Goal: Information Seeking & Learning: Understand process/instructions

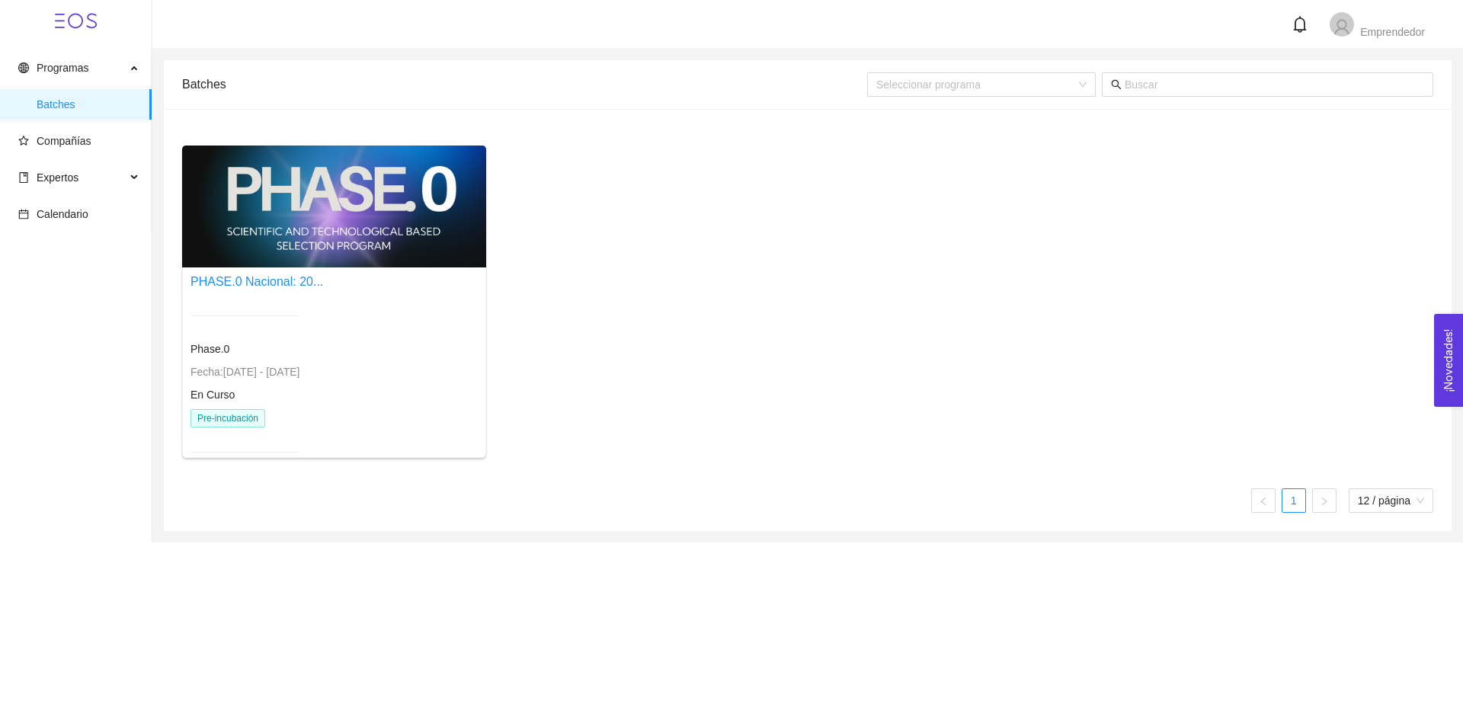
click at [267, 230] on div at bounding box center [334, 207] width 304 height 122
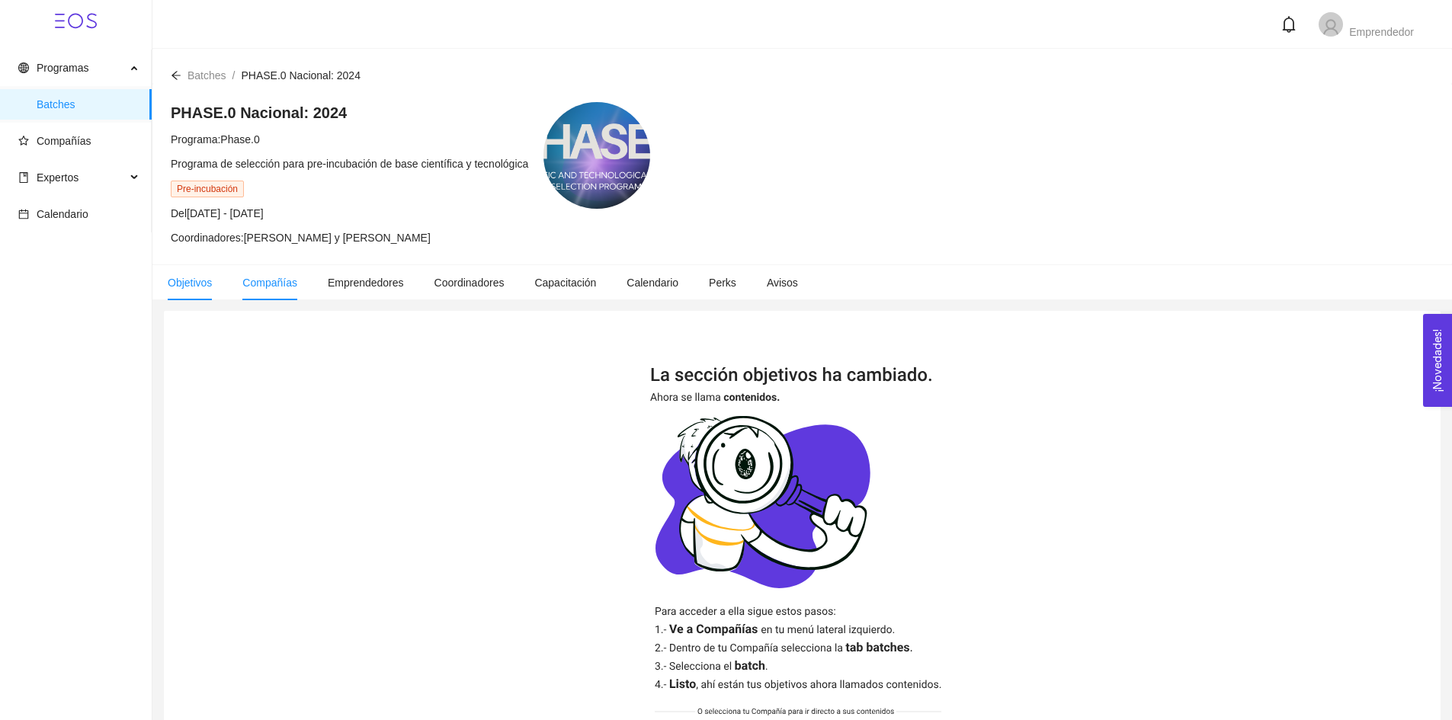
click at [260, 281] on span "Compañías" at bounding box center [269, 283] width 55 height 12
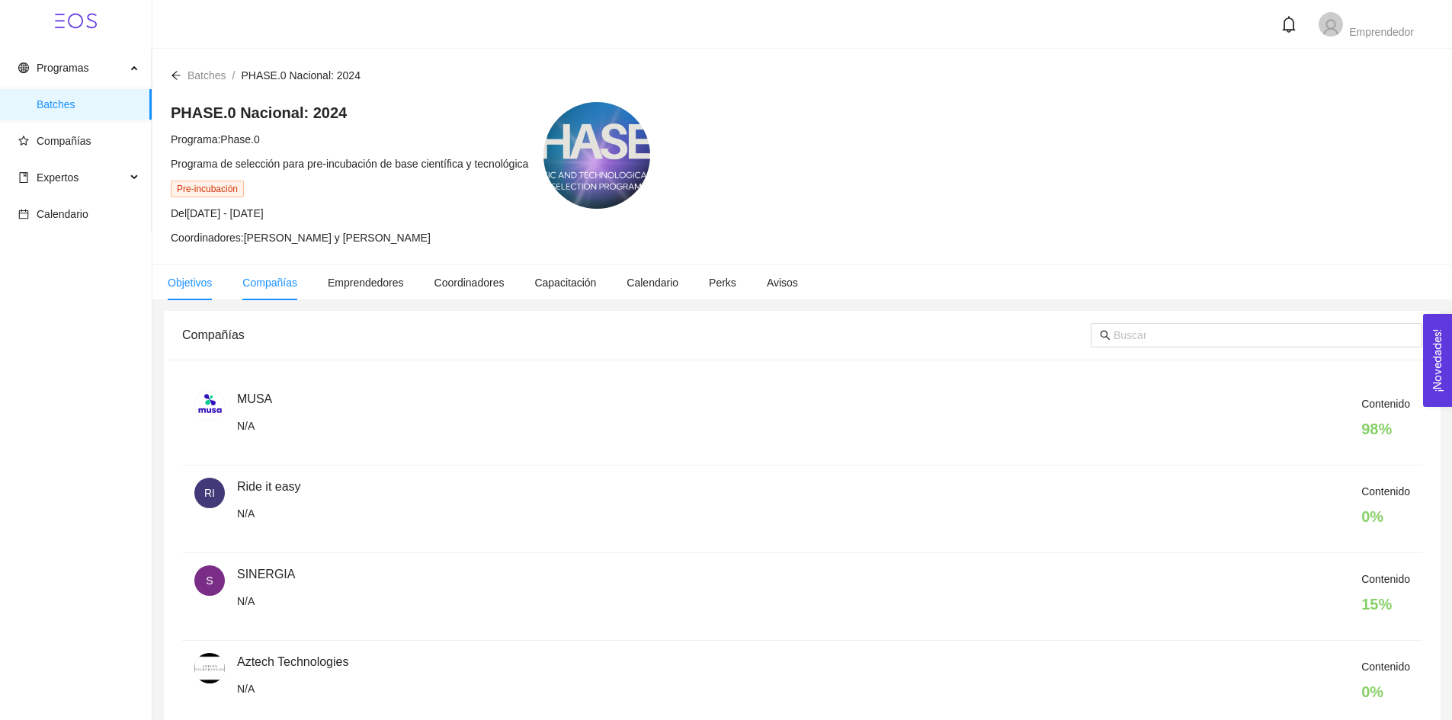
click at [215, 282] on li "Objetivos" at bounding box center [189, 282] width 75 height 35
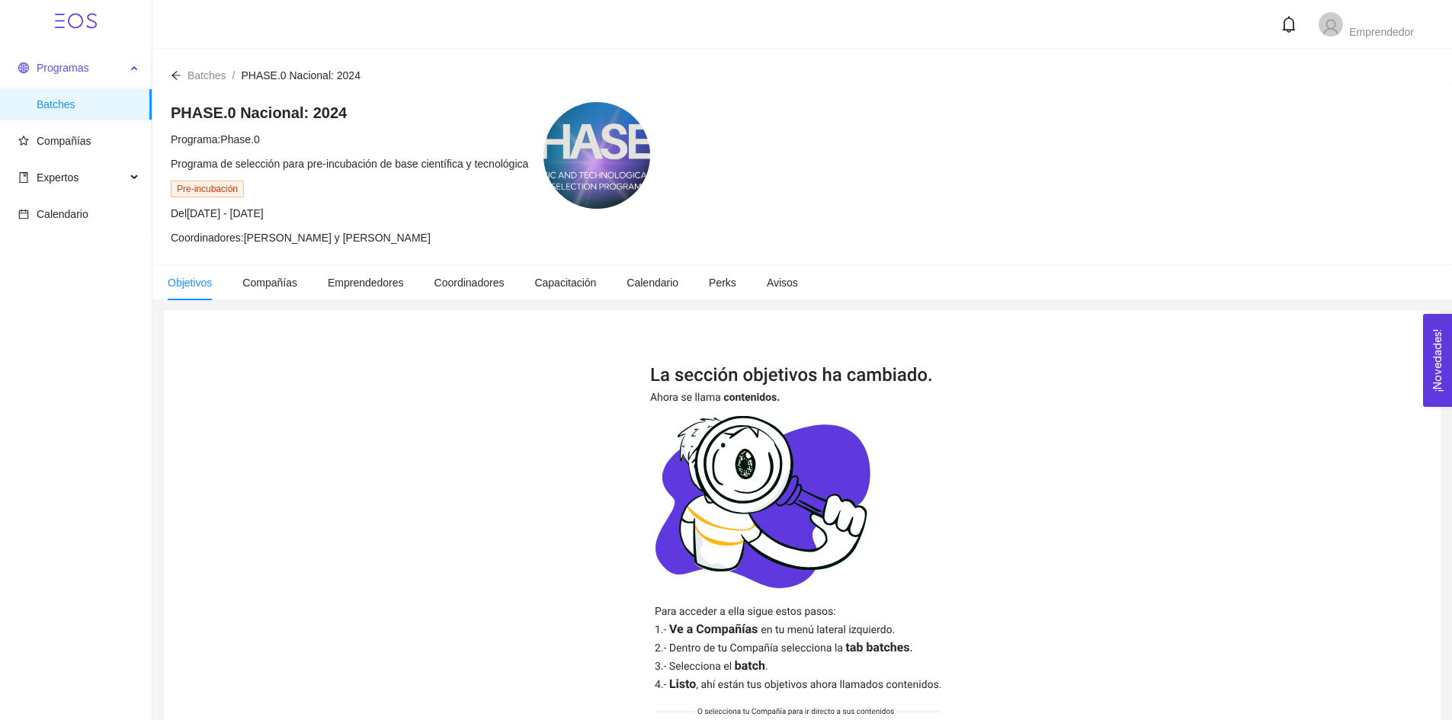
click at [98, 64] on span "Programas" at bounding box center [71, 68] width 107 height 30
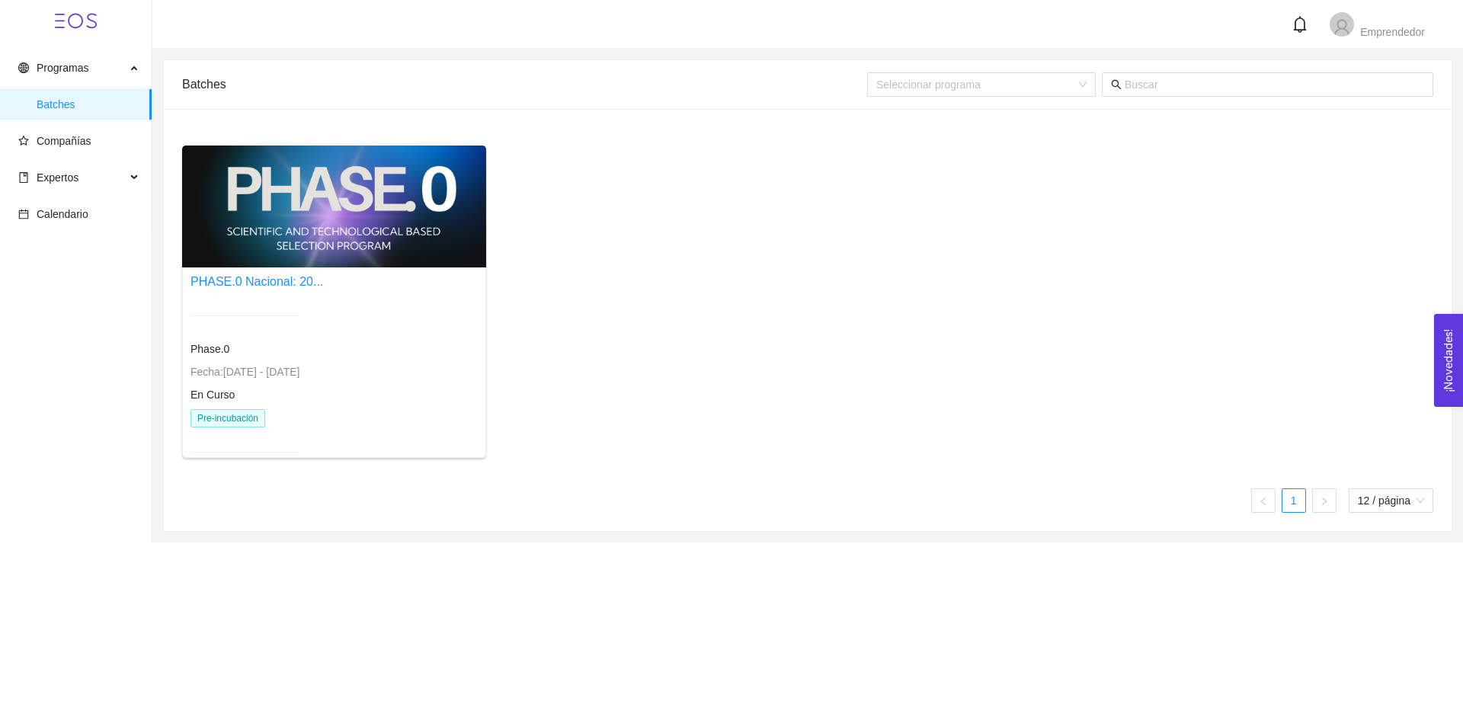
click at [224, 408] on div "Phase.0 Fecha: [DATE] - [DATE] En Curso Pre-incubación" at bounding box center [245, 384] width 109 height 174
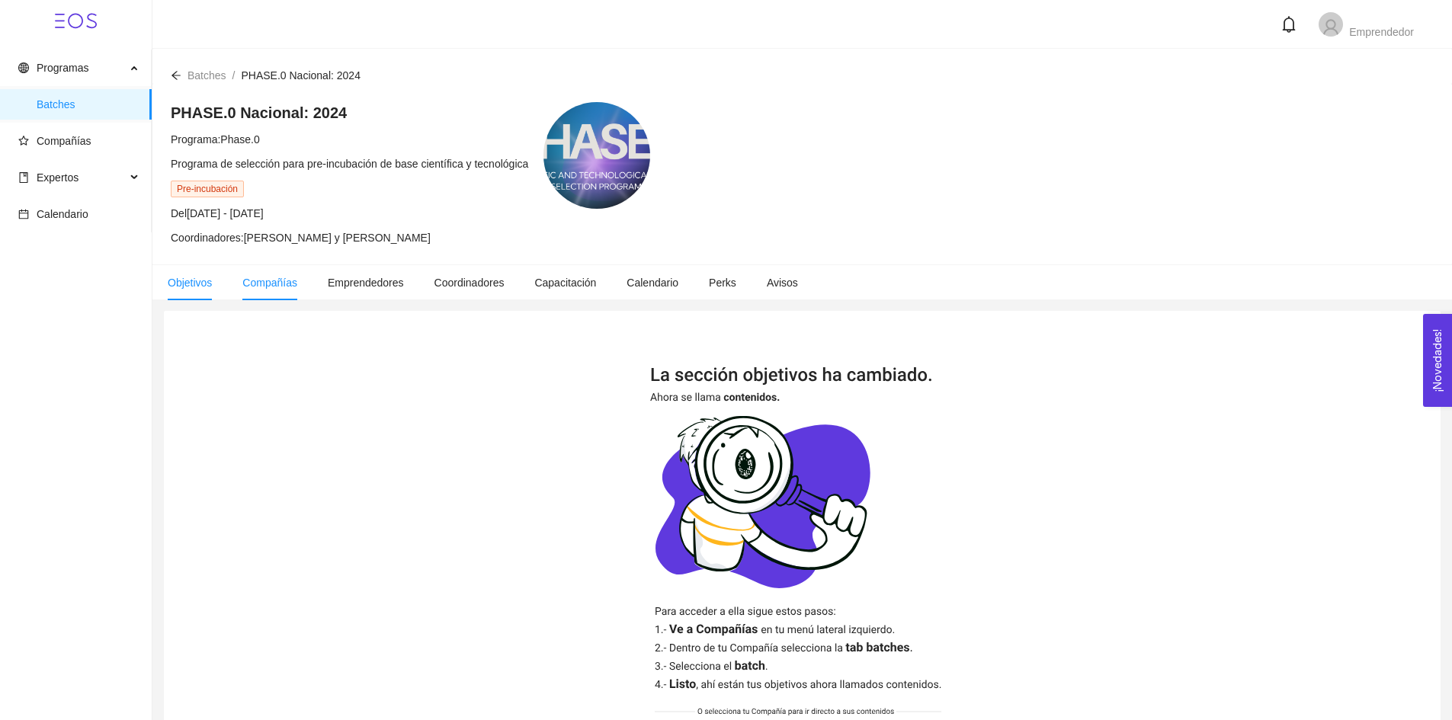
click at [274, 280] on span "Compañías" at bounding box center [269, 283] width 55 height 12
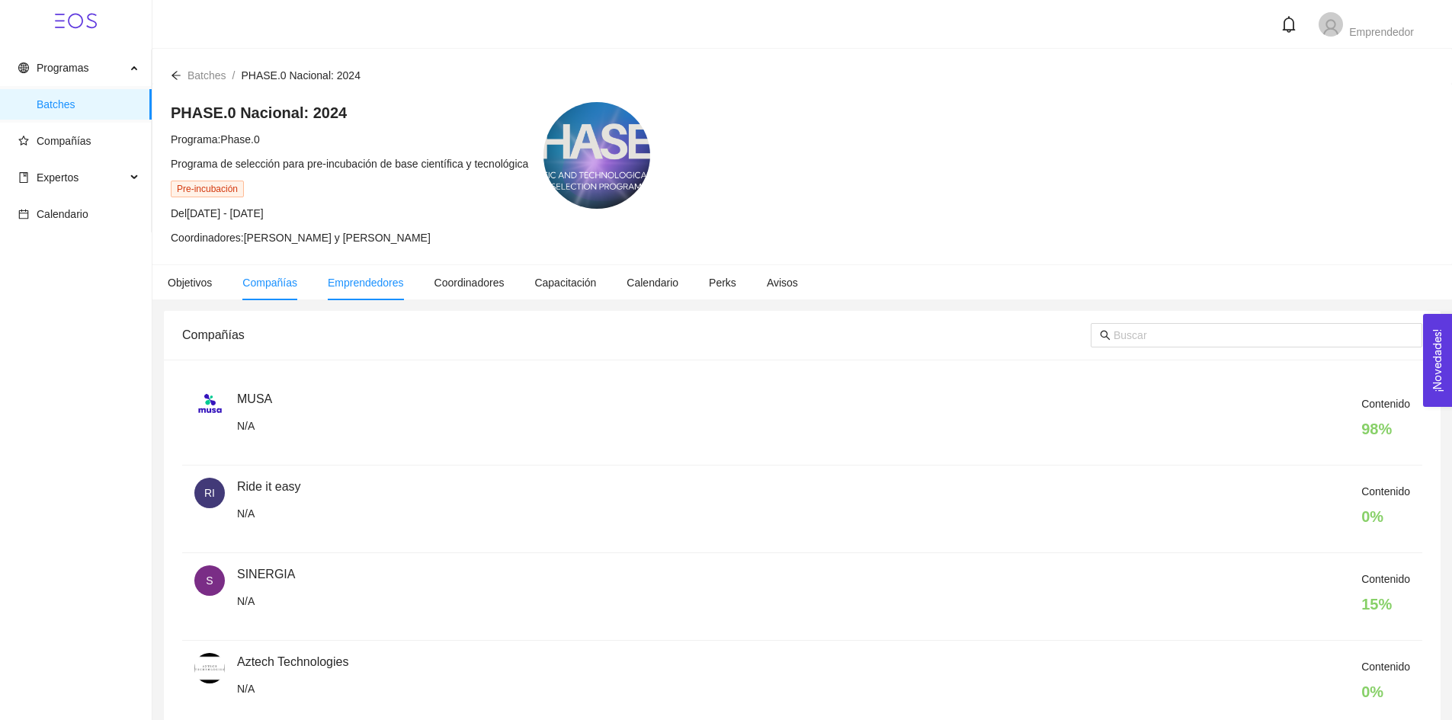
click at [344, 279] on span "Emprendedores" at bounding box center [366, 283] width 76 height 12
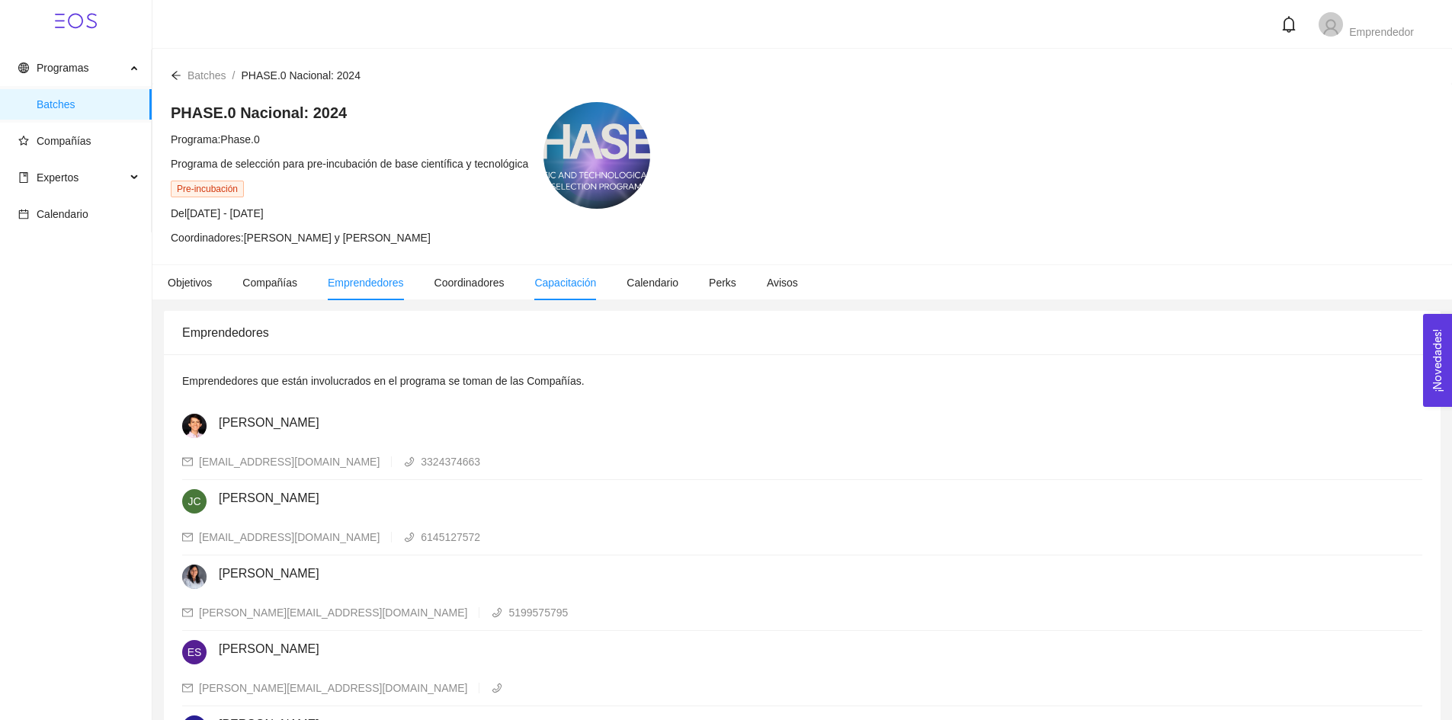
click at [559, 287] on span "Capacitación" at bounding box center [565, 283] width 62 height 12
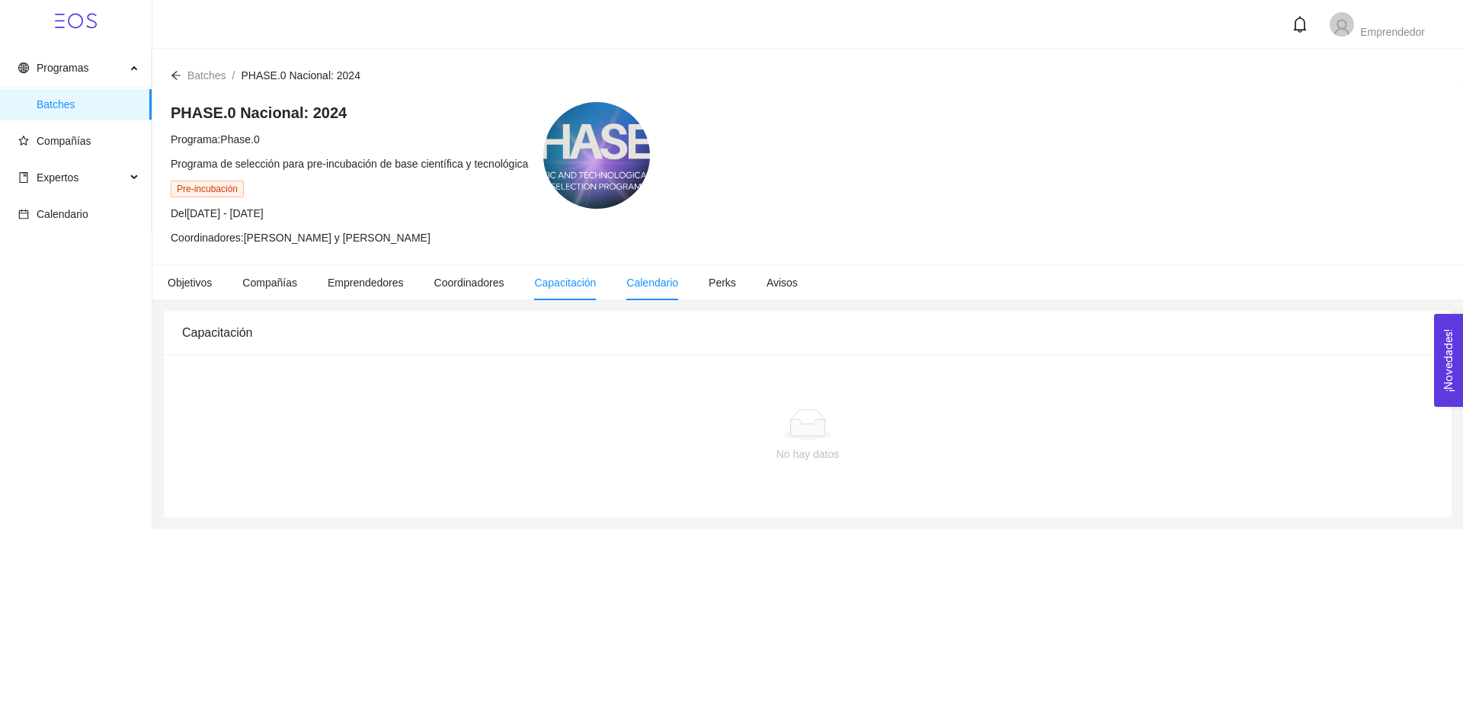
click at [633, 290] on li "Calendario" at bounding box center [652, 282] width 82 height 35
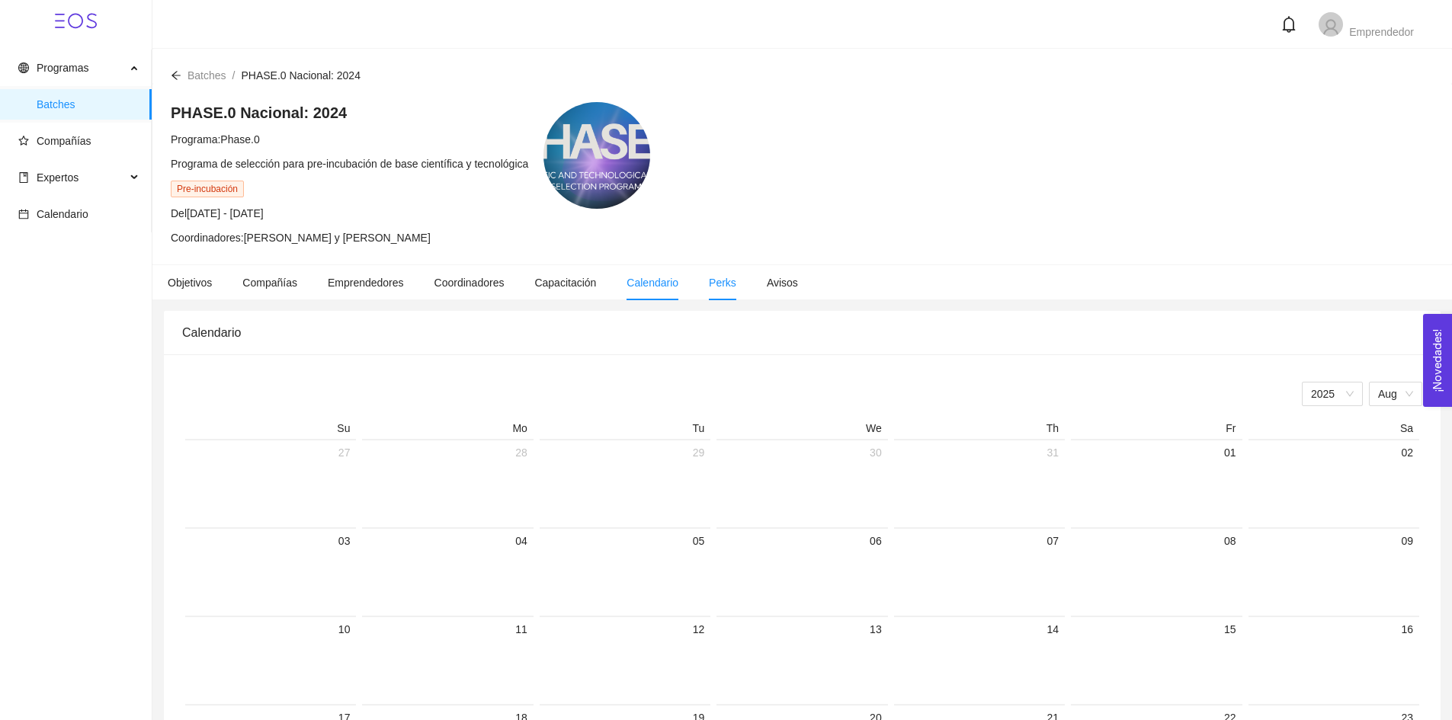
click at [710, 283] on span "Perks" at bounding box center [722, 283] width 27 height 12
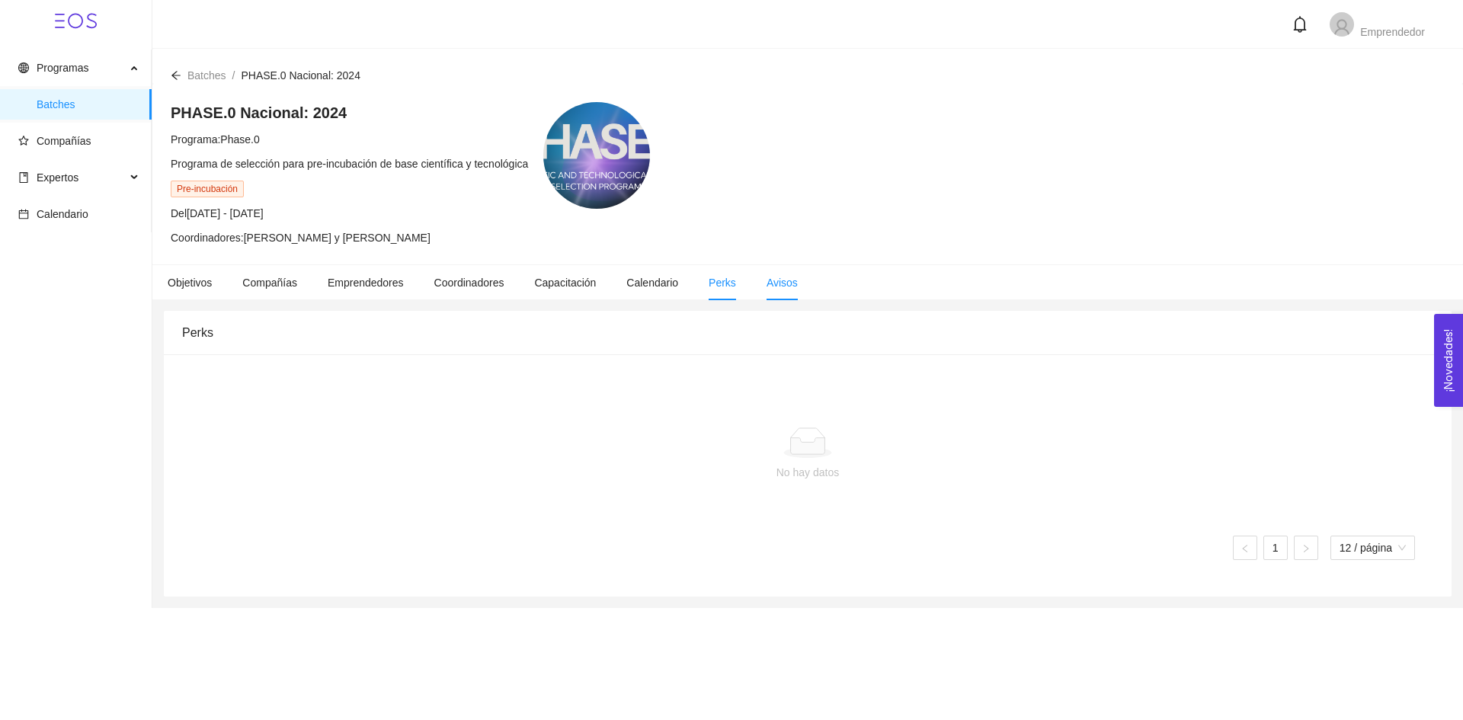
click at [777, 278] on span "Avisos" at bounding box center [782, 283] width 31 height 12
click at [193, 287] on span "Objetivos" at bounding box center [190, 283] width 44 height 12
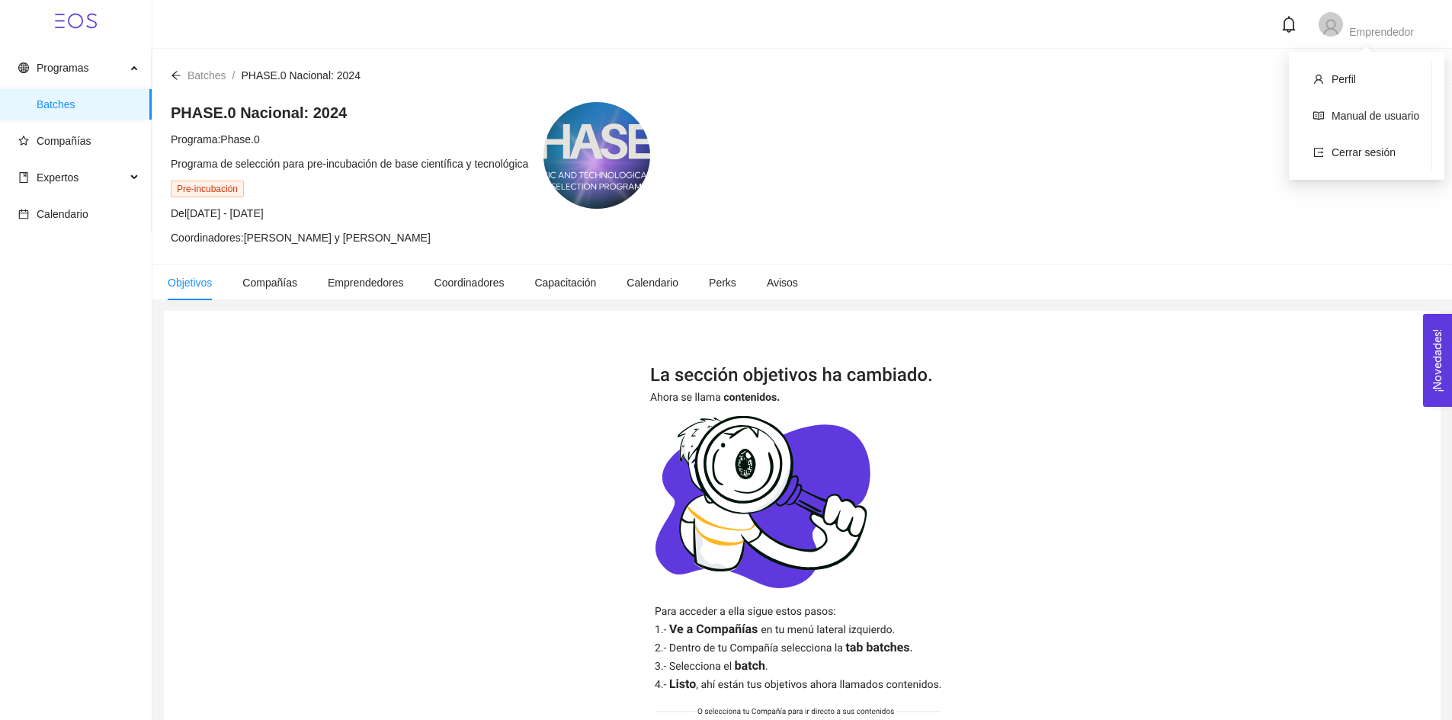
click at [1329, 18] on icon "user" at bounding box center [1330, 27] width 18 height 18
click at [1346, 86] on li "Perfil" at bounding box center [1366, 79] width 130 height 30
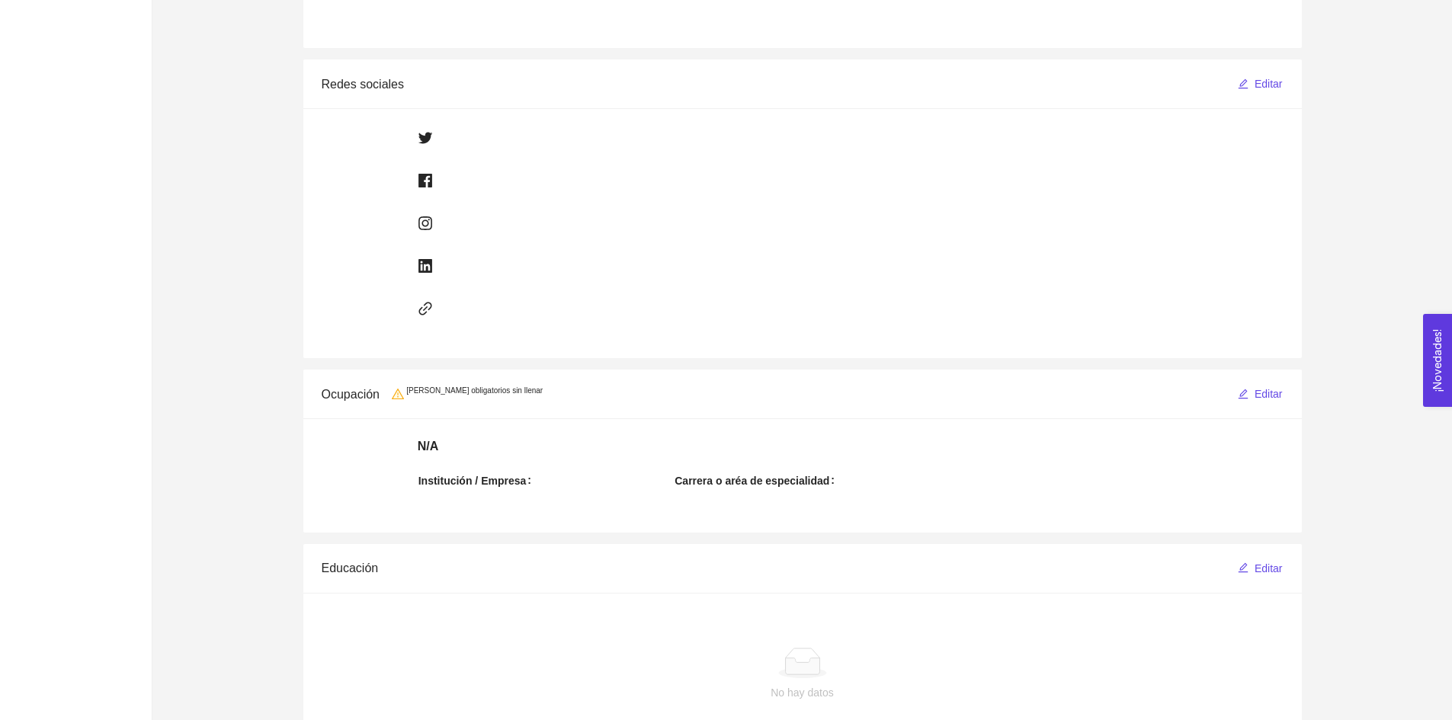
scroll to position [676, 0]
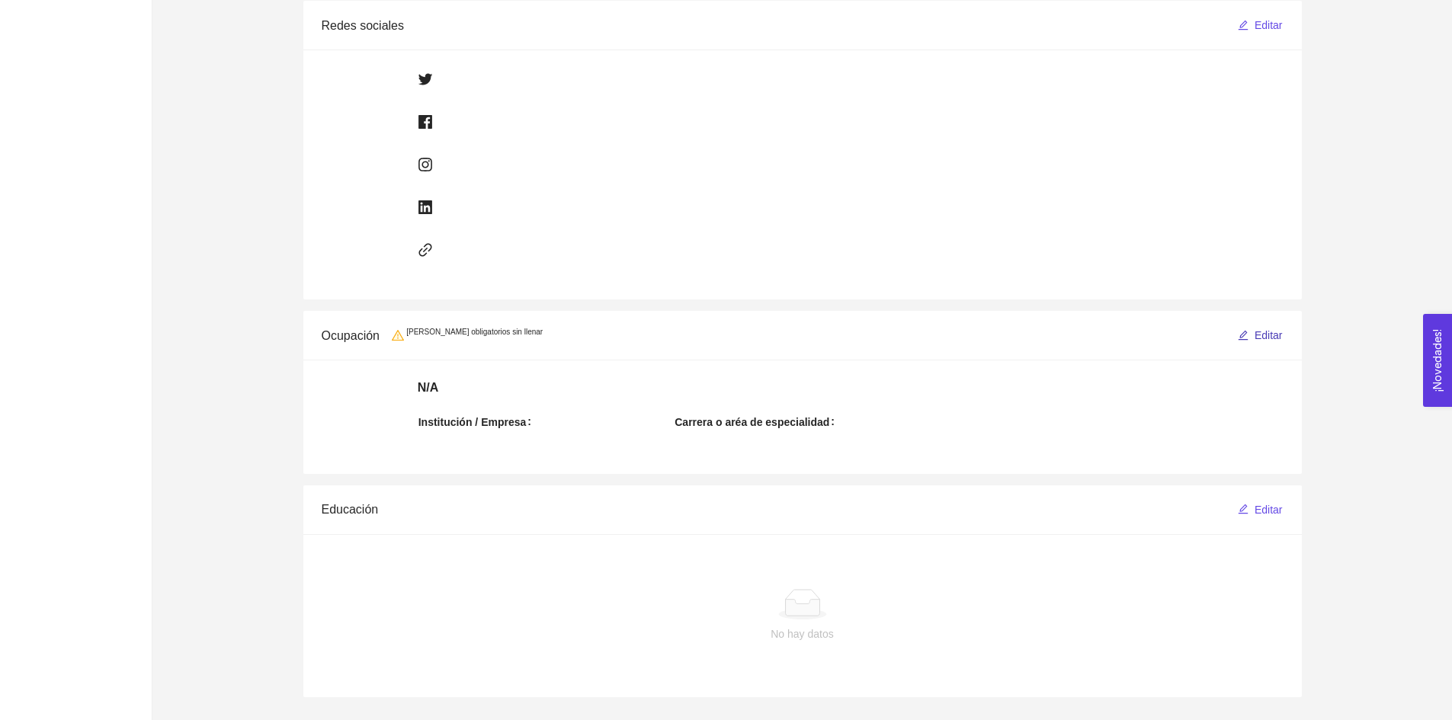
click at [1254, 327] on button "Editar" at bounding box center [1260, 335] width 46 height 24
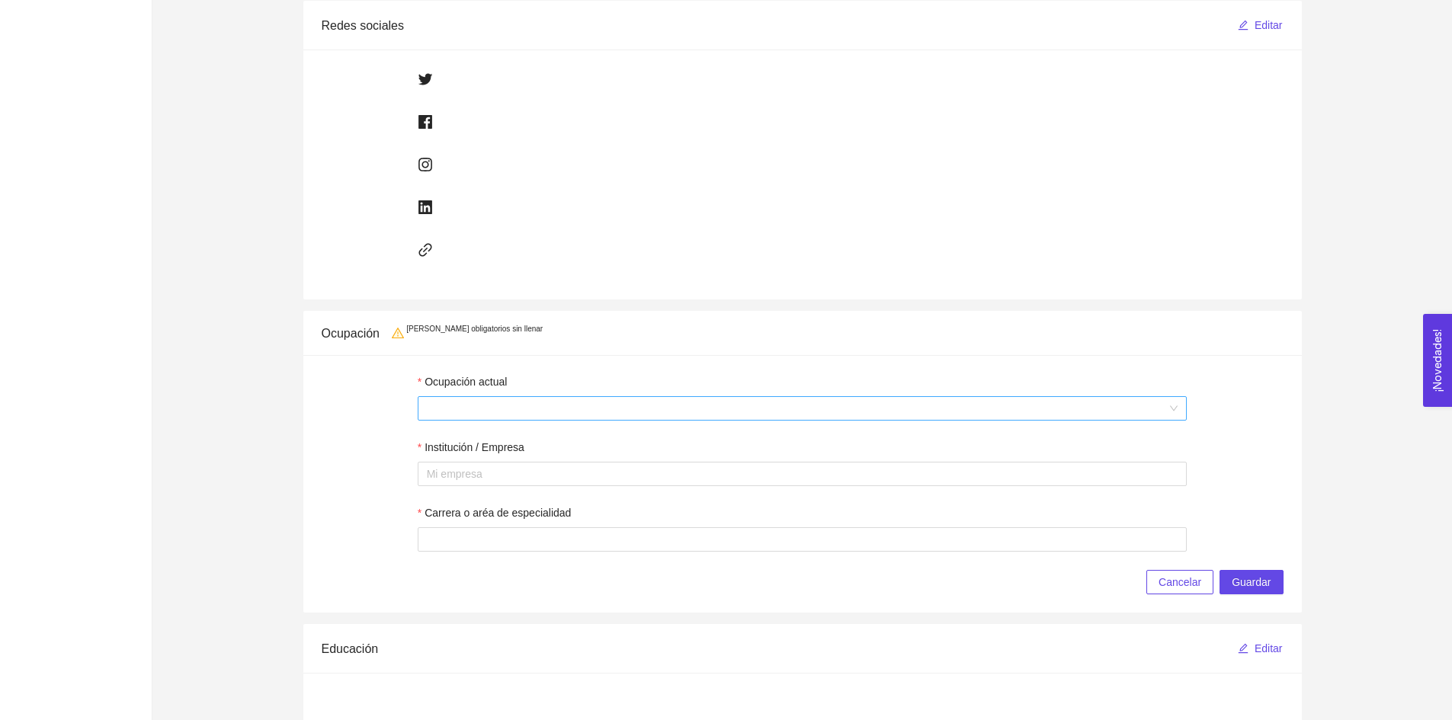
click at [527, 403] on span at bounding box center [802, 408] width 751 height 23
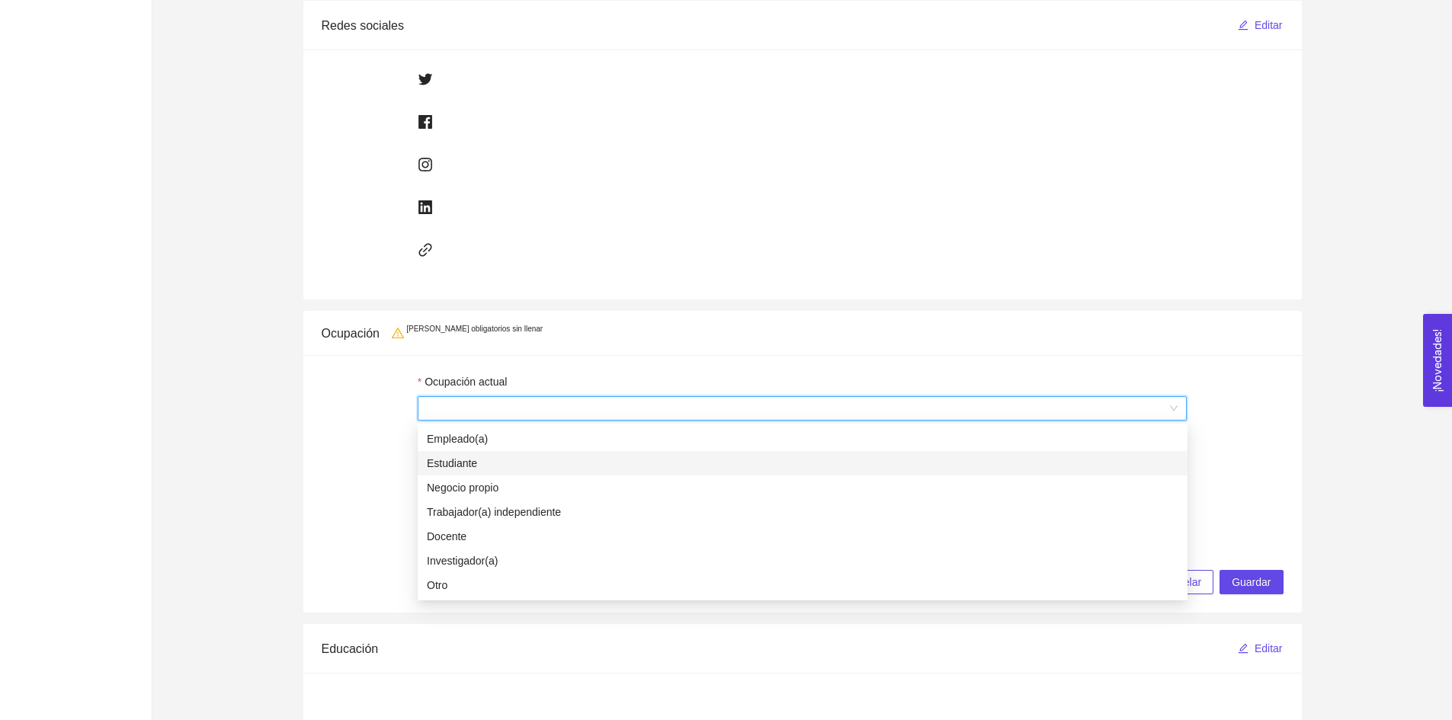
click at [561, 456] on div "Estudiante" at bounding box center [802, 463] width 751 height 17
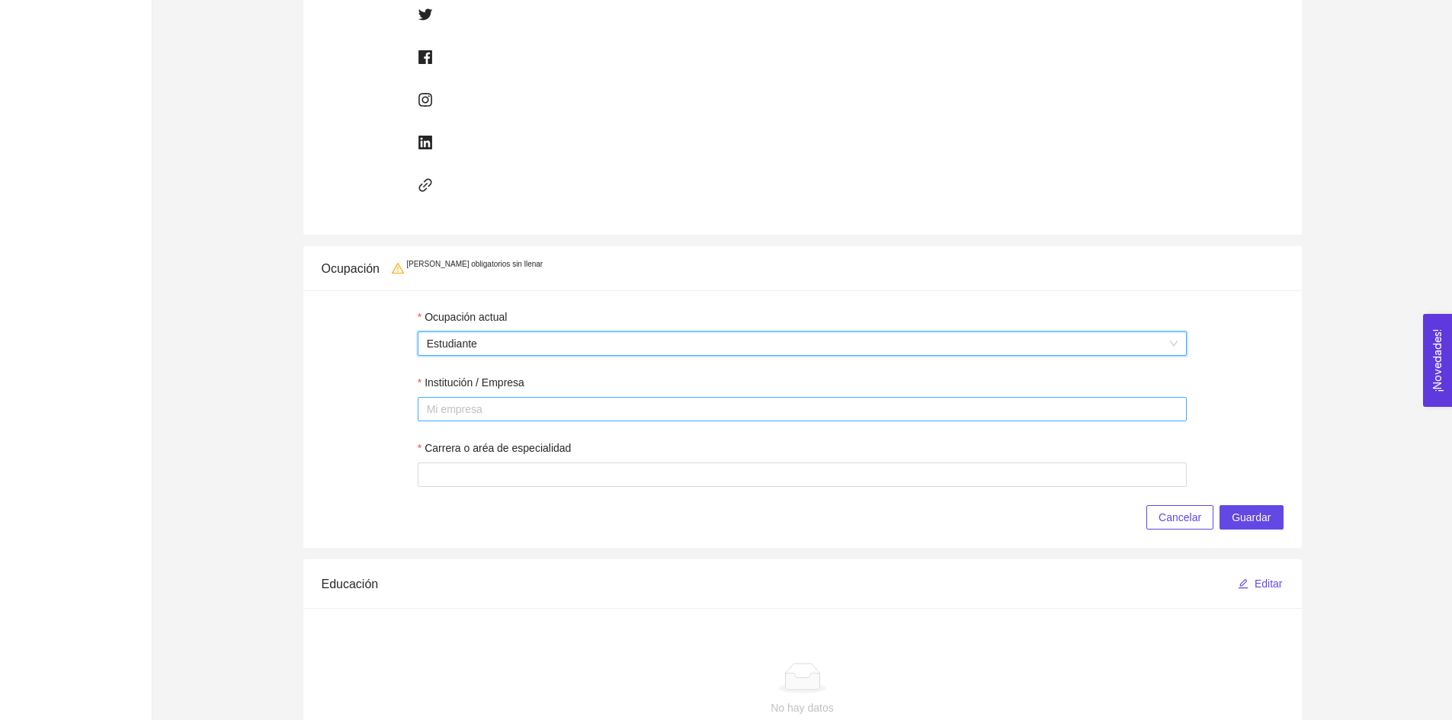
scroll to position [752, 0]
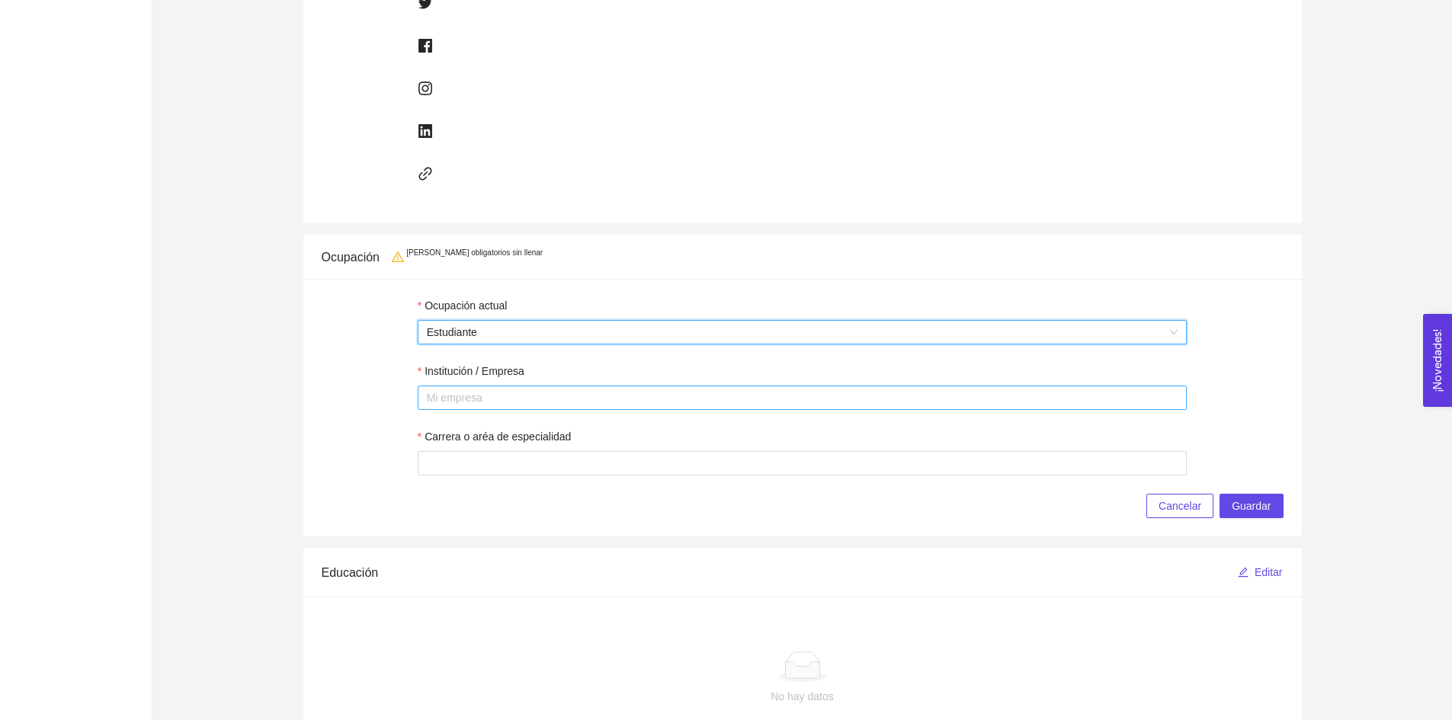
click at [515, 405] on div at bounding box center [802, 398] width 762 height 18
type input "ITESM"
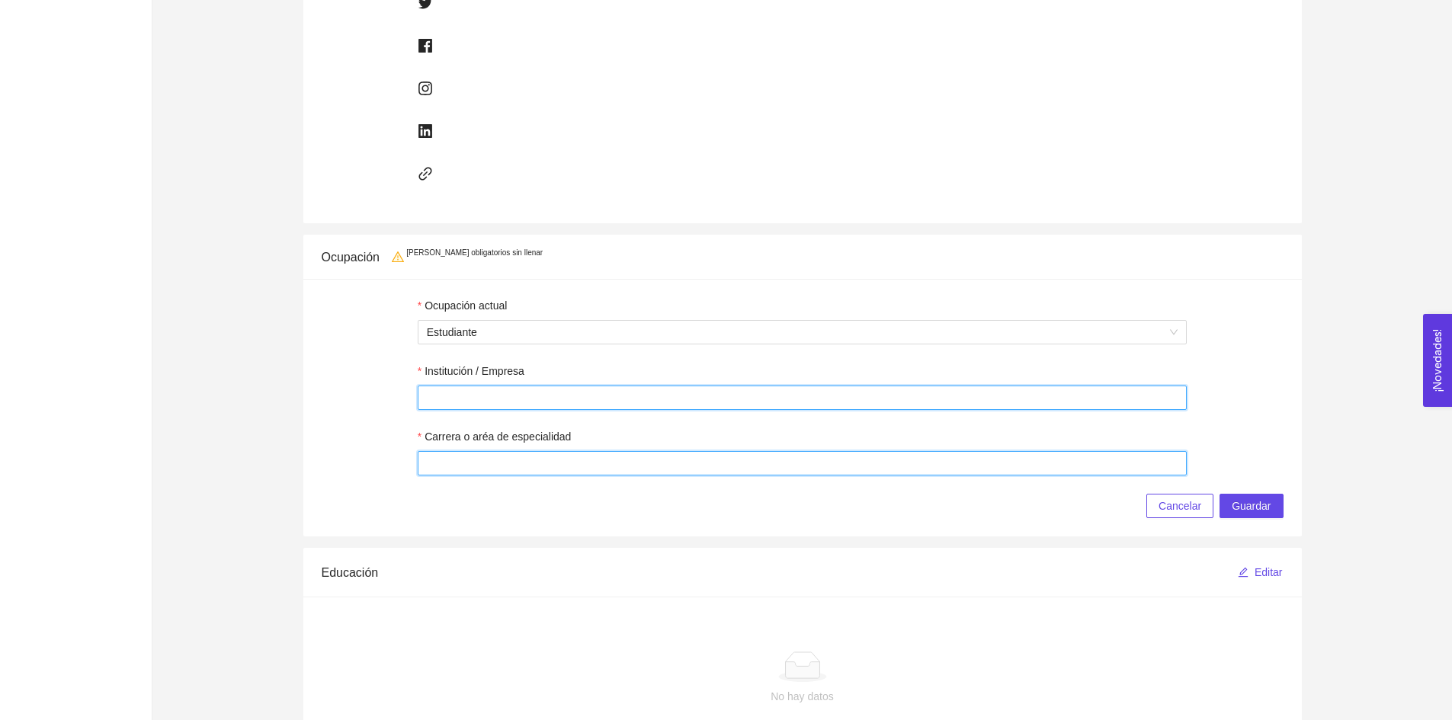
drag, startPoint x: 535, startPoint y: 465, endPoint x: 550, endPoint y: 458, distance: 16.7
click at [535, 464] on input "Carrera o aréa de especialidad" at bounding box center [803, 463] width 770 height 24
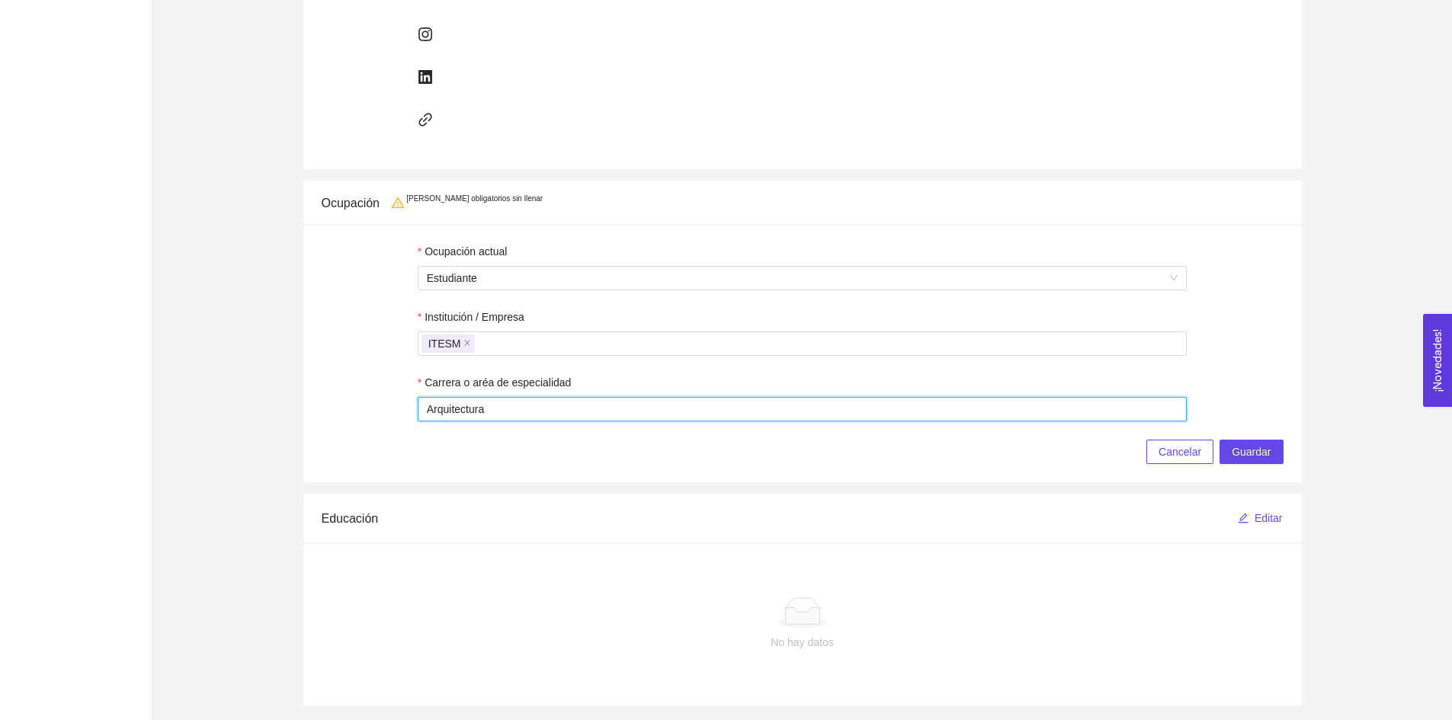
scroll to position [815, 0]
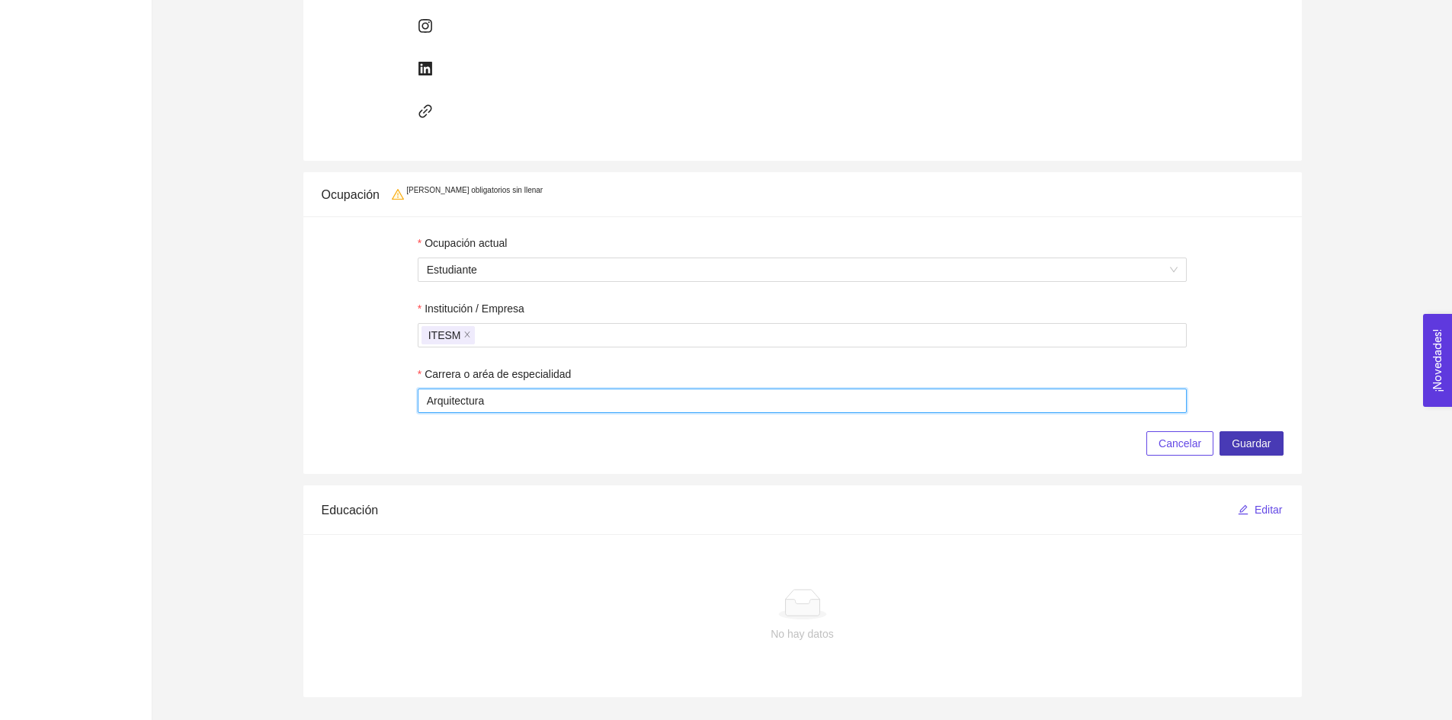
type input "Arquitectura"
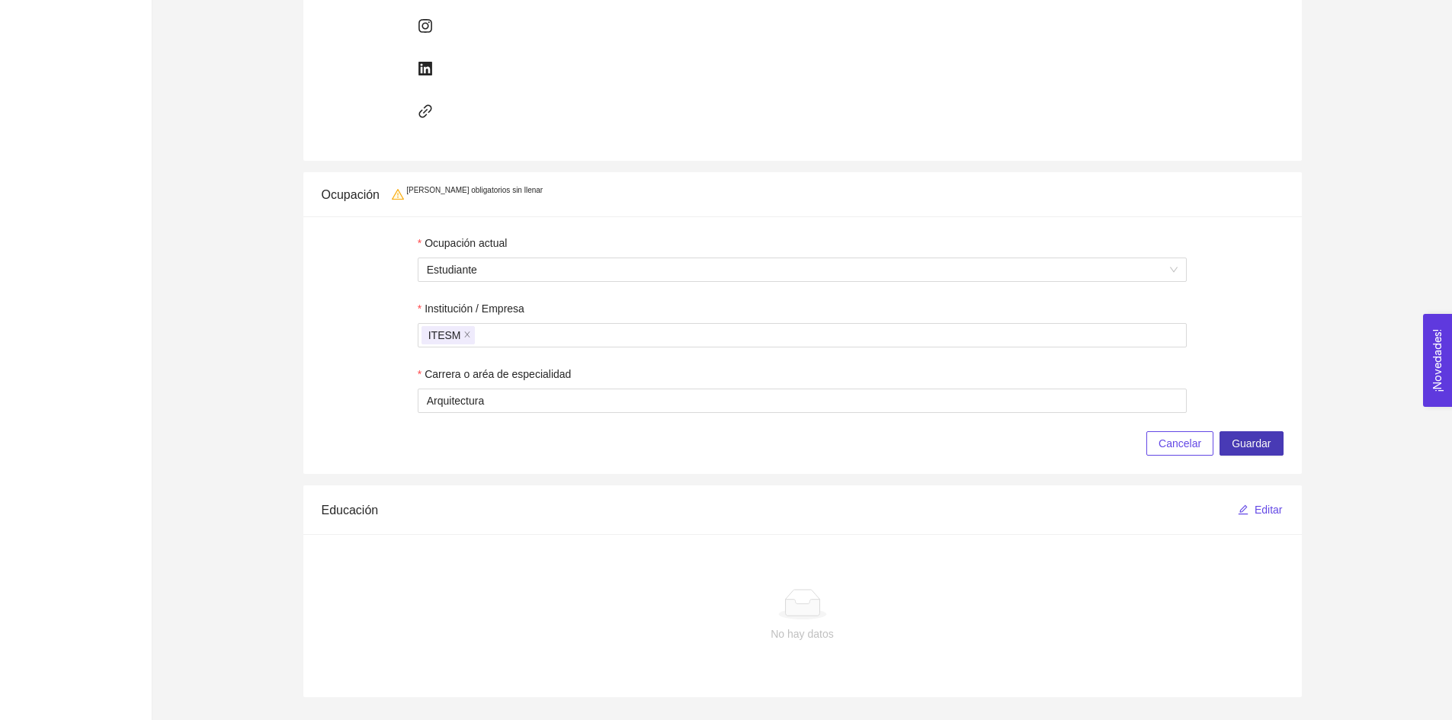
click at [1257, 444] on span "Guardar" at bounding box center [1250, 443] width 39 height 17
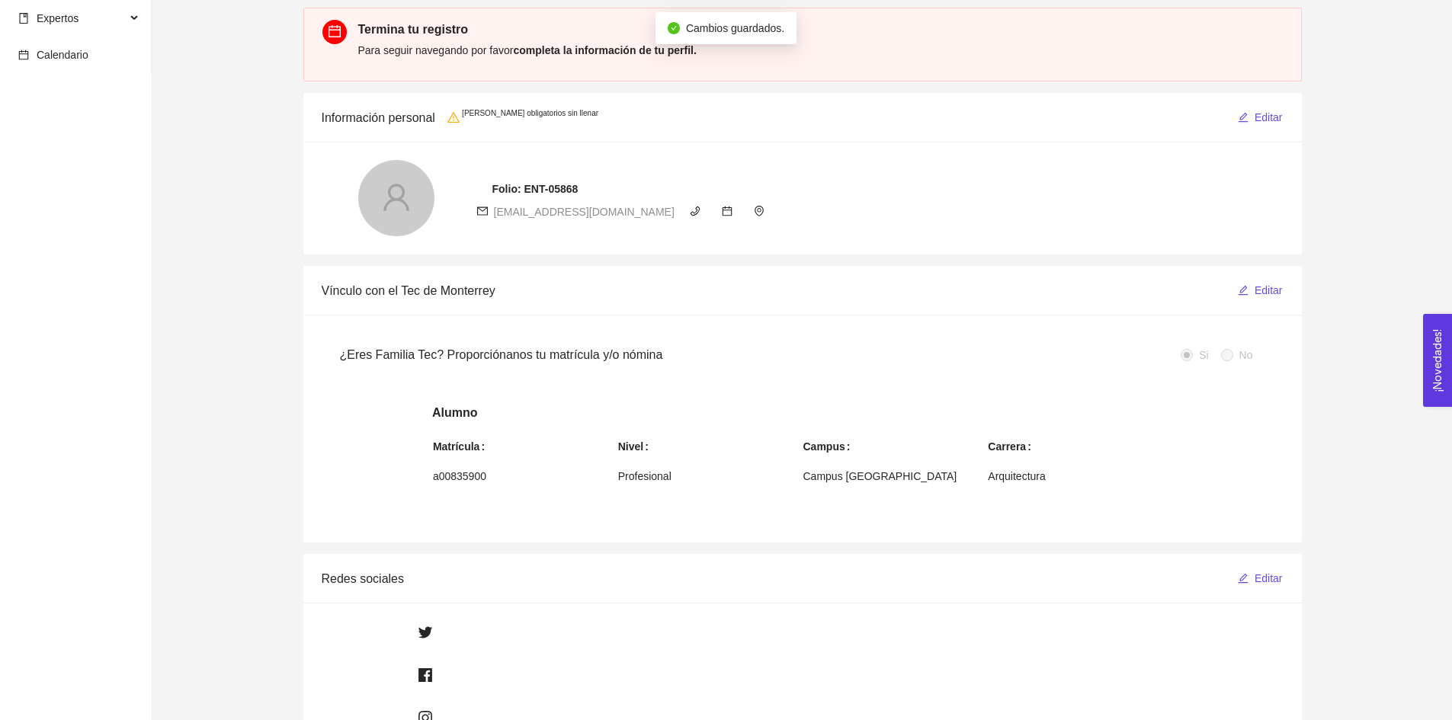
scroll to position [0, 0]
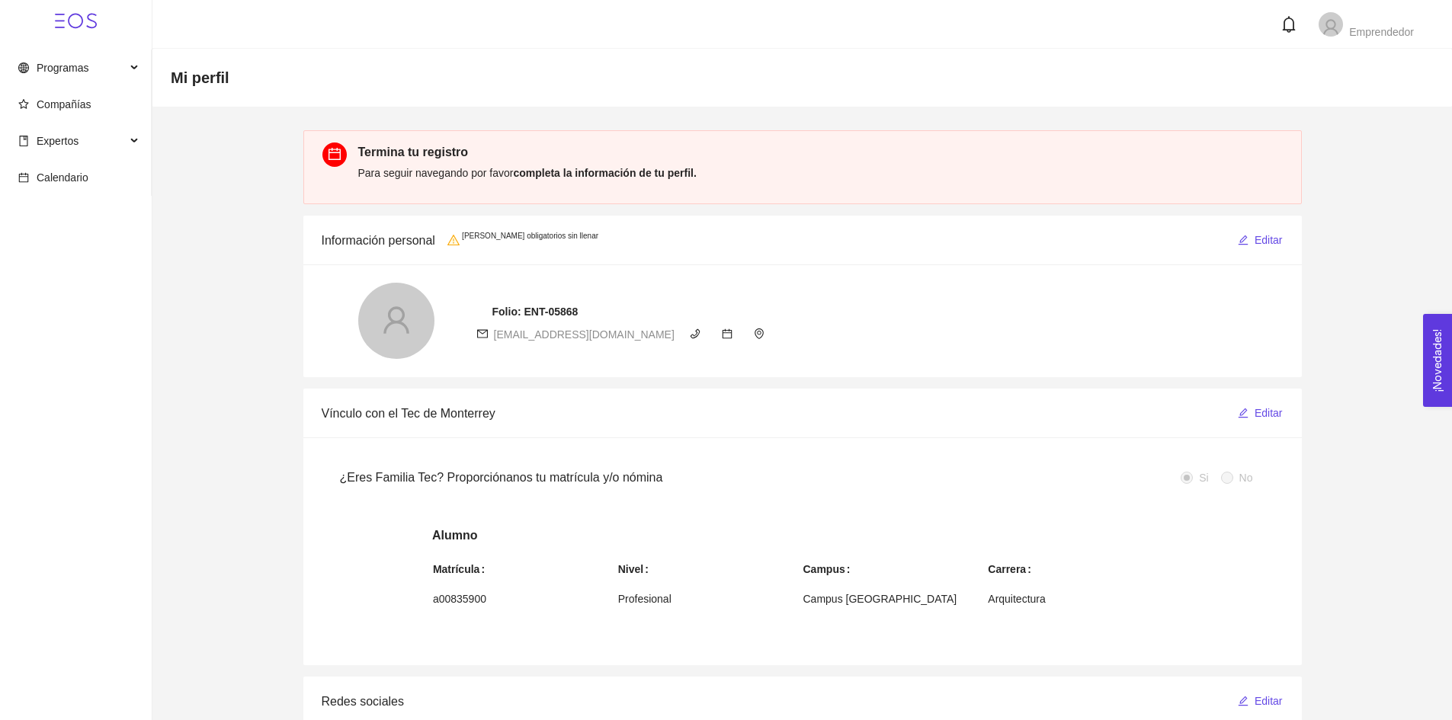
click at [1352, 9] on header "Emprendedor" at bounding box center [801, 24] width 1299 height 49
click at [1350, 26] on span "Emprendedor" at bounding box center [1381, 32] width 65 height 12
click at [1372, 122] on link "Manual de usuario" at bounding box center [1375, 116] width 88 height 12
click at [101, 136] on span "Expertos" at bounding box center [71, 141] width 107 height 30
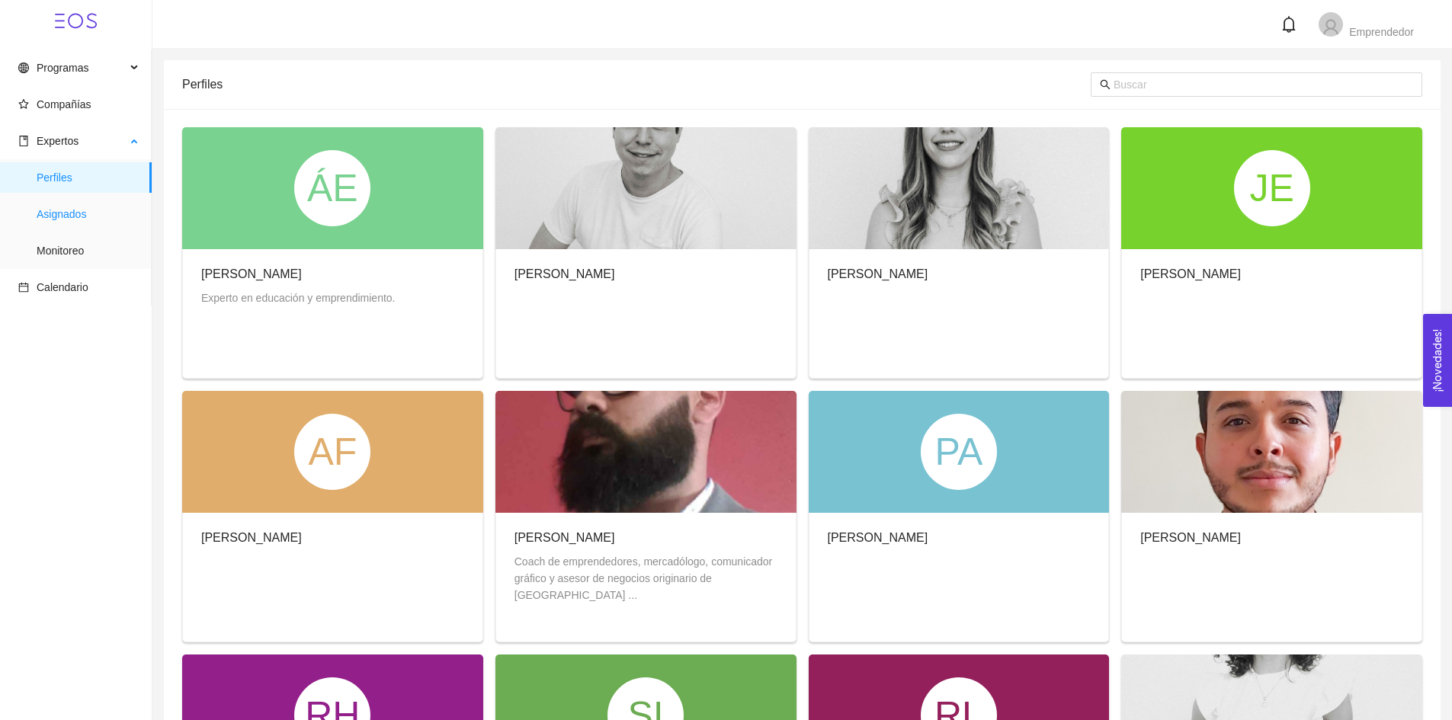
click at [78, 210] on span "Asignados" at bounding box center [88, 214] width 103 height 30
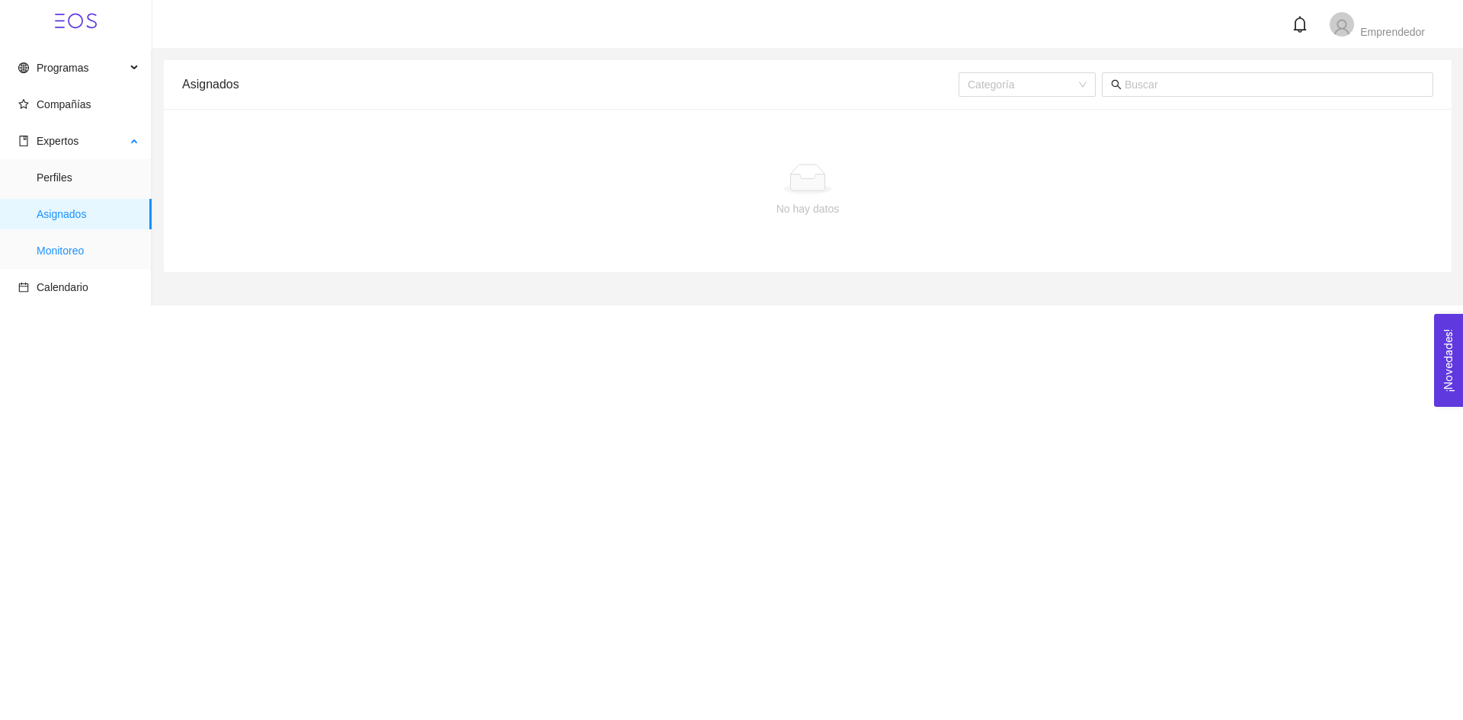
click at [67, 245] on span "Monitoreo" at bounding box center [88, 250] width 103 height 30
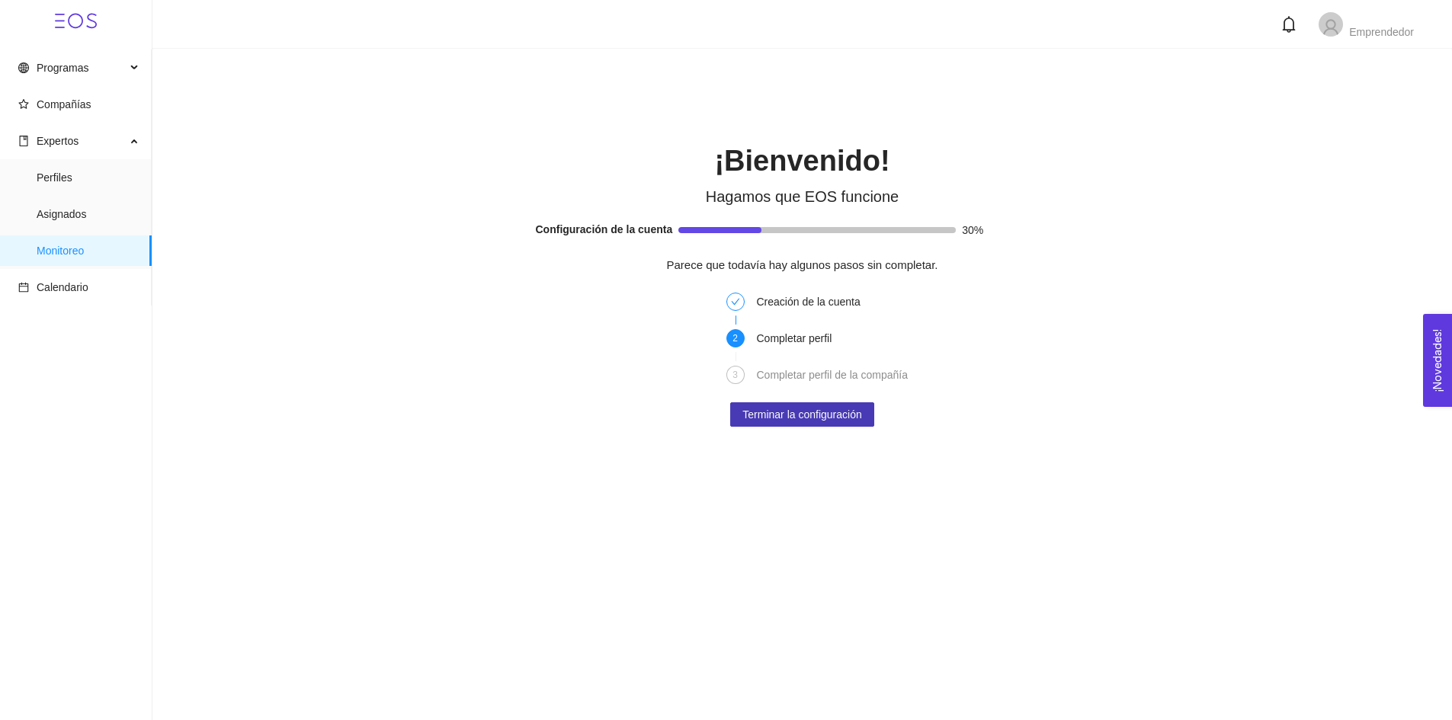
click at [787, 407] on span "Terminar la configuración" at bounding box center [801, 414] width 119 height 17
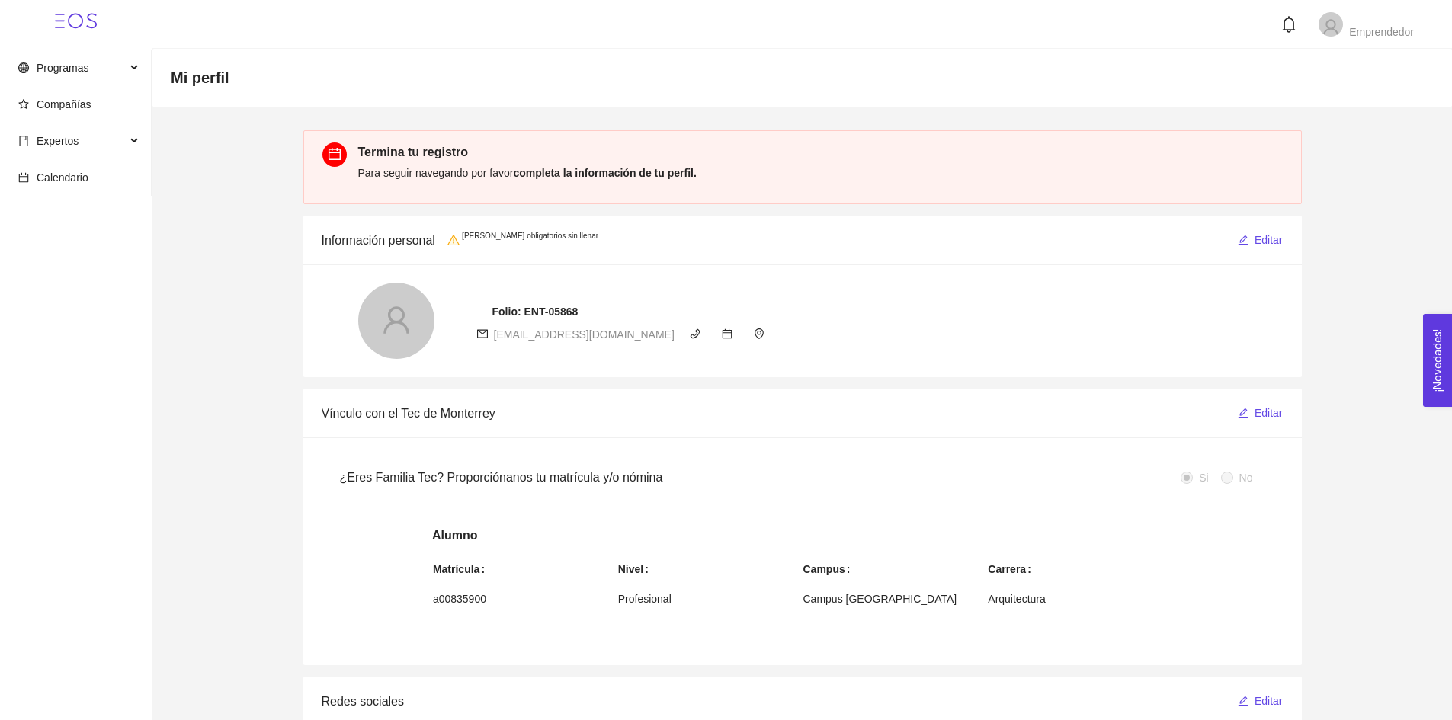
click at [1289, 225] on div "Información personal Hay campos obligatorios sin llenar Editar" at bounding box center [802, 241] width 998 height 50
click at [1287, 237] on div "Información personal Hay campos obligatorios sin llenar Editar" at bounding box center [802, 241] width 998 height 50
click at [1273, 239] on span "Editar" at bounding box center [1268, 240] width 28 height 17
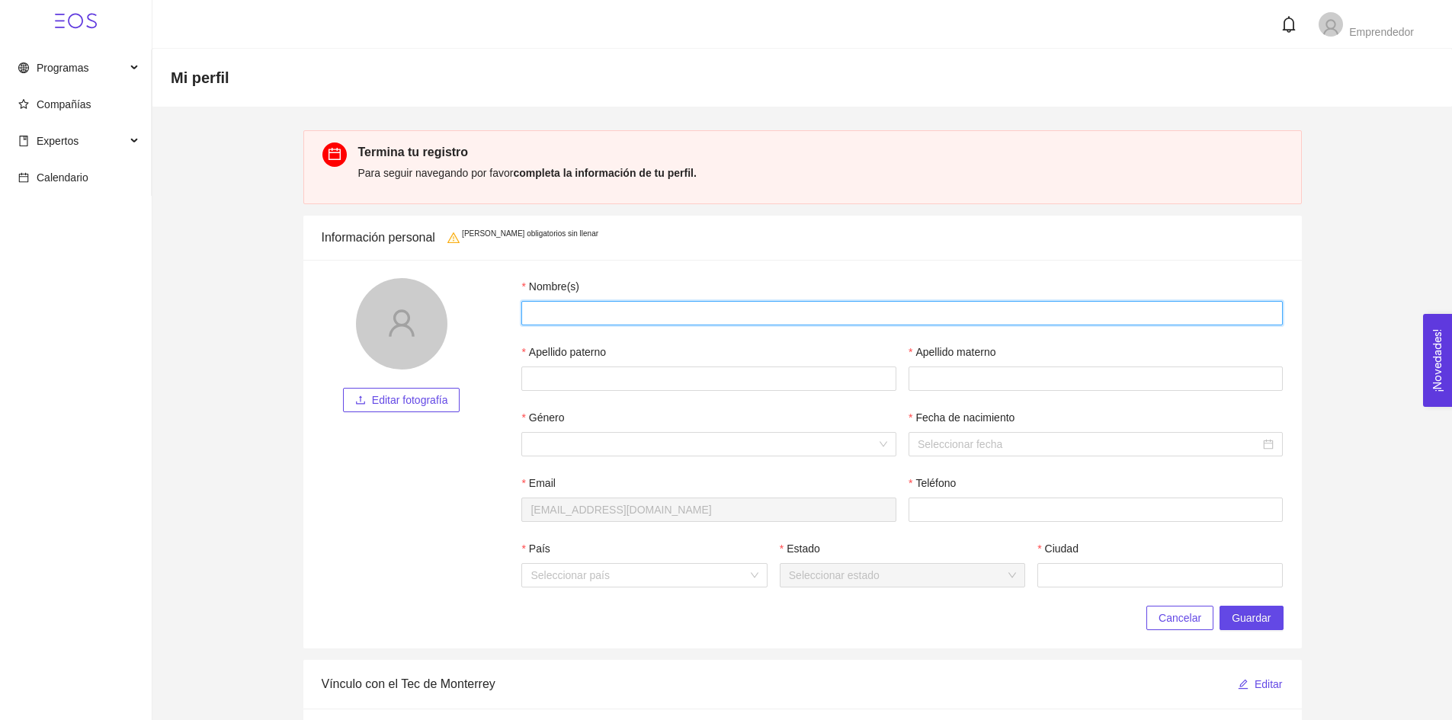
click at [688, 312] on input "Nombre(s)" at bounding box center [901, 313] width 761 height 24
type input "[PERSON_NAME]"
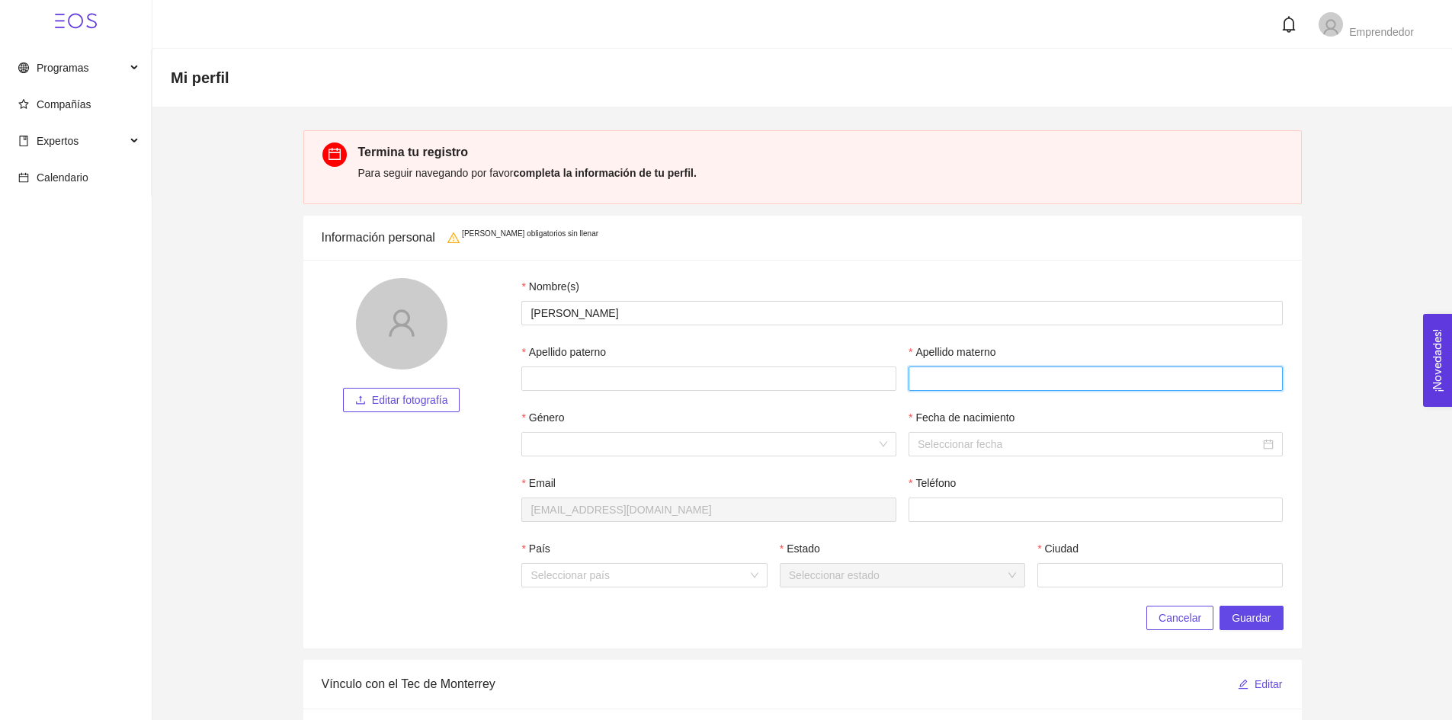
type input "[PERSON_NAME]"
type input "6624272598"
type input "[GEOGRAPHIC_DATA]"
type input "Hermosillo"
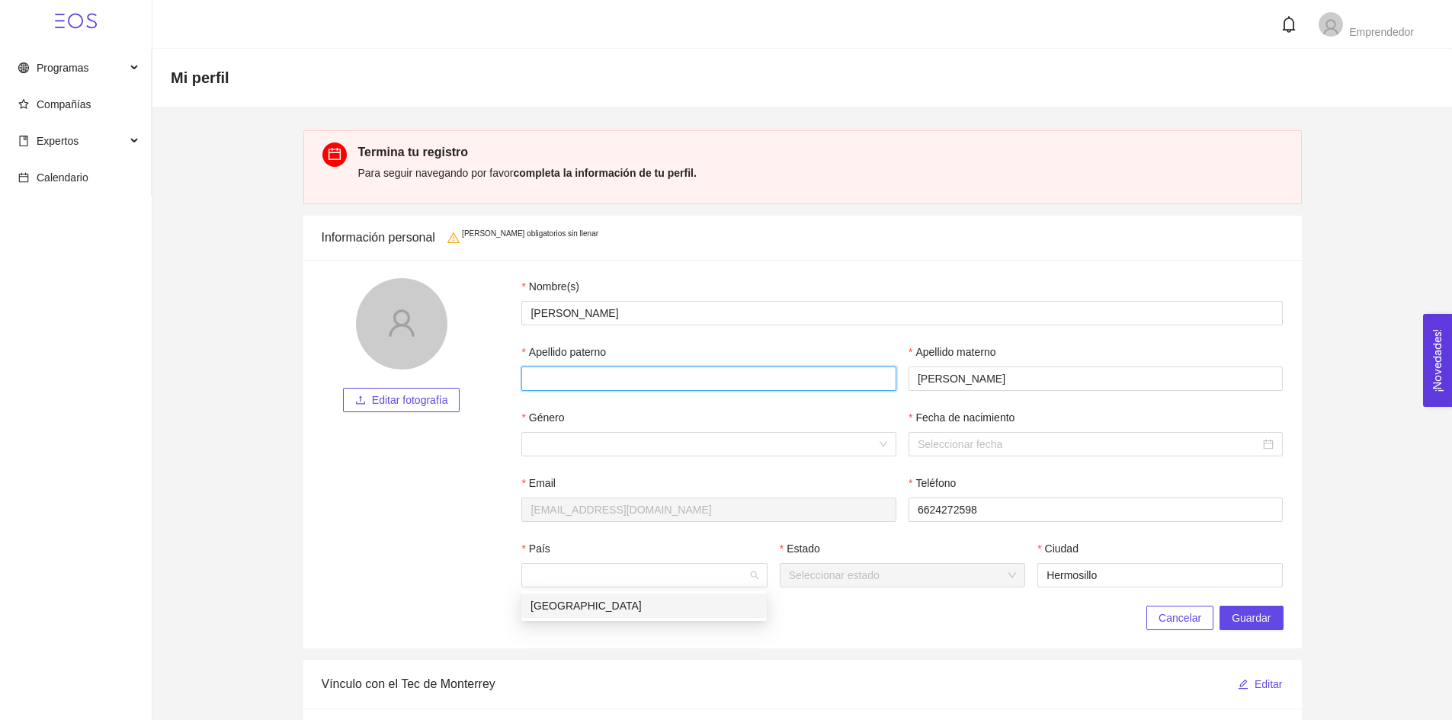
click at [616, 376] on input "Apellido paterno" at bounding box center [708, 379] width 375 height 24
type input "A"
drag, startPoint x: 957, startPoint y: 375, endPoint x: 836, endPoint y: 380, distance: 121.3
click at [860, 376] on div "Apellido paterno A Apellido materno [PERSON_NAME]" at bounding box center [901, 377] width 773 height 66
type input "[PERSON_NAME]"
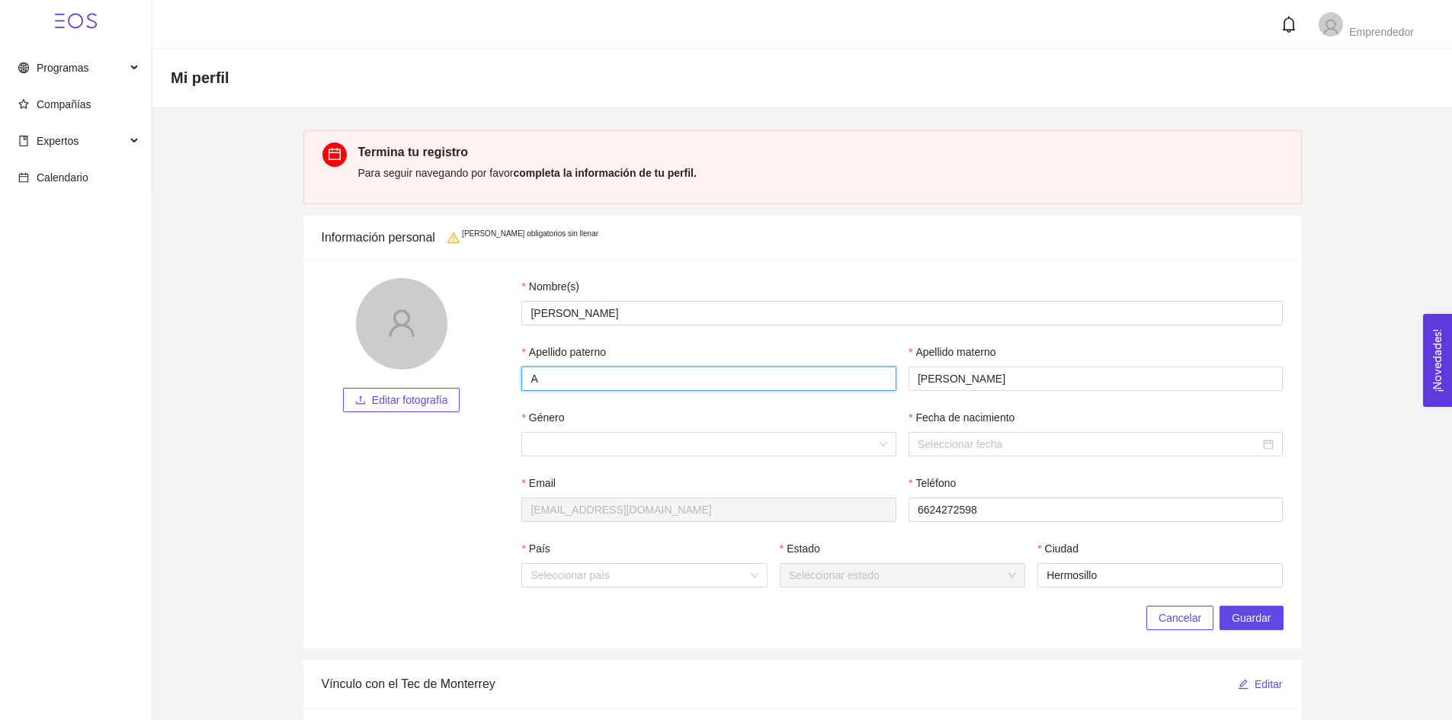
drag, startPoint x: 685, startPoint y: 372, endPoint x: 341, endPoint y: 403, distance: 345.1
click at [357, 401] on div "Editar fotografía Nombre(s) [PERSON_NAME] paterno A Apellido materno [PERSON_NA…" at bounding box center [803, 442] width 962 height 328
paste input "storga"
type input "[PERSON_NAME]"
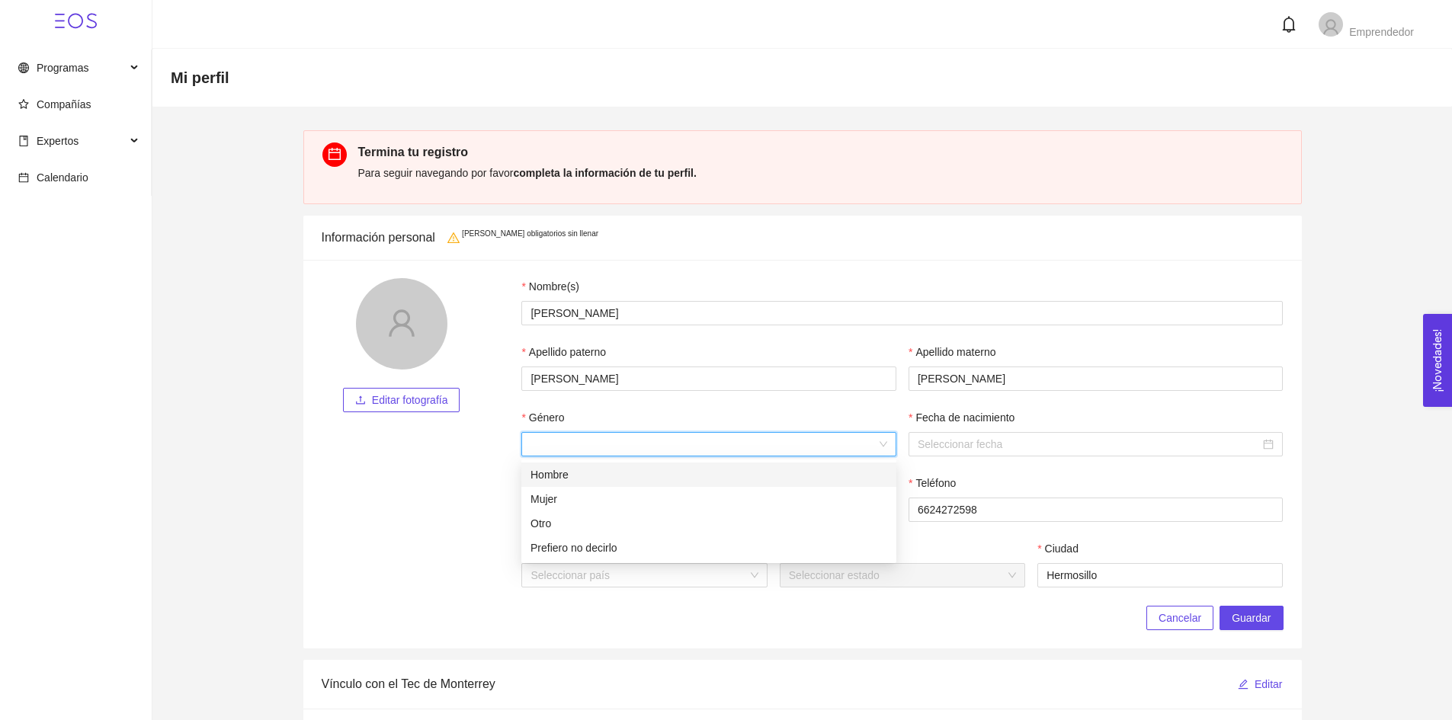
click at [542, 450] on input "Género" at bounding box center [703, 444] width 346 height 23
click at [601, 470] on div "Hombre" at bounding box center [708, 474] width 357 height 17
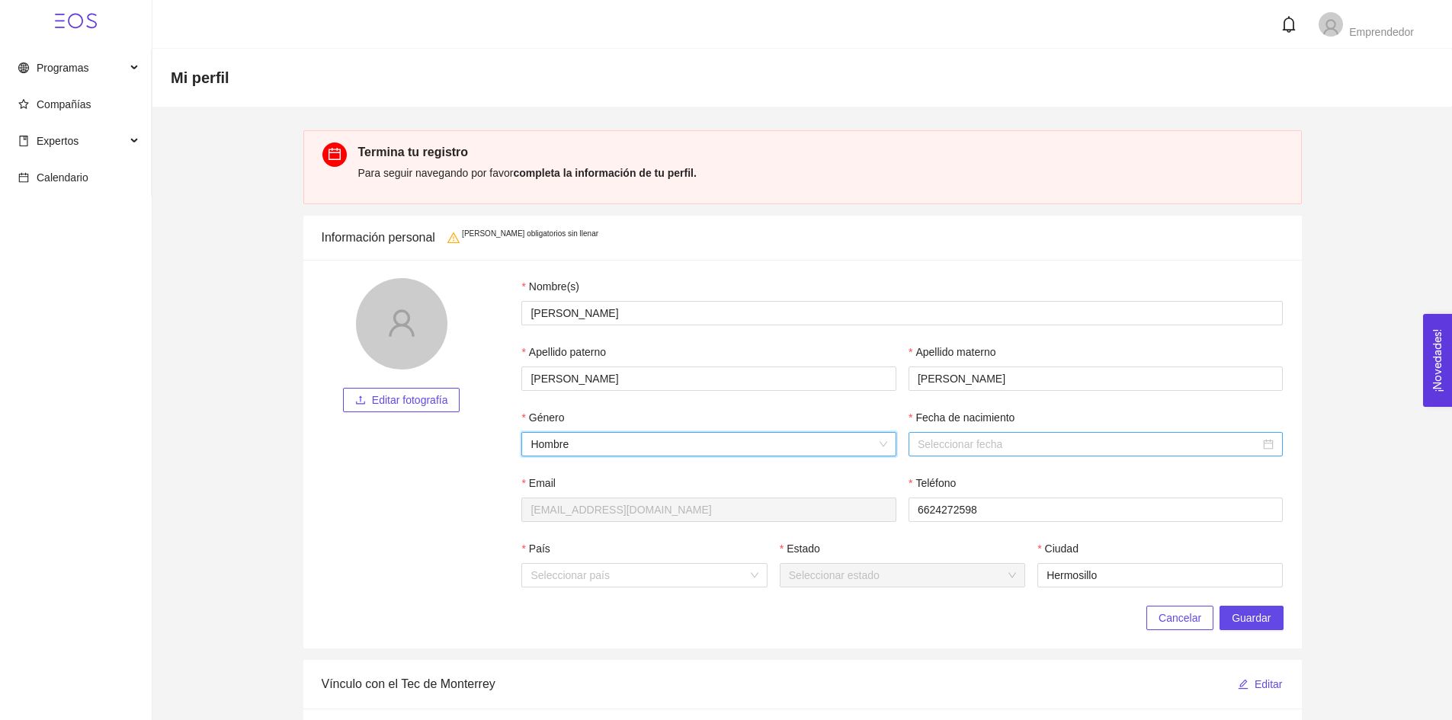
click at [1004, 444] on input "Fecha de nacimiento" at bounding box center [1089, 444] width 343 height 17
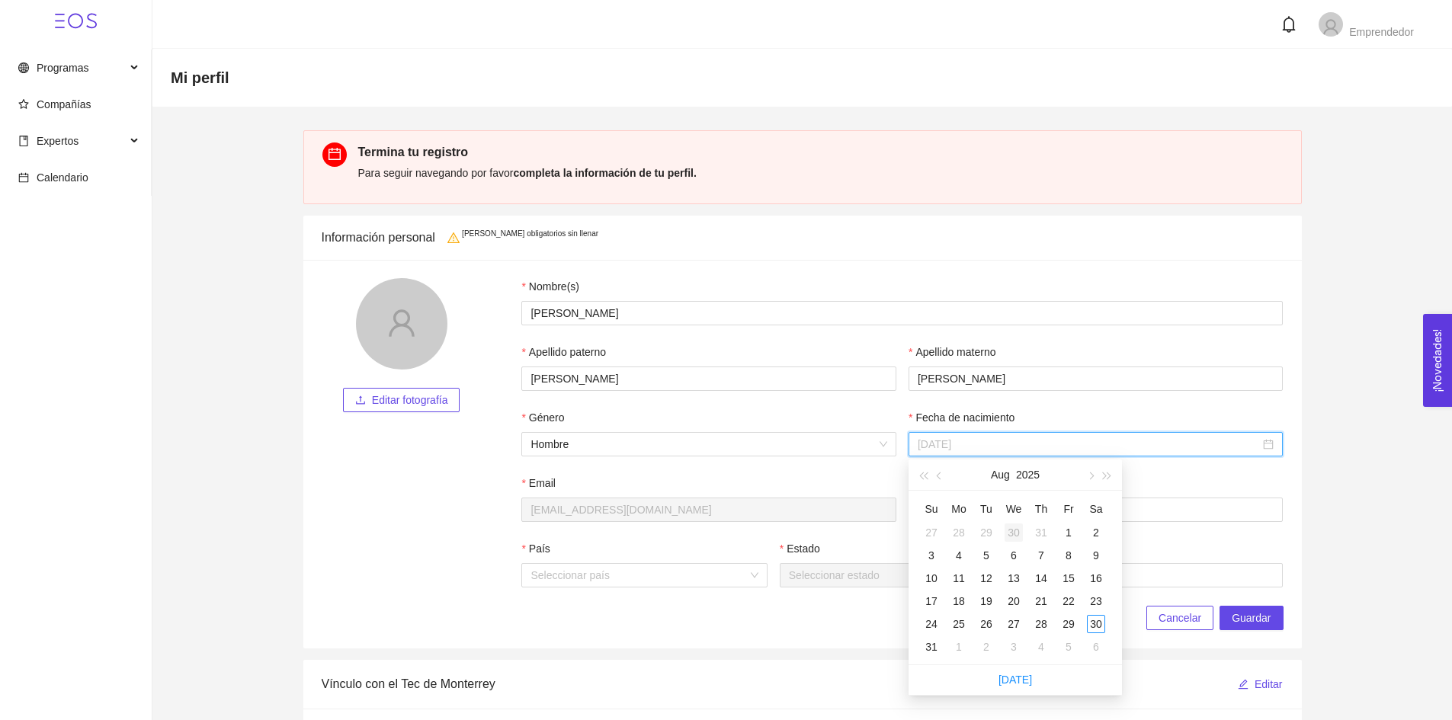
type input "[DATE]"
click at [1007, 475] on button "Aug" at bounding box center [1000, 475] width 19 height 30
click at [1014, 474] on button "2025" at bounding box center [1015, 475] width 24 height 30
type input "[DATE]"
click at [930, 470] on button "button" at bounding box center [922, 475] width 17 height 30
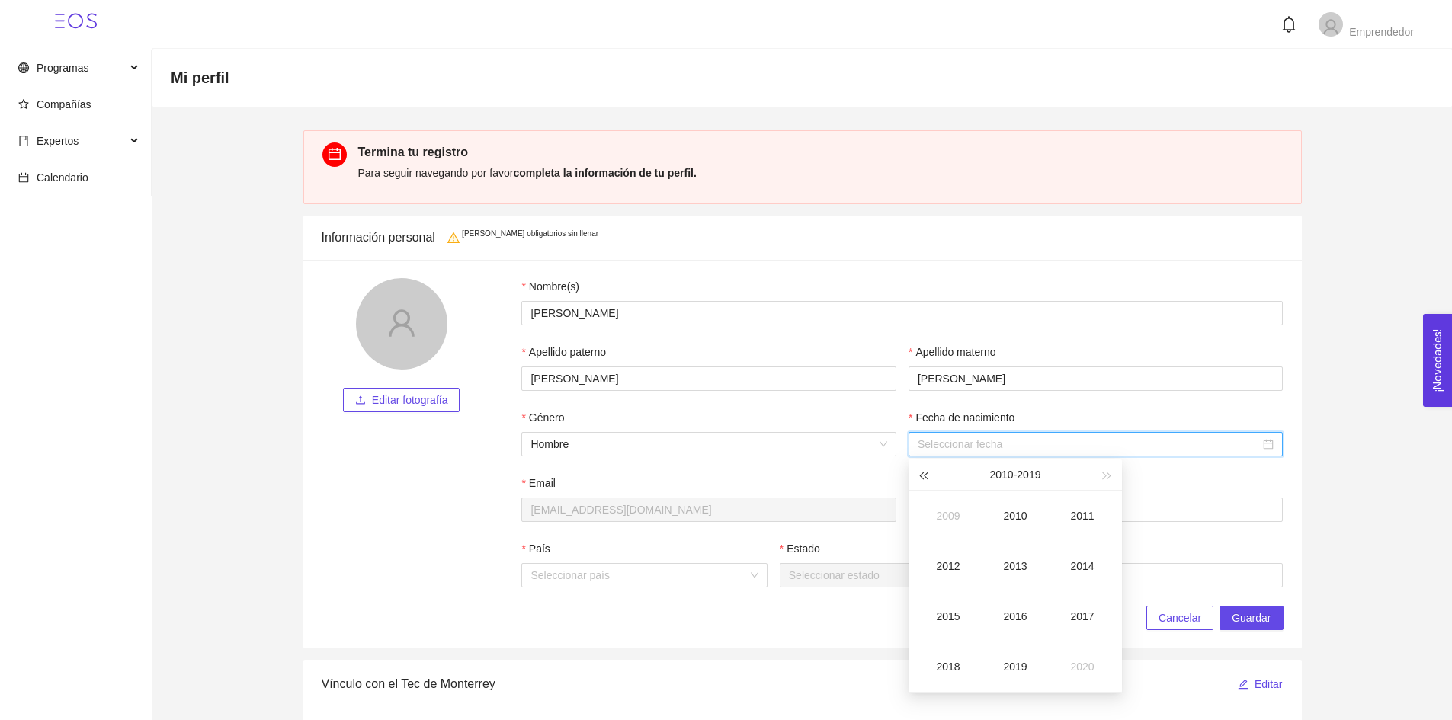
click at [930, 470] on button "button" at bounding box center [922, 475] width 17 height 30
type input "[DATE]"
click at [1112, 476] on button "button" at bounding box center [1107, 475] width 17 height 30
type input "[DATE]"
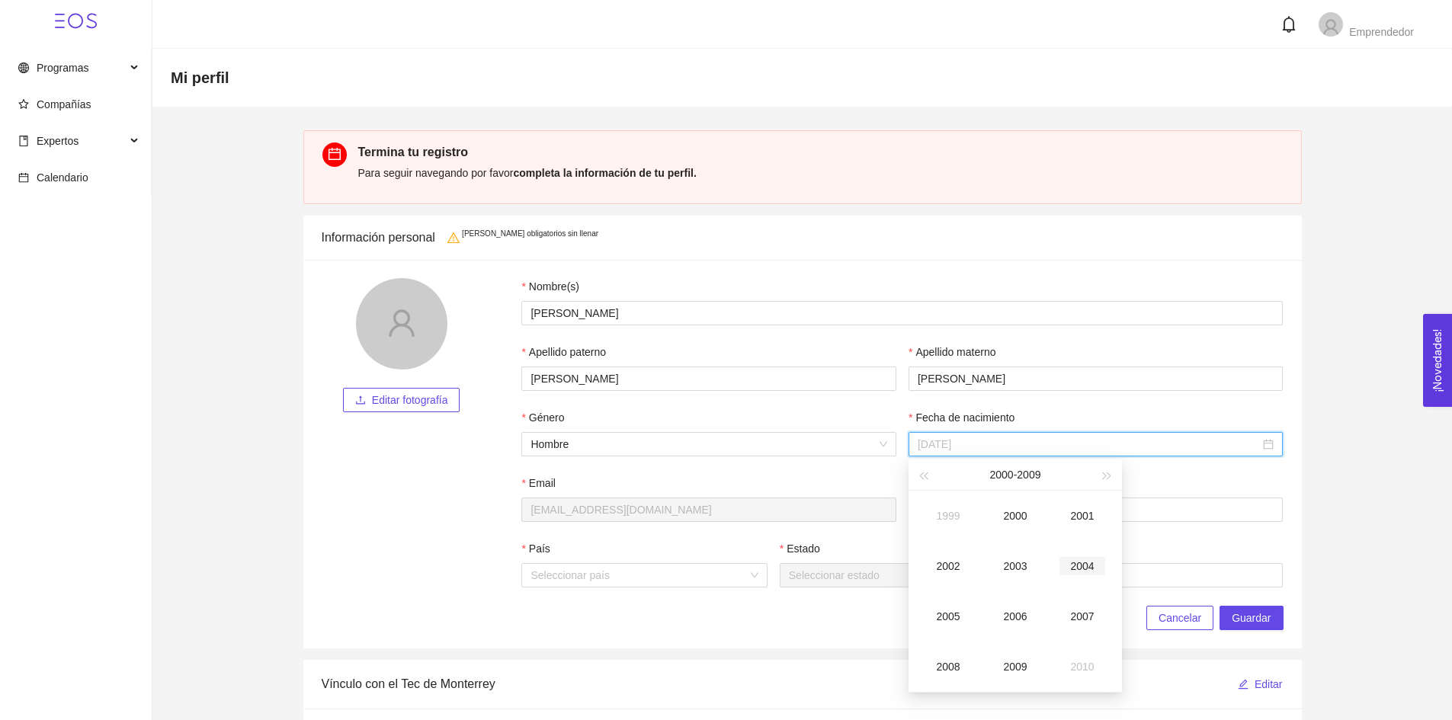
click at [1081, 561] on div "2004" at bounding box center [1082, 566] width 46 height 18
type input "[DATE]"
click at [946, 665] on div "Oct" at bounding box center [948, 667] width 46 height 18
type input "[DATE]"
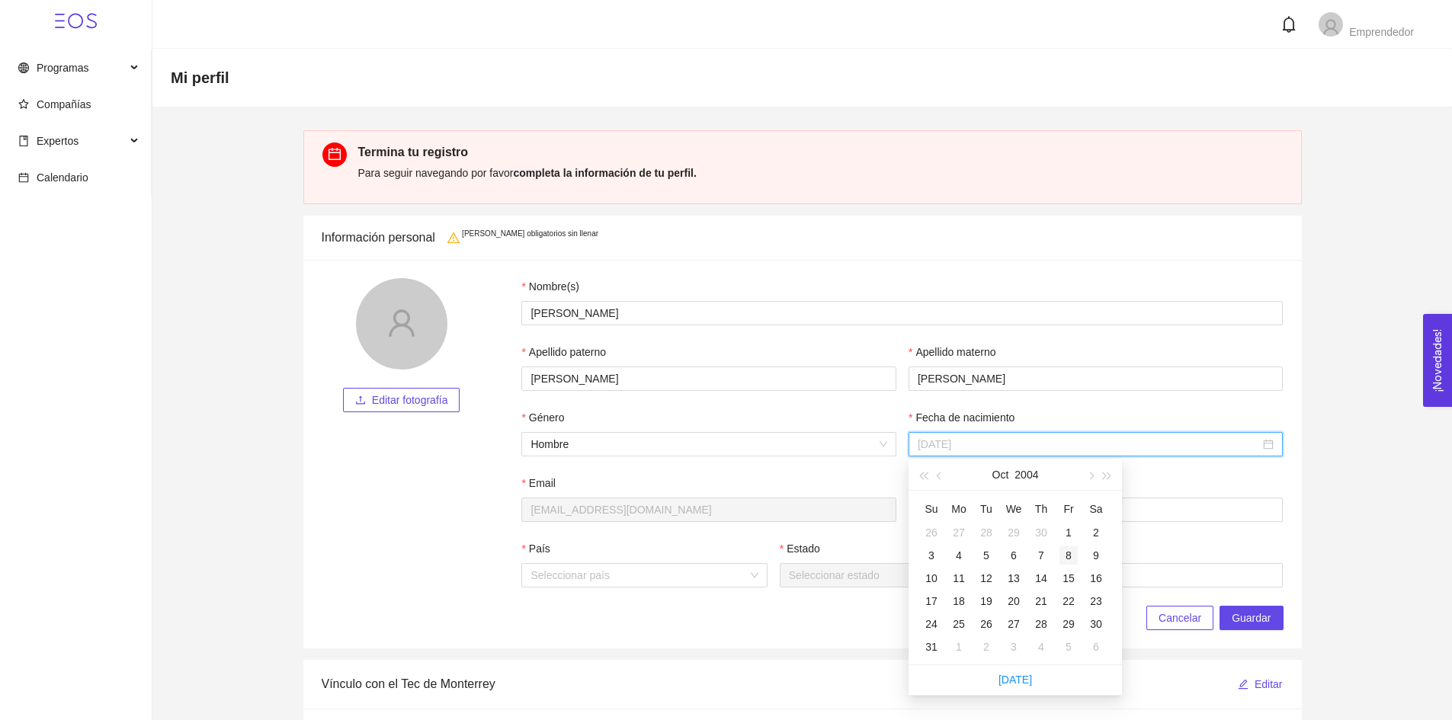
click at [1066, 552] on div "8" at bounding box center [1068, 555] width 18 height 18
click at [660, 578] on input "País" at bounding box center [638, 575] width 216 height 23
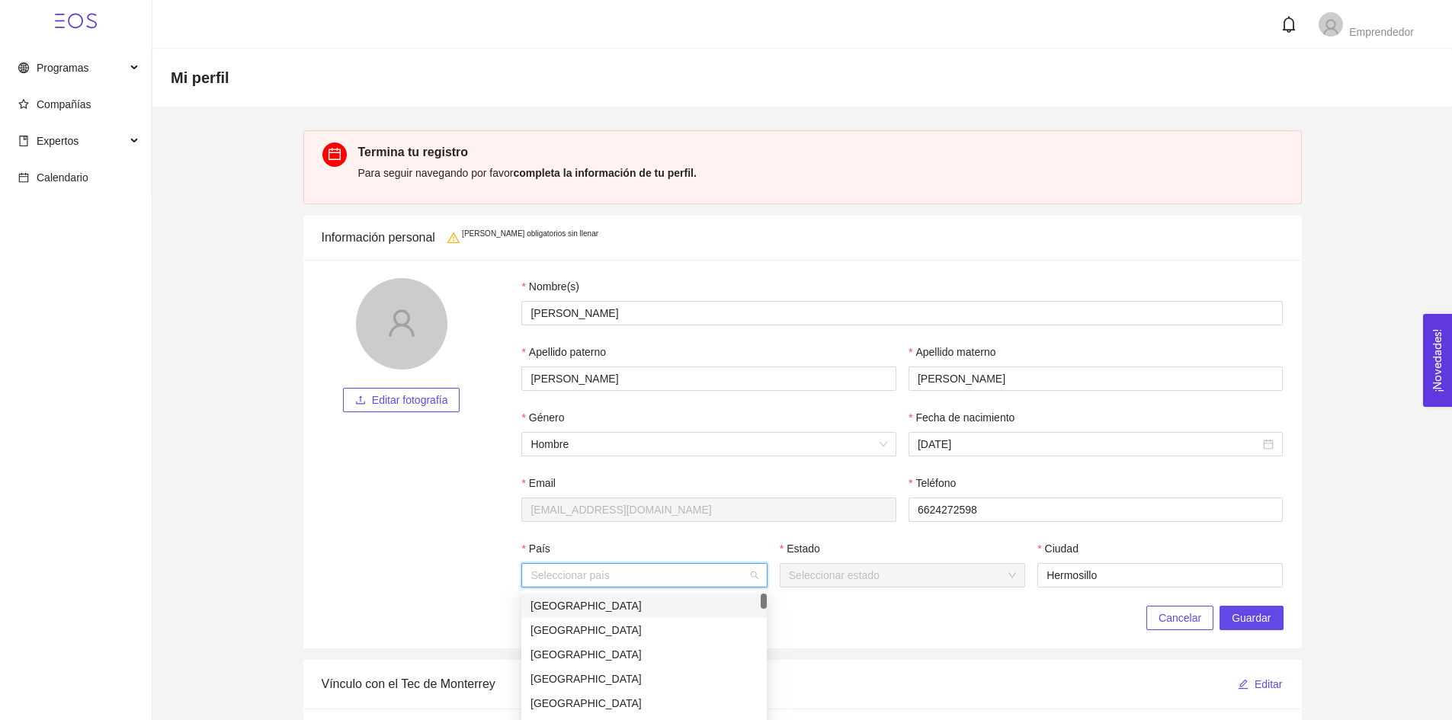
type input "[GEOGRAPHIC_DATA]"
click at [637, 596] on div "[GEOGRAPHIC_DATA]" at bounding box center [643, 606] width 245 height 24
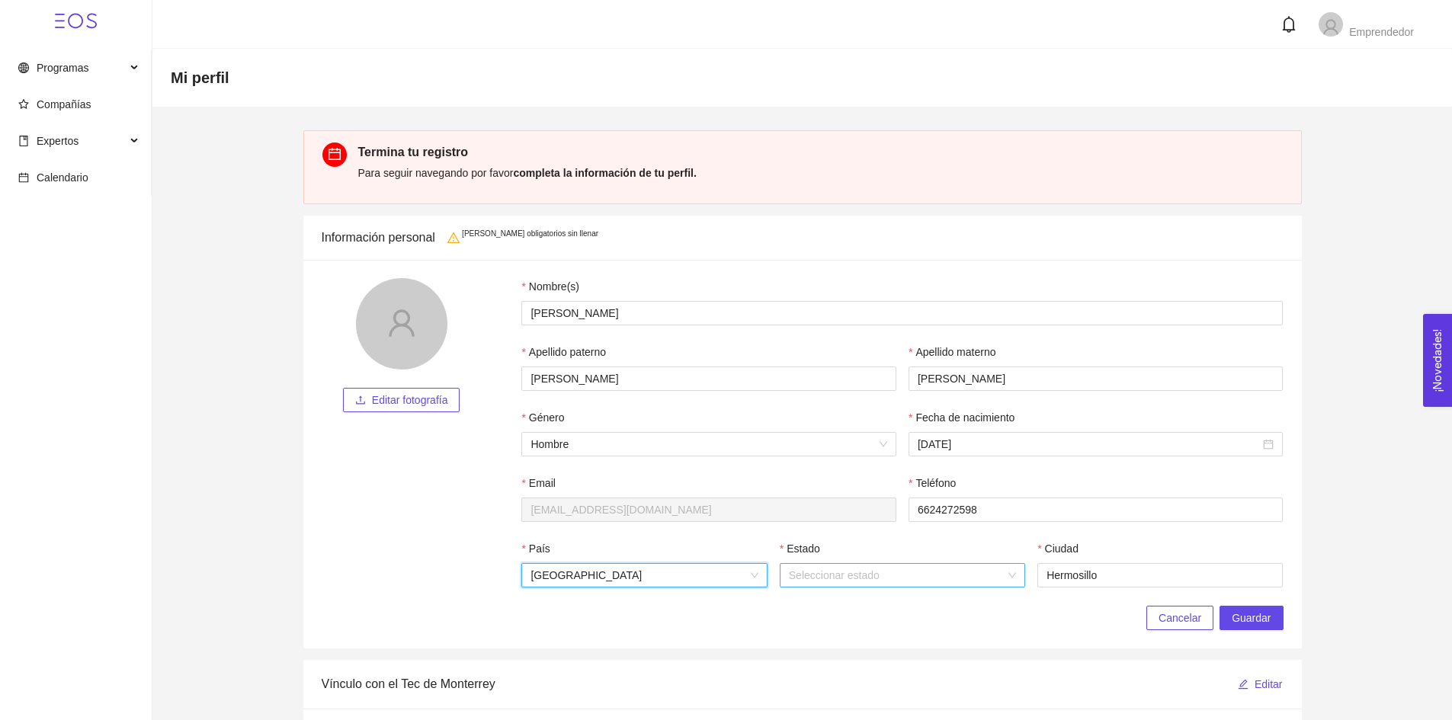
click at [863, 568] on input "Estado" at bounding box center [897, 575] width 216 height 23
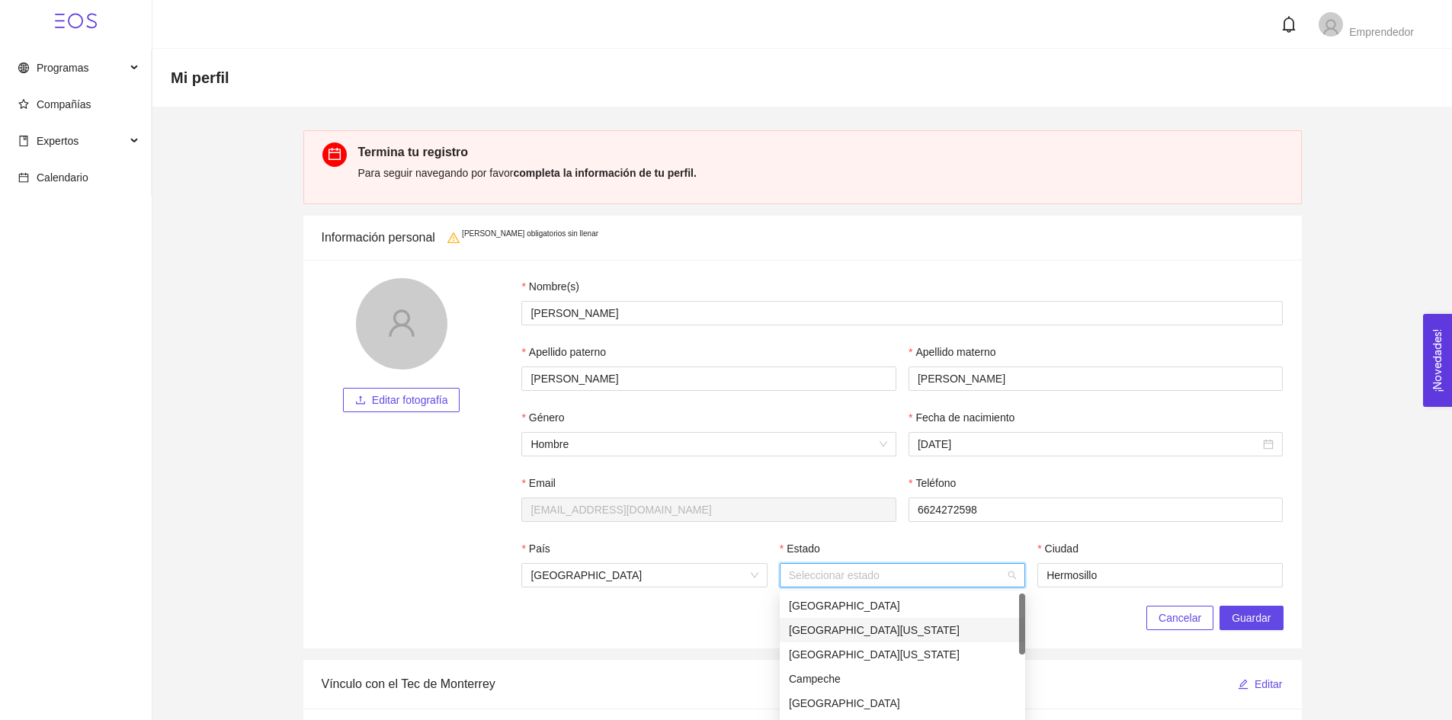
type input "[GEOGRAPHIC_DATA]"
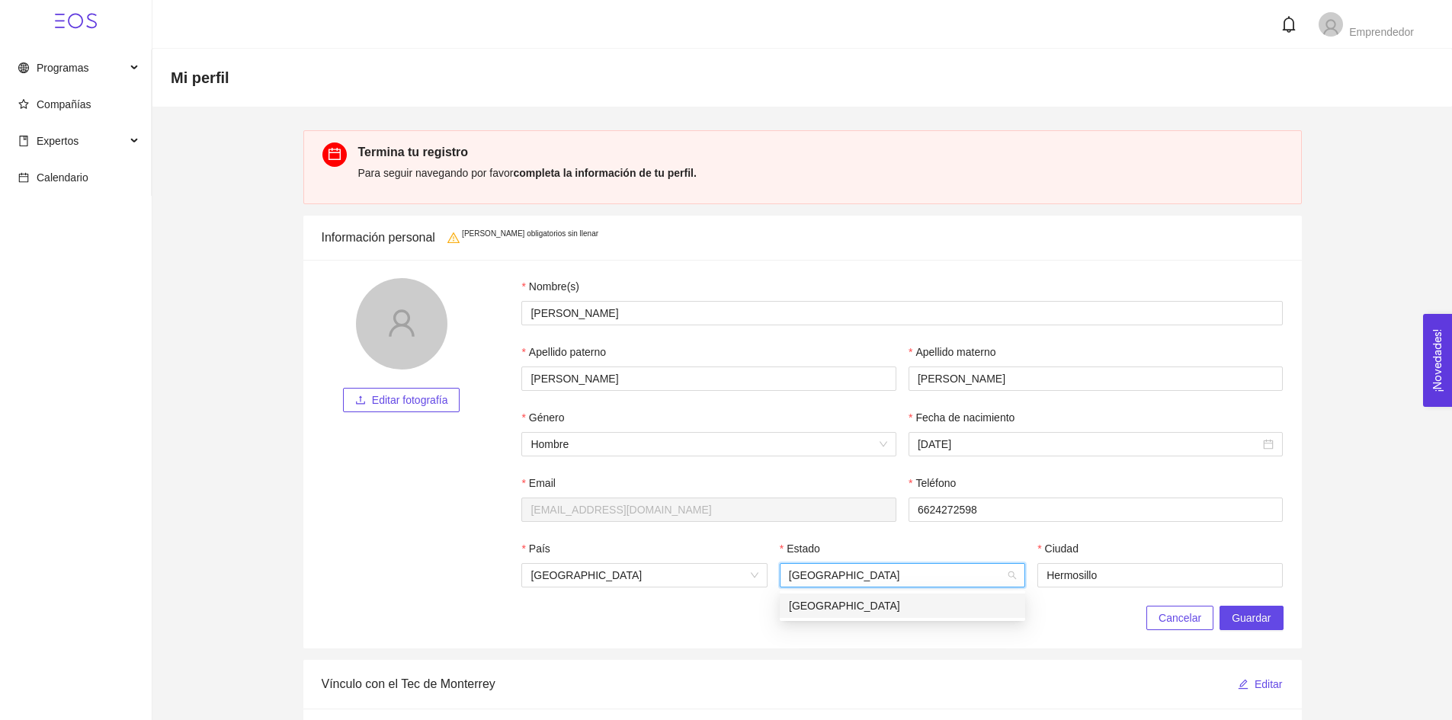
drag, startPoint x: 849, startPoint y: 604, endPoint x: 798, endPoint y: 604, distance: 51.1
click at [848, 604] on div "[GEOGRAPHIC_DATA]" at bounding box center [902, 605] width 227 height 17
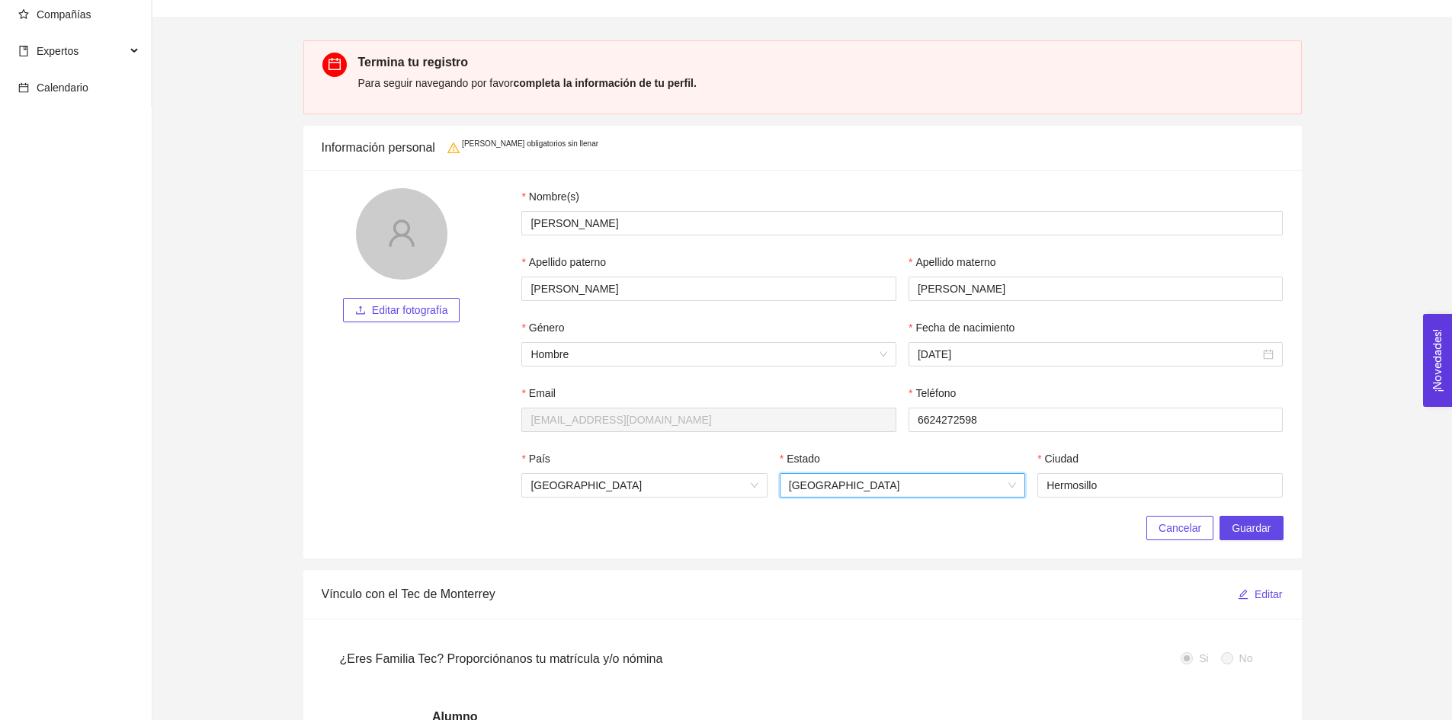
scroll to position [152, 0]
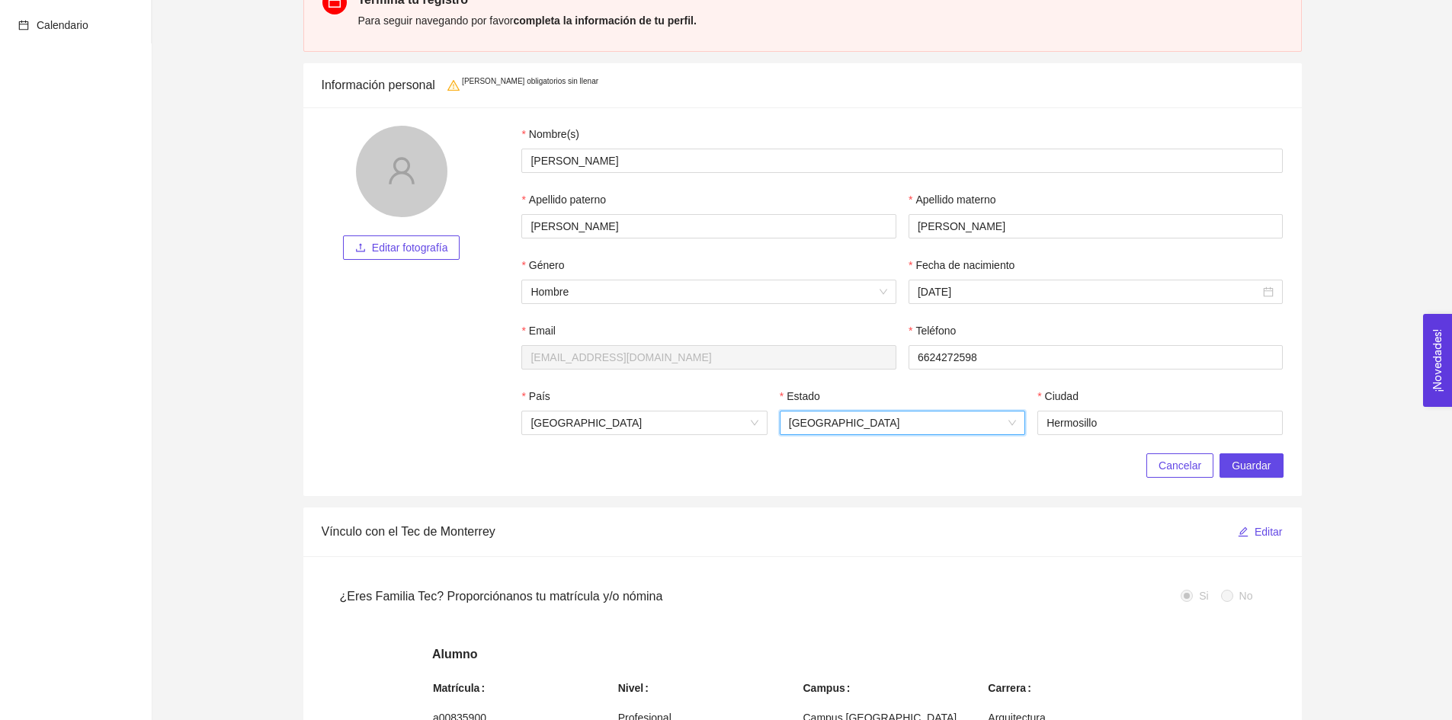
click at [1256, 450] on div "[GEOGRAPHIC_DATA]" at bounding box center [1160, 421] width 258 height 66
click at [1254, 458] on span "Guardar" at bounding box center [1250, 465] width 39 height 17
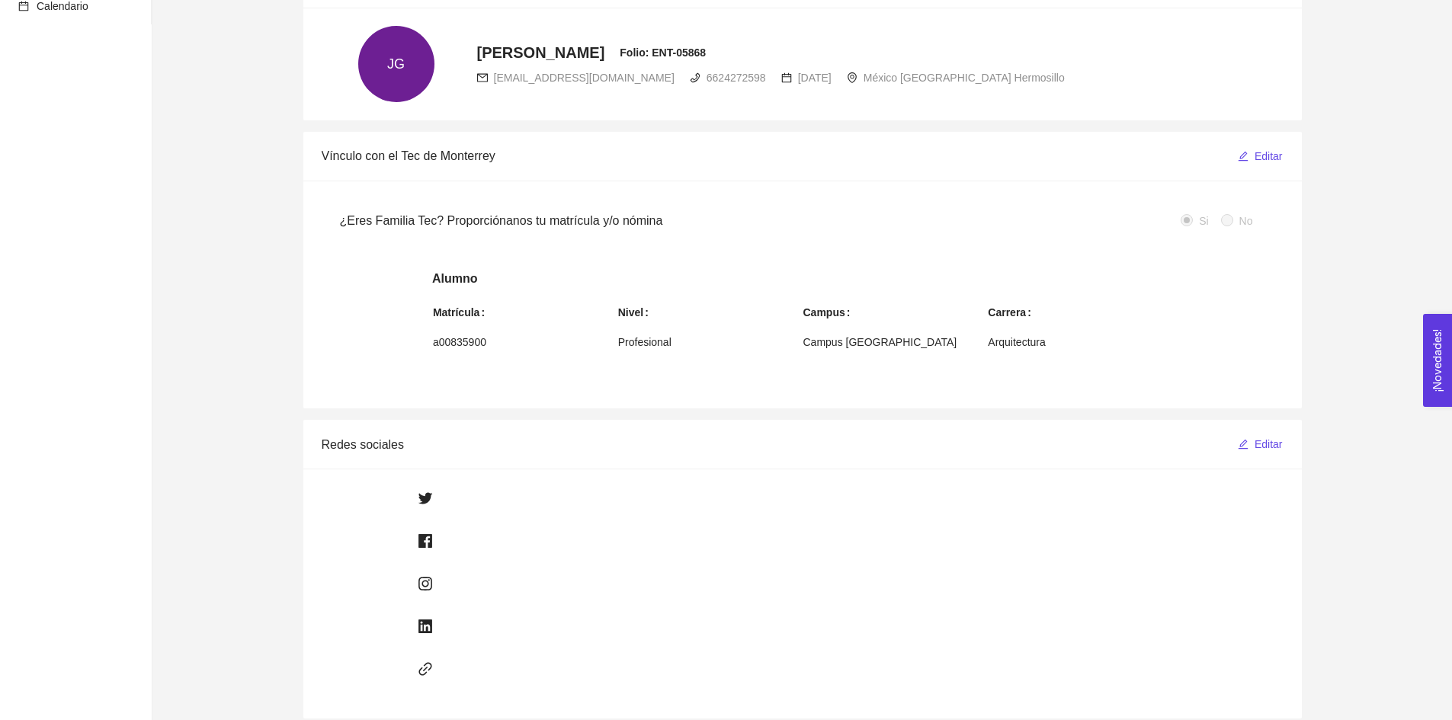
scroll to position [0, 0]
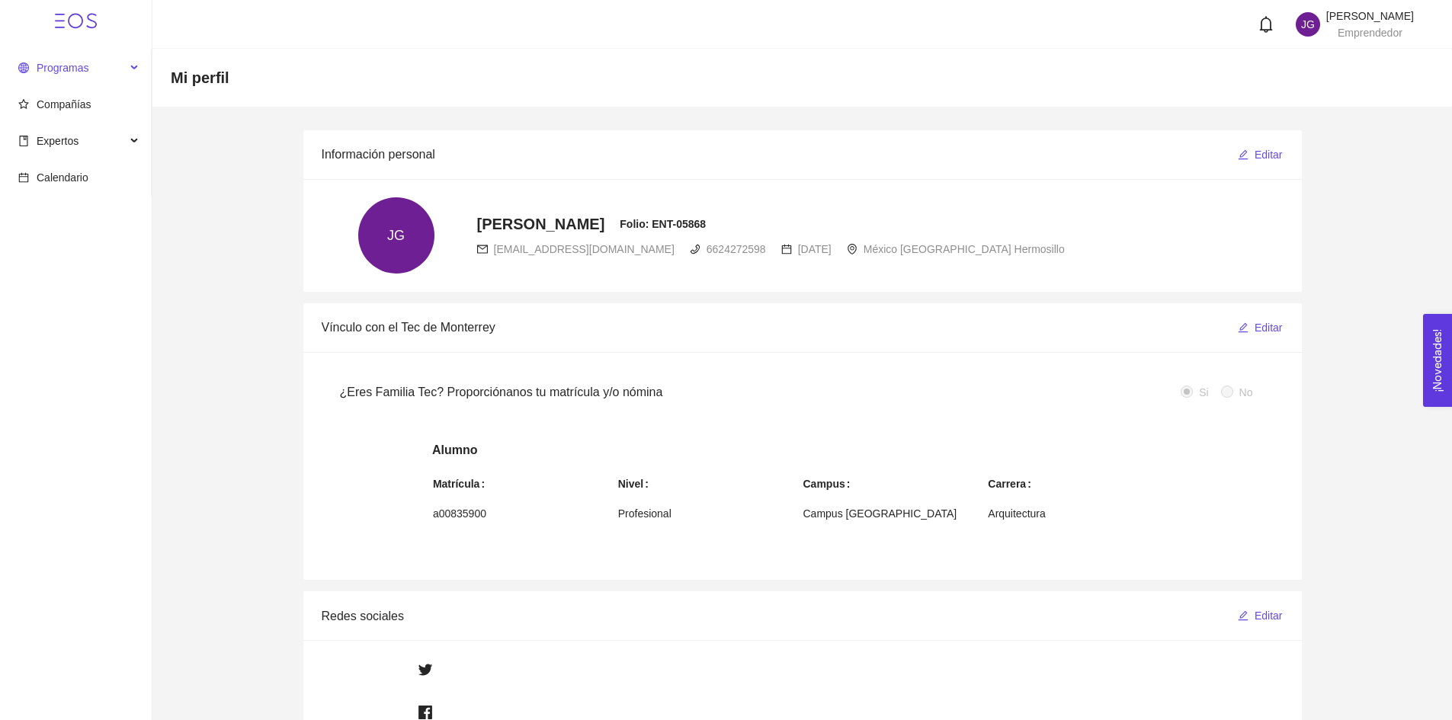
click at [96, 72] on span "Programas" at bounding box center [71, 68] width 107 height 30
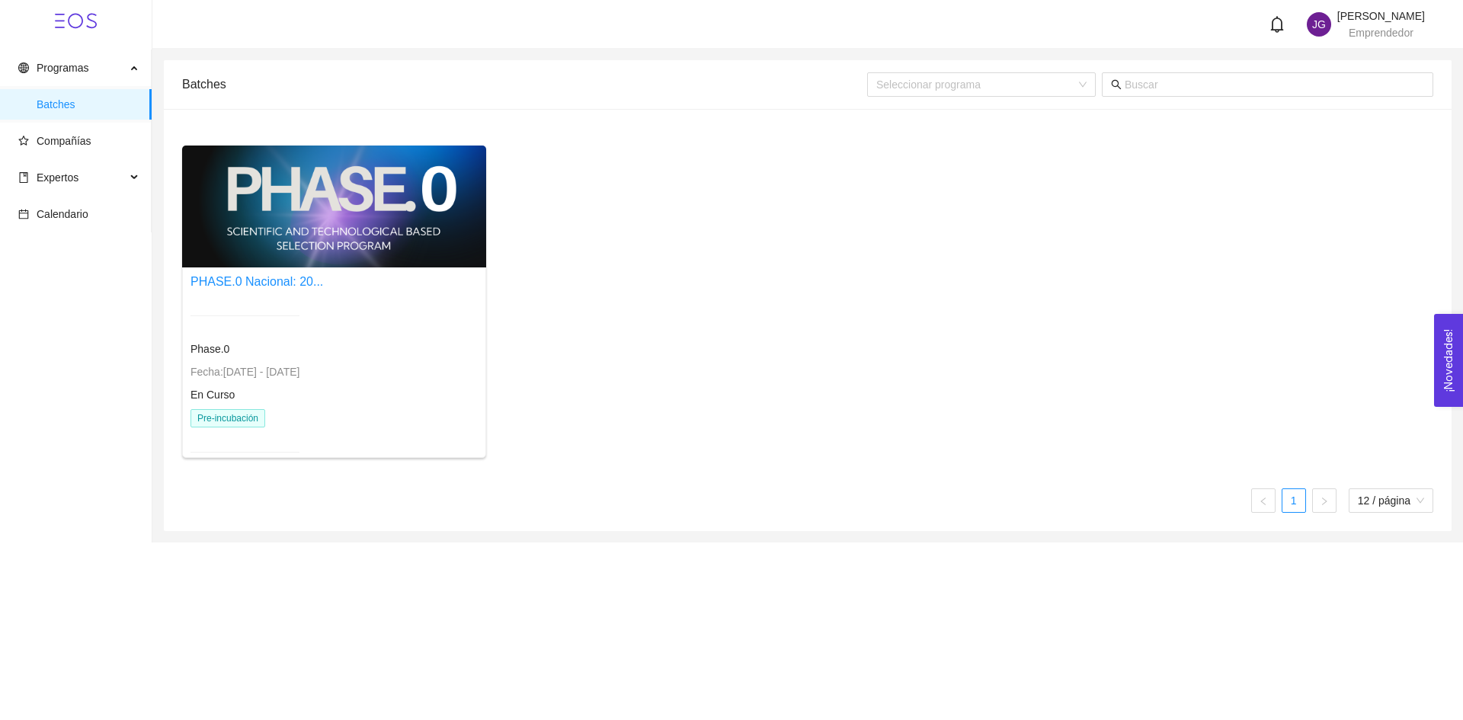
click at [291, 190] on div at bounding box center [334, 207] width 304 height 122
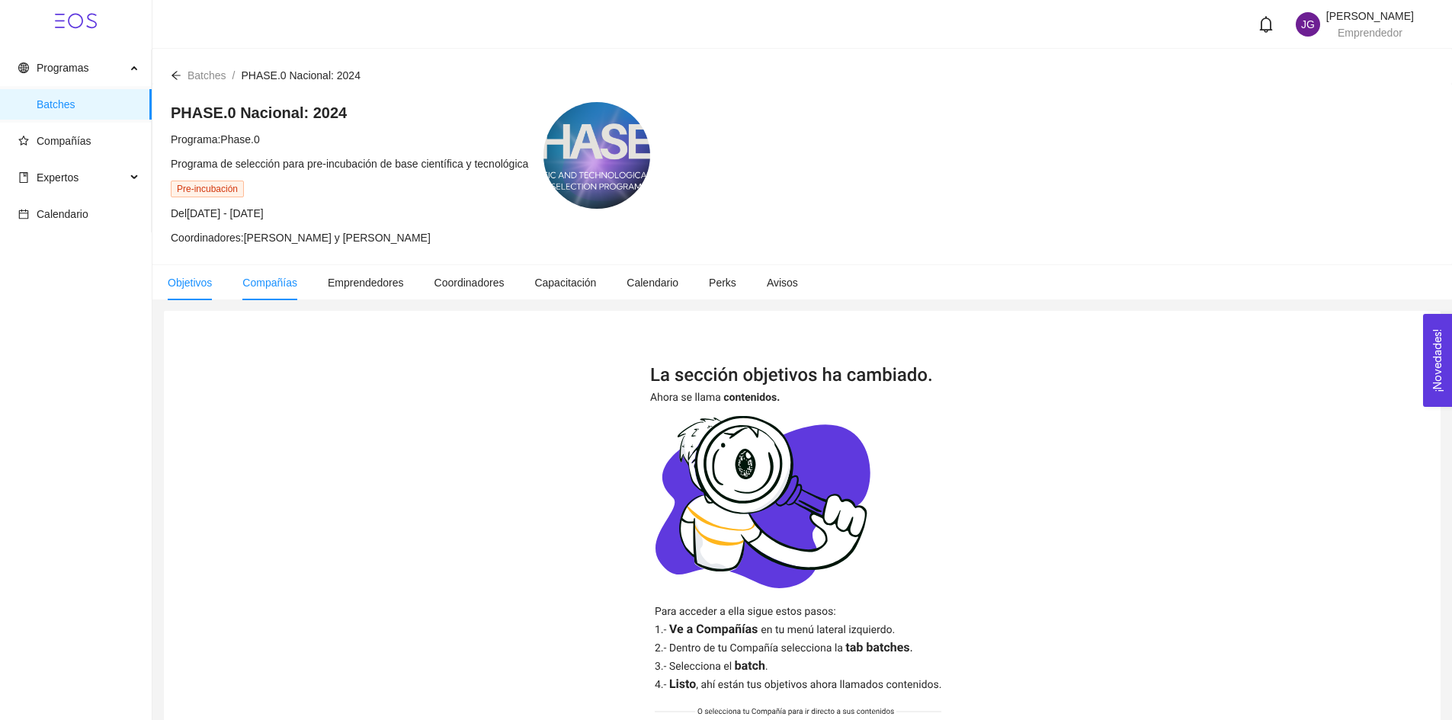
click at [270, 278] on span "Compañías" at bounding box center [269, 283] width 55 height 12
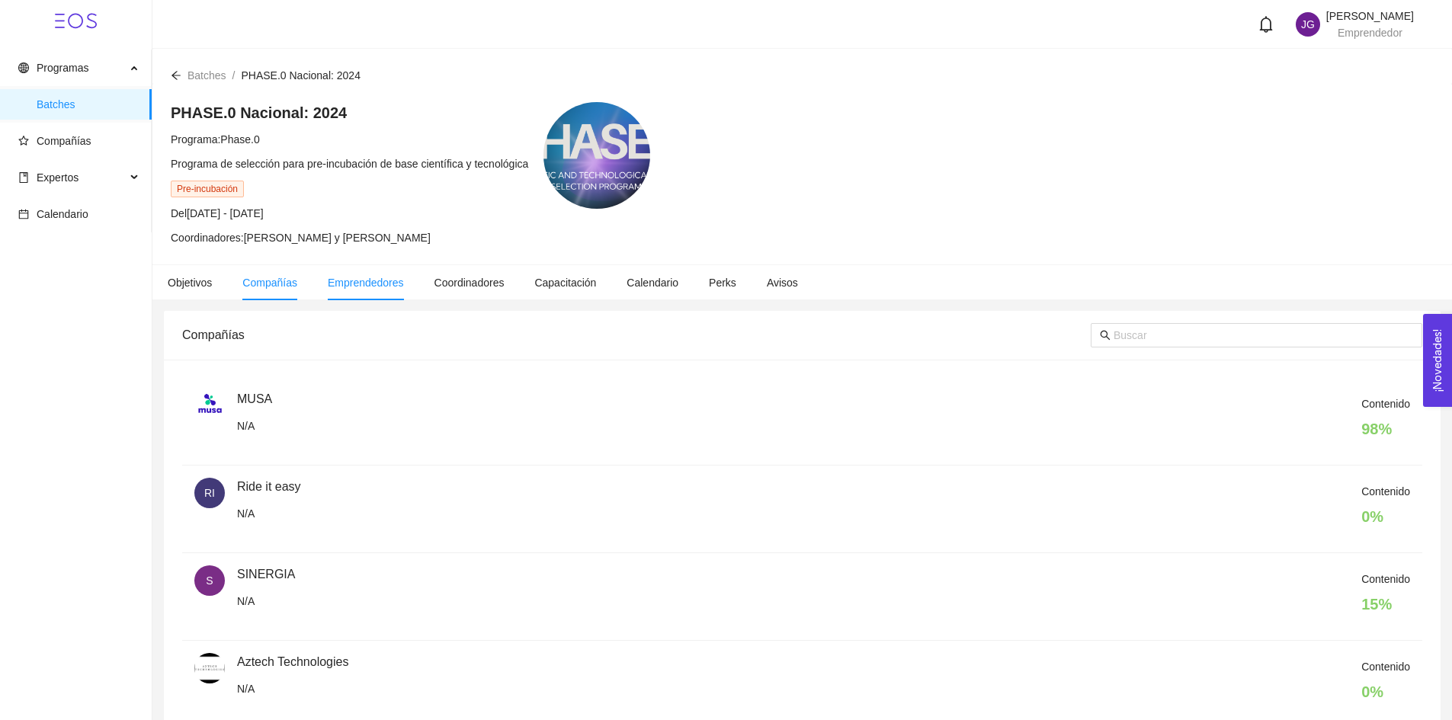
click at [347, 288] on span "Emprendedores" at bounding box center [366, 283] width 76 height 12
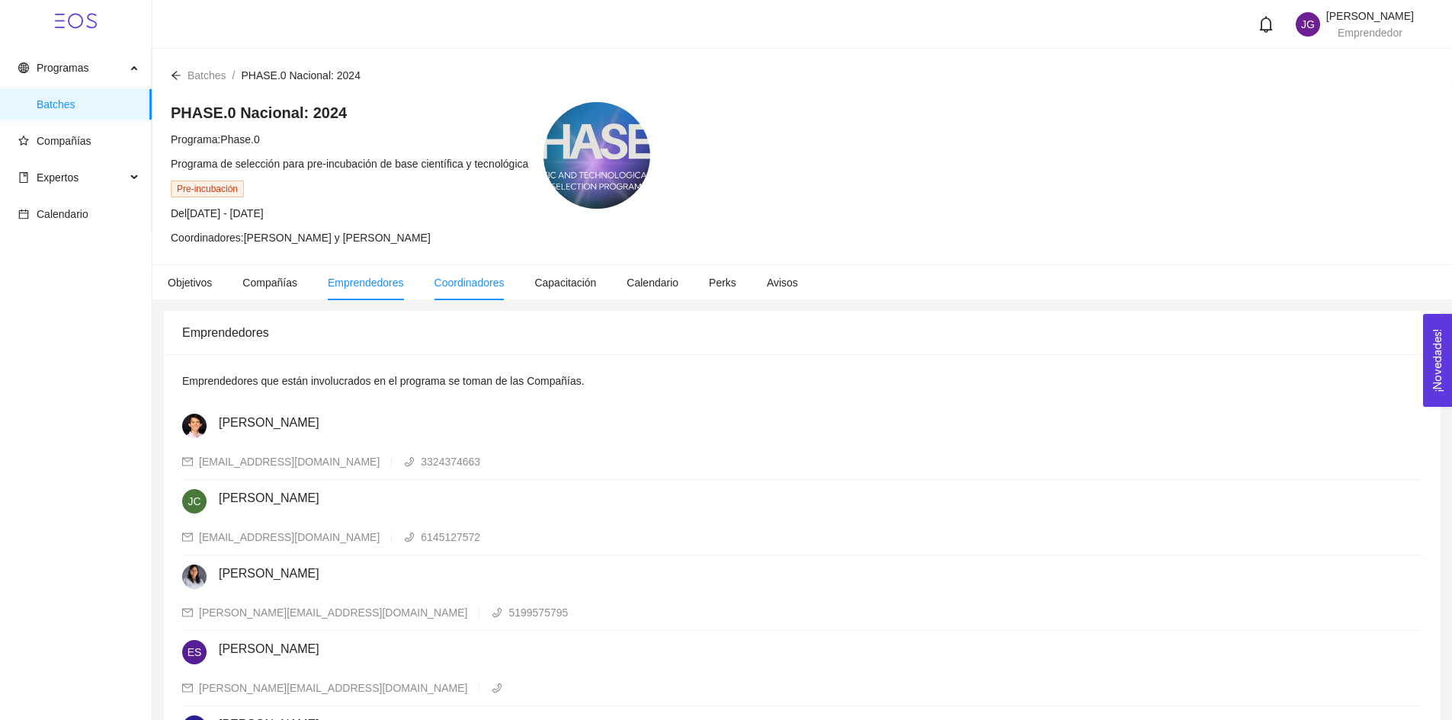
click at [440, 289] on li "Coordinadores" at bounding box center [469, 282] width 101 height 35
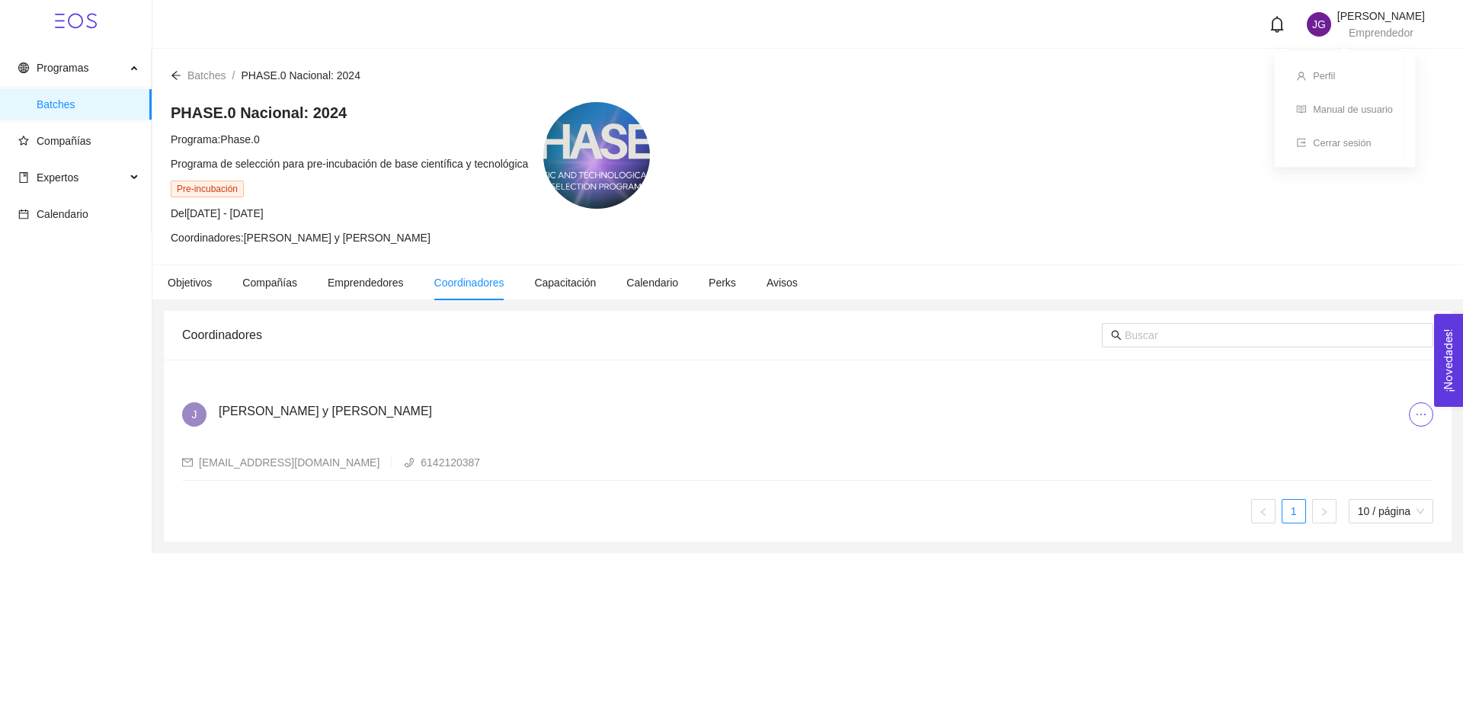
click at [1353, 34] on span "Emprendedor" at bounding box center [1381, 33] width 65 height 12
click at [1358, 111] on link "Manual de usuario" at bounding box center [1354, 116] width 88 height 12
click at [553, 281] on span "Capacitación" at bounding box center [565, 283] width 62 height 12
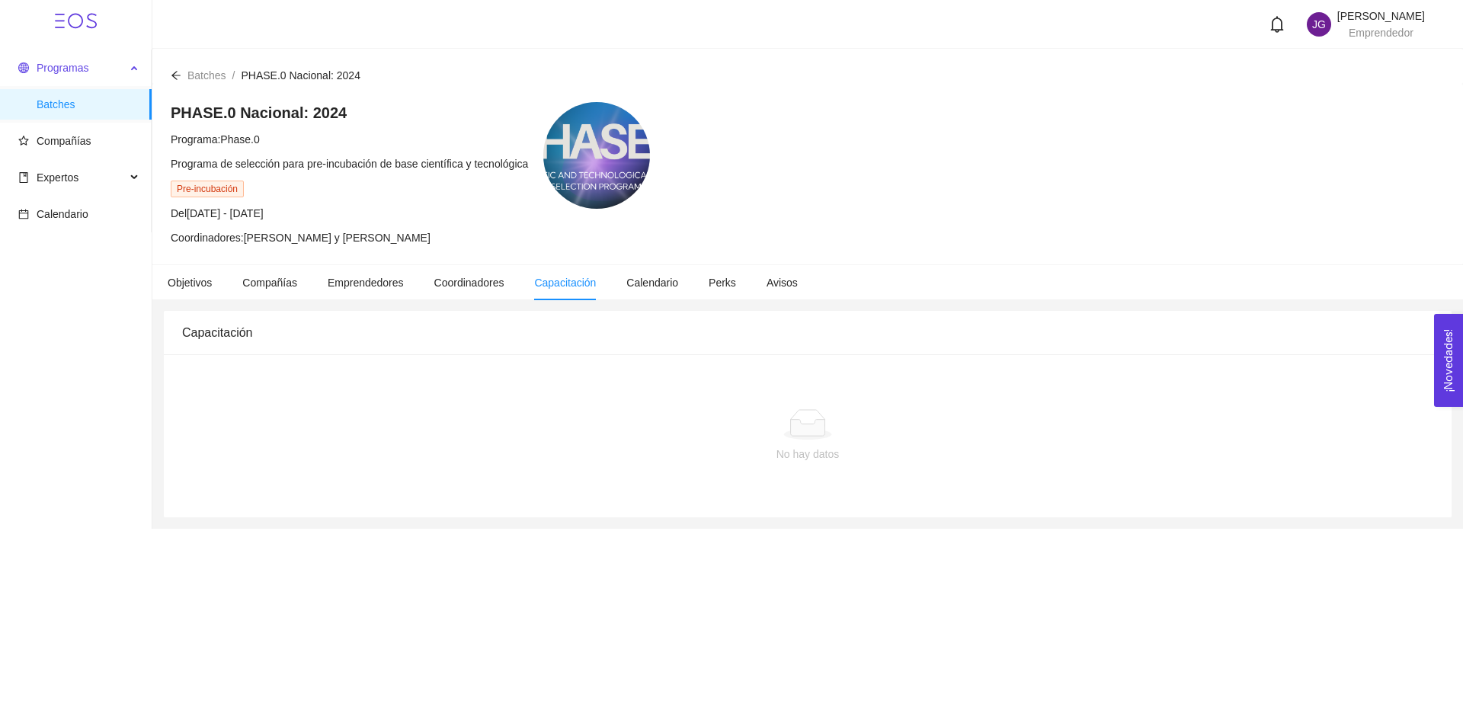
click at [119, 66] on span "Programas" at bounding box center [71, 68] width 107 height 30
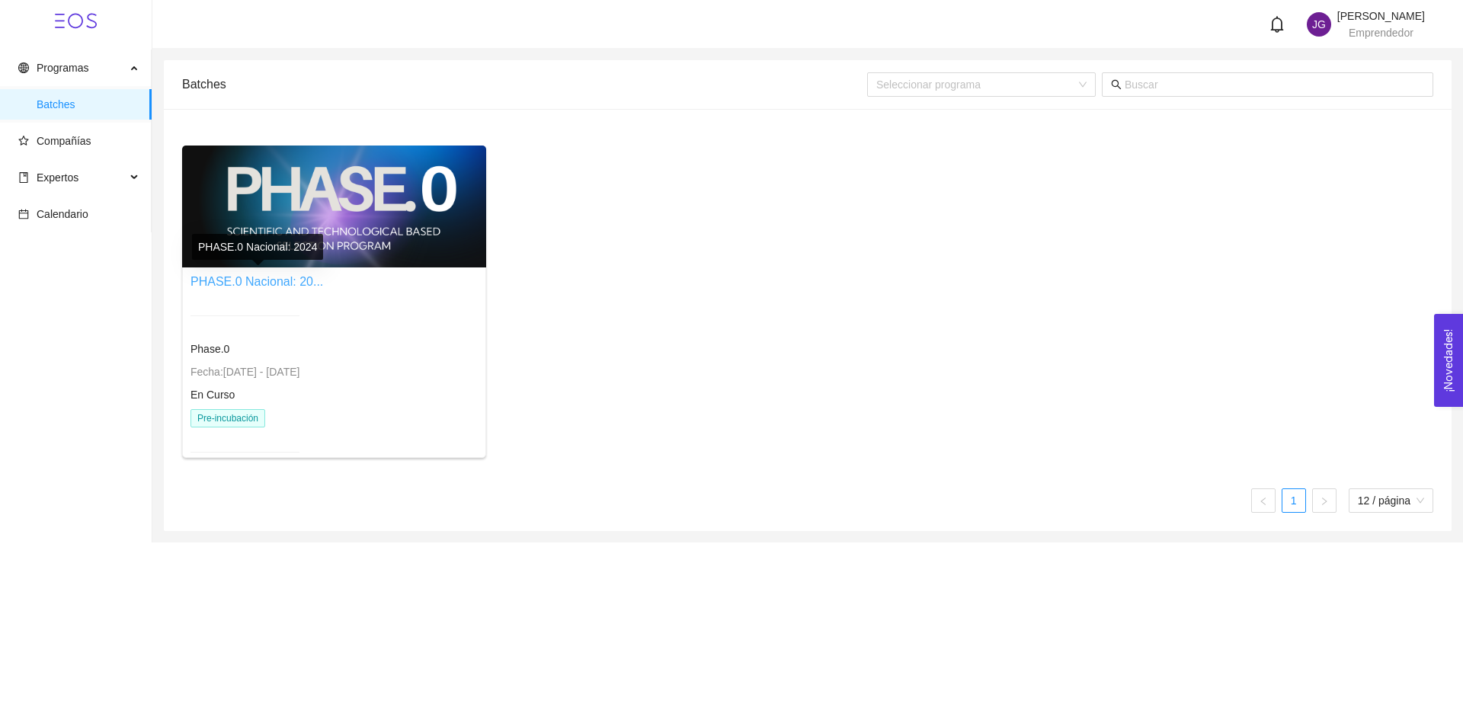
click at [230, 282] on link "PHASE.0 Nacional: 20..." at bounding box center [257, 281] width 133 height 13
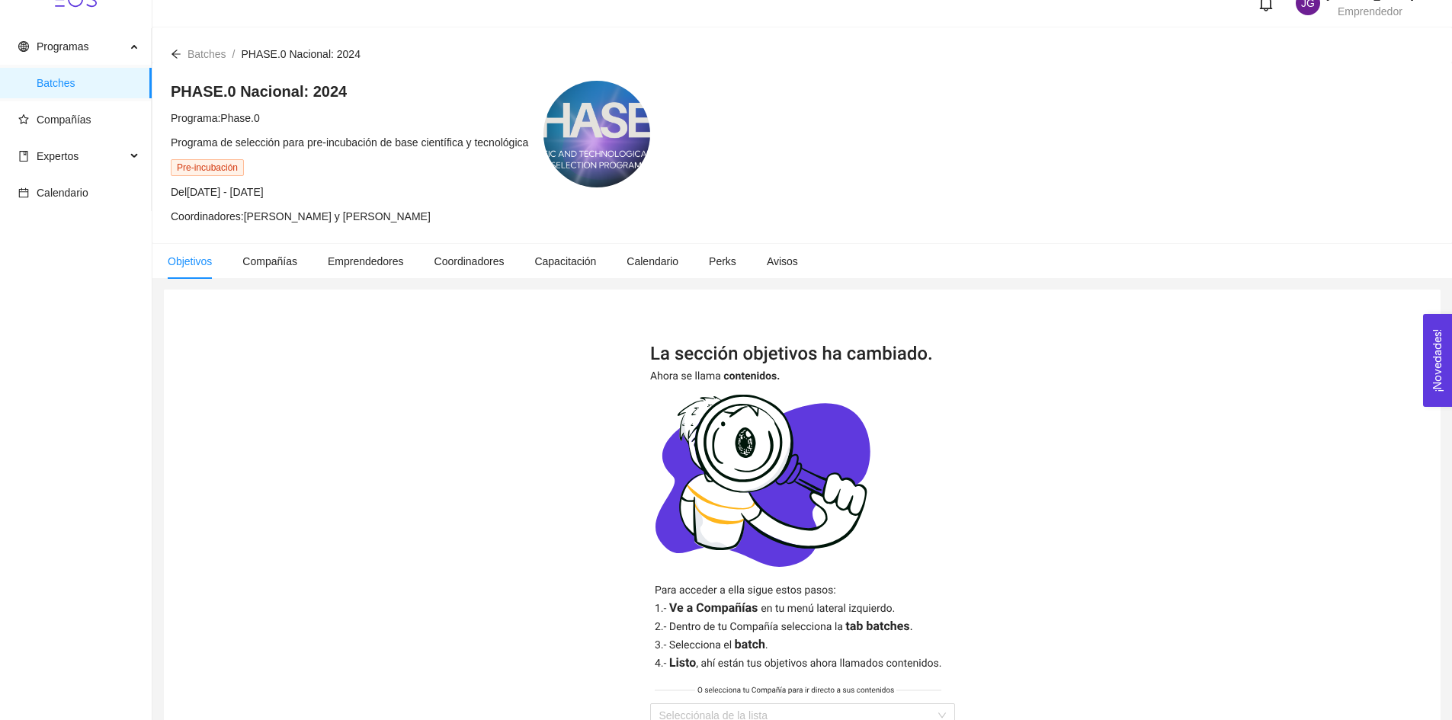
scroll to position [134, 0]
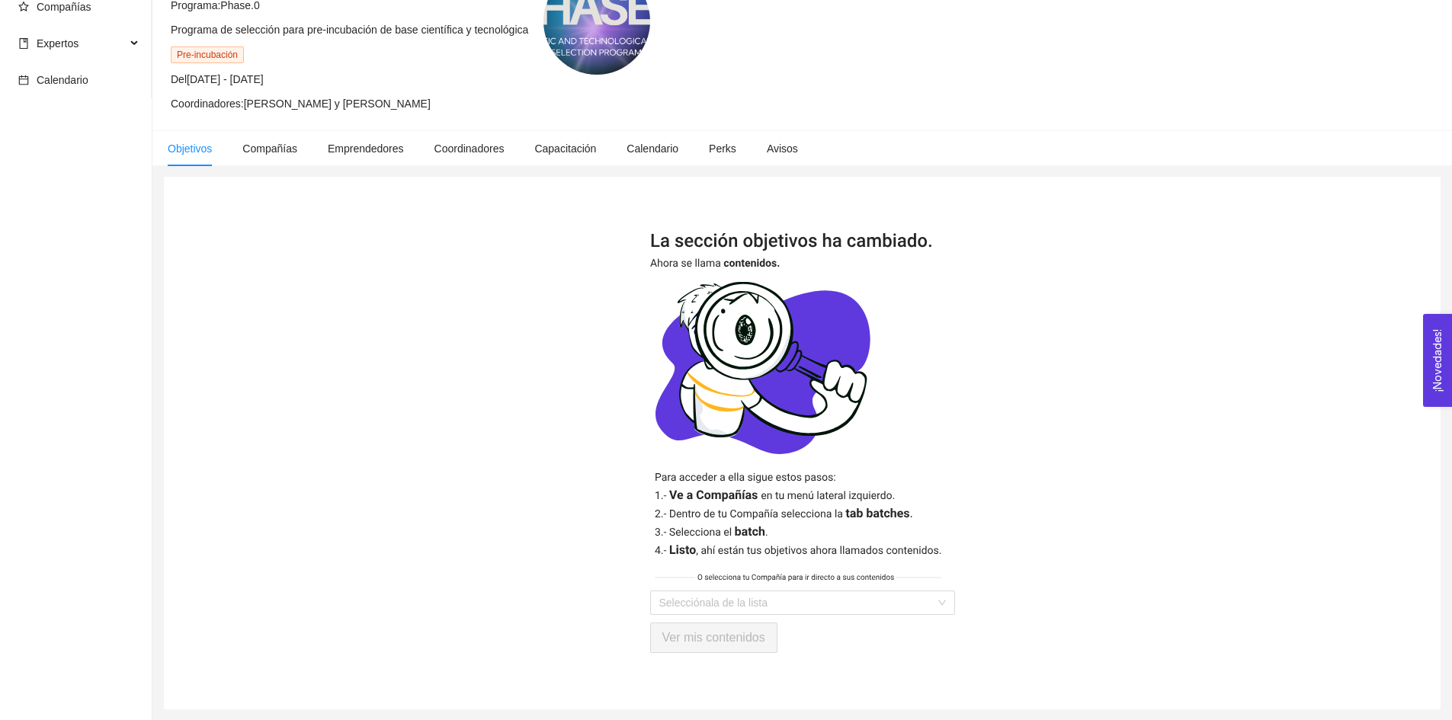
click at [833, 616] on div "Selecciónala de la lista Ver mis contenidos" at bounding box center [802, 443] width 305 height 420
click at [828, 599] on input "search" at bounding box center [797, 602] width 276 height 23
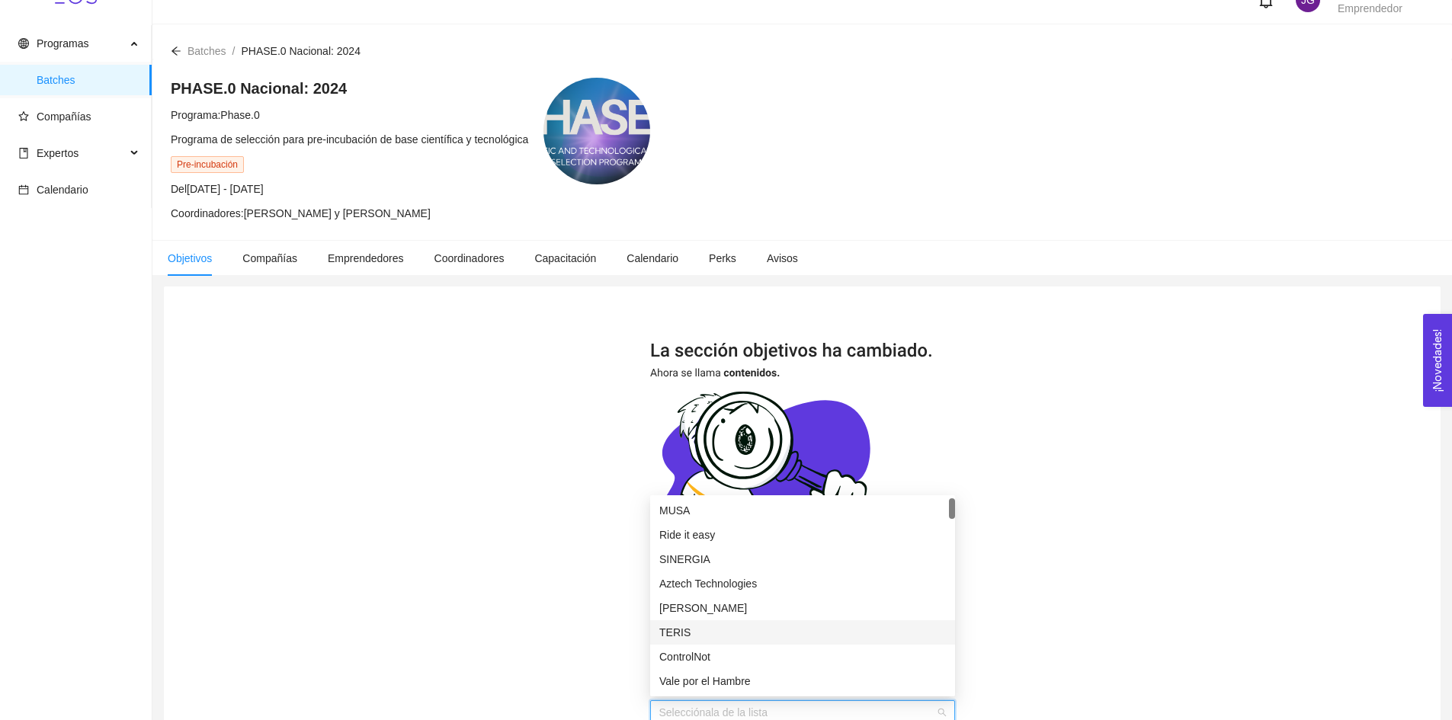
scroll to position [0, 0]
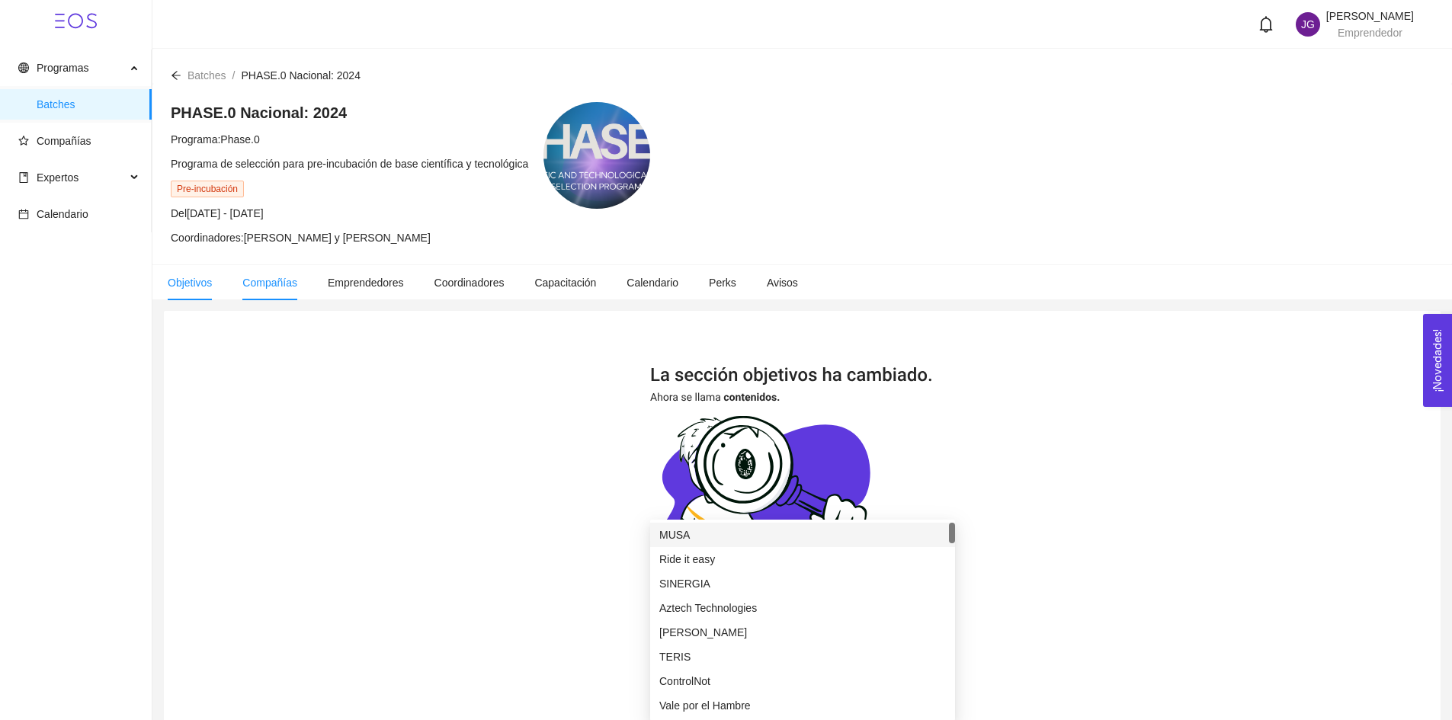
click at [263, 277] on span "Compañías" at bounding box center [269, 283] width 55 height 12
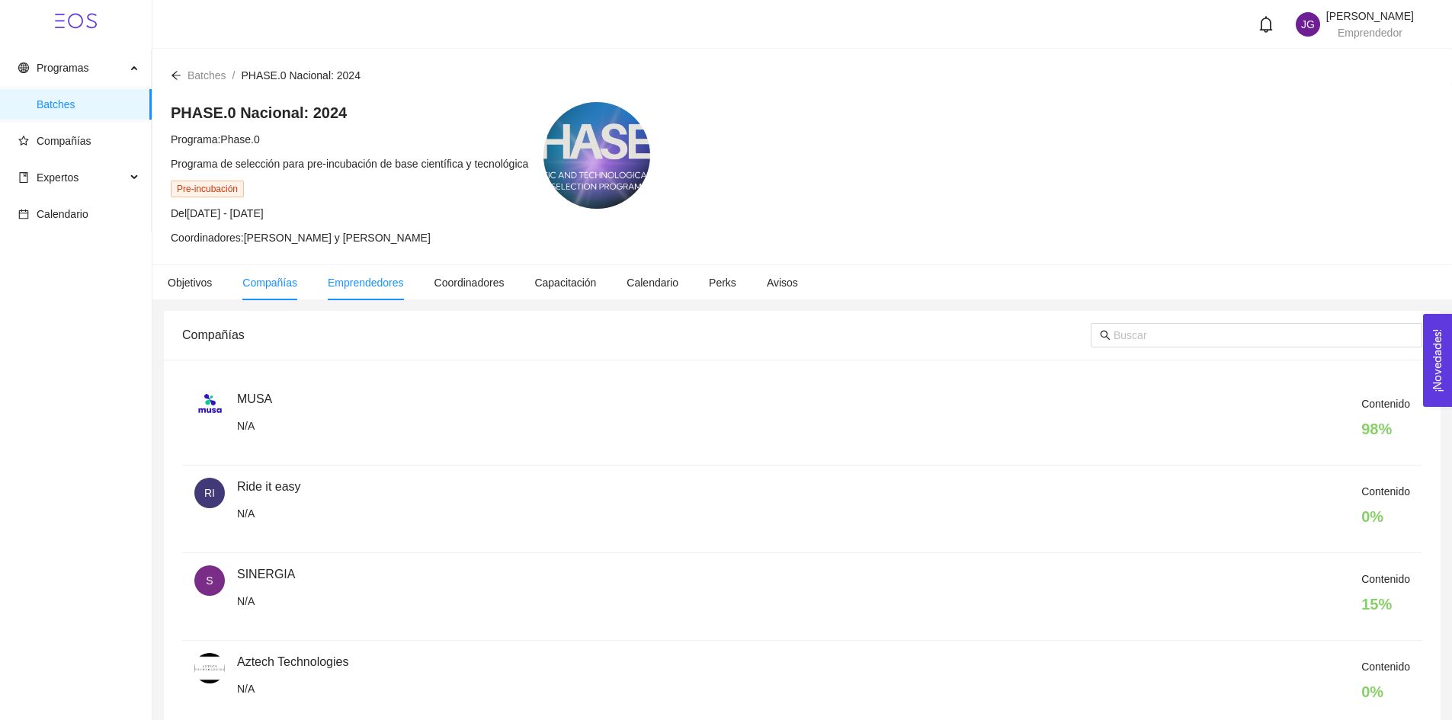
click at [344, 285] on span "Emprendedores" at bounding box center [366, 283] width 76 height 12
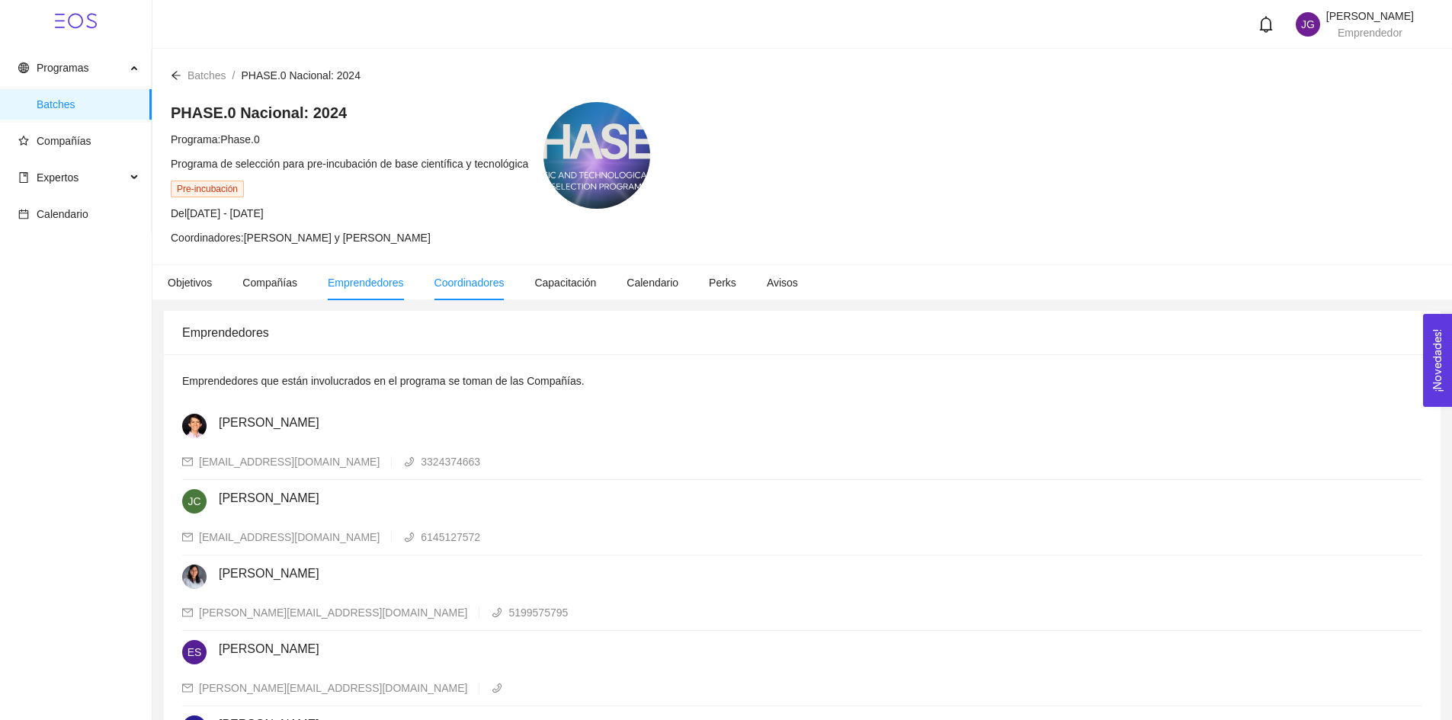
click at [456, 284] on span "Coordinadores" at bounding box center [469, 283] width 70 height 12
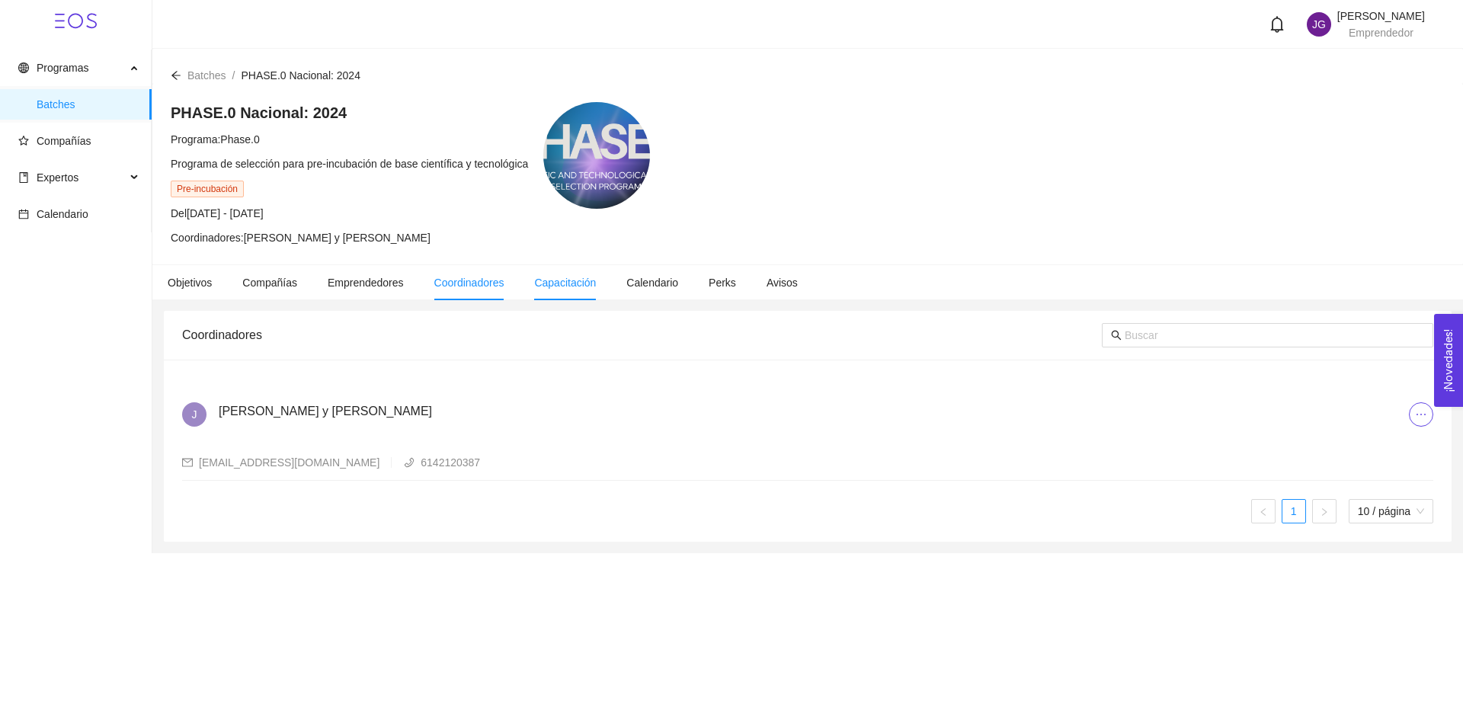
click at [555, 283] on span "Capacitación" at bounding box center [565, 283] width 62 height 12
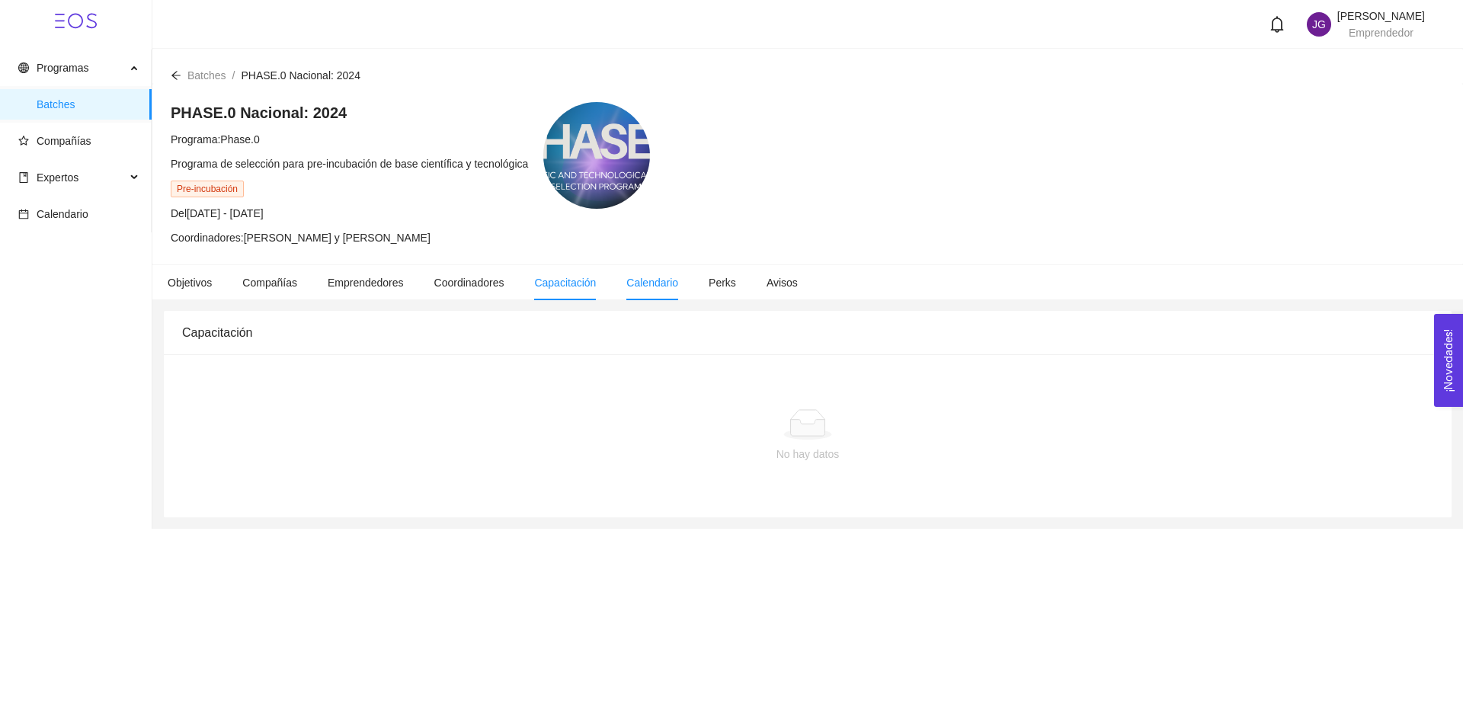
click at [626, 280] on span "Calendario" at bounding box center [652, 283] width 52 height 12
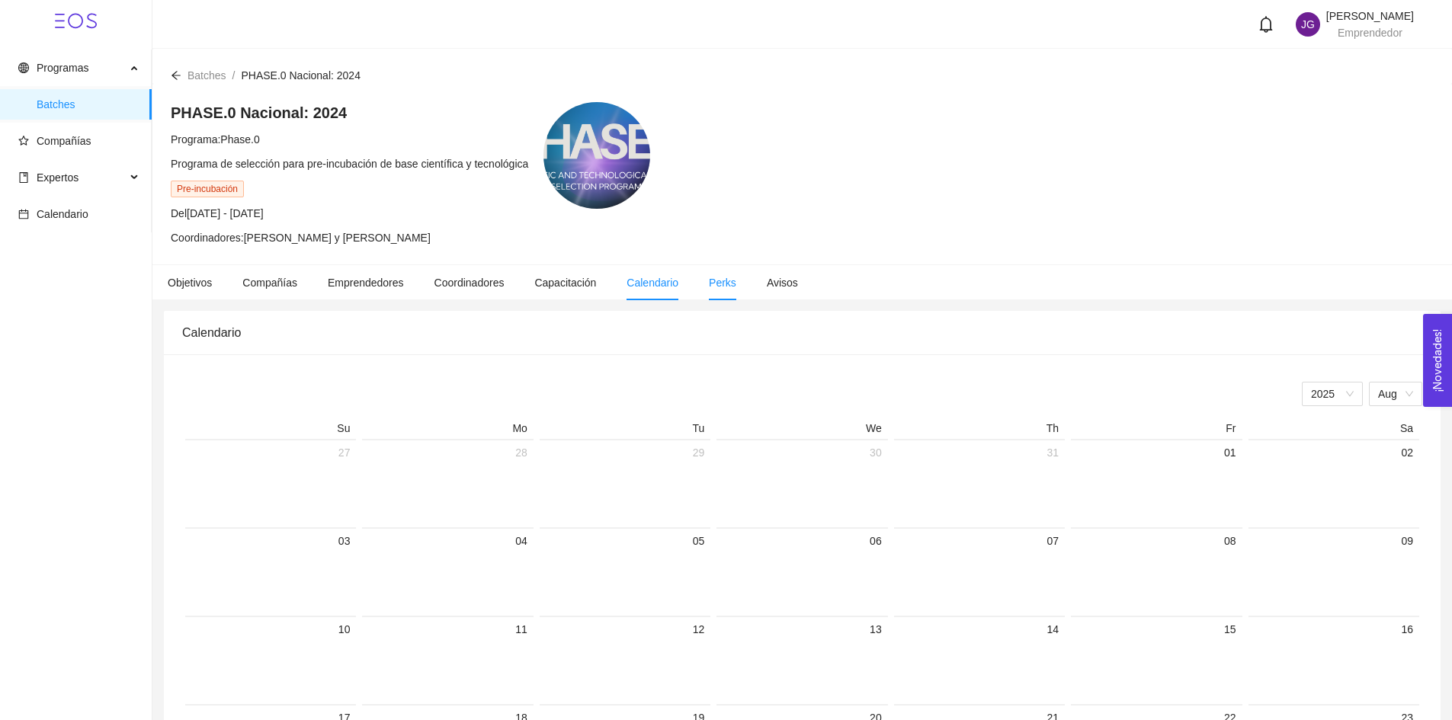
click at [718, 286] on span "Perks" at bounding box center [722, 283] width 27 height 12
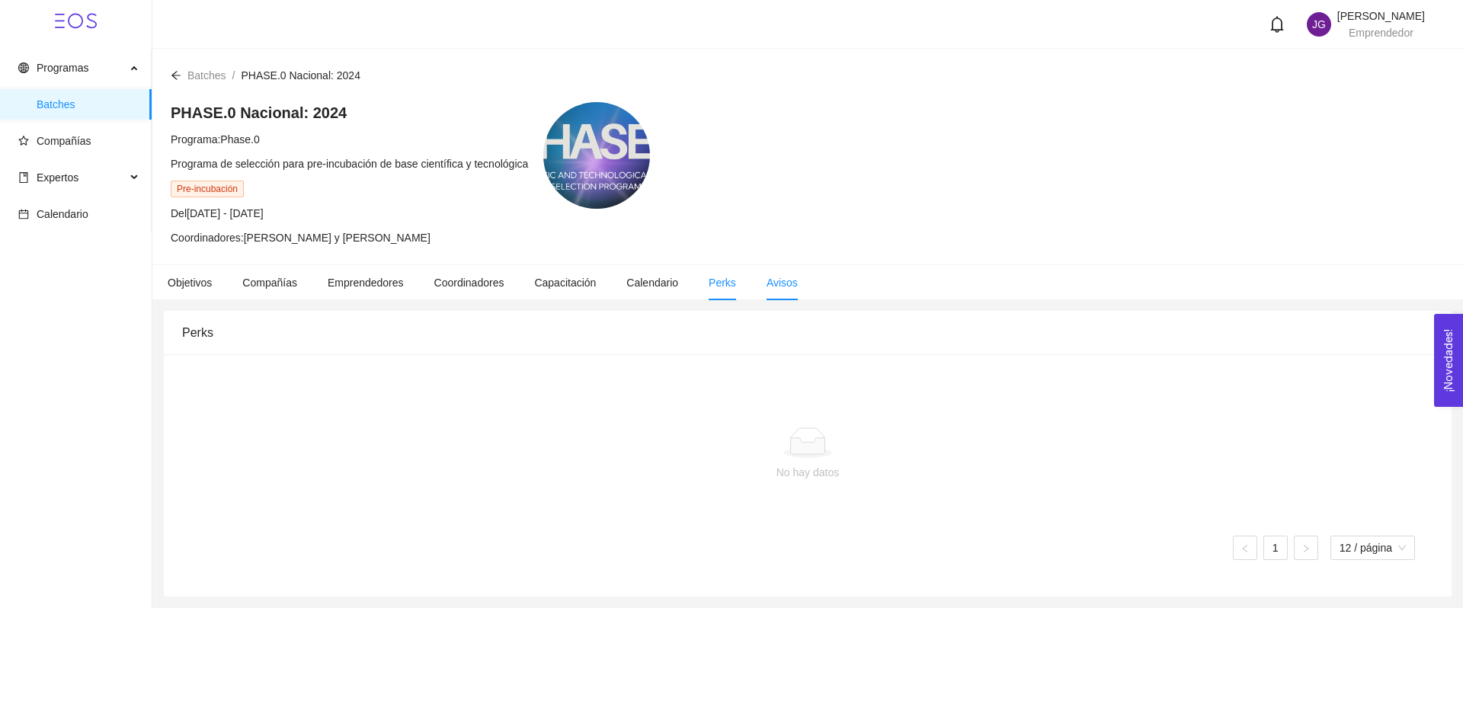
click at [774, 277] on span "Avisos" at bounding box center [782, 283] width 31 height 12
click at [98, 72] on span "Programas" at bounding box center [71, 68] width 107 height 30
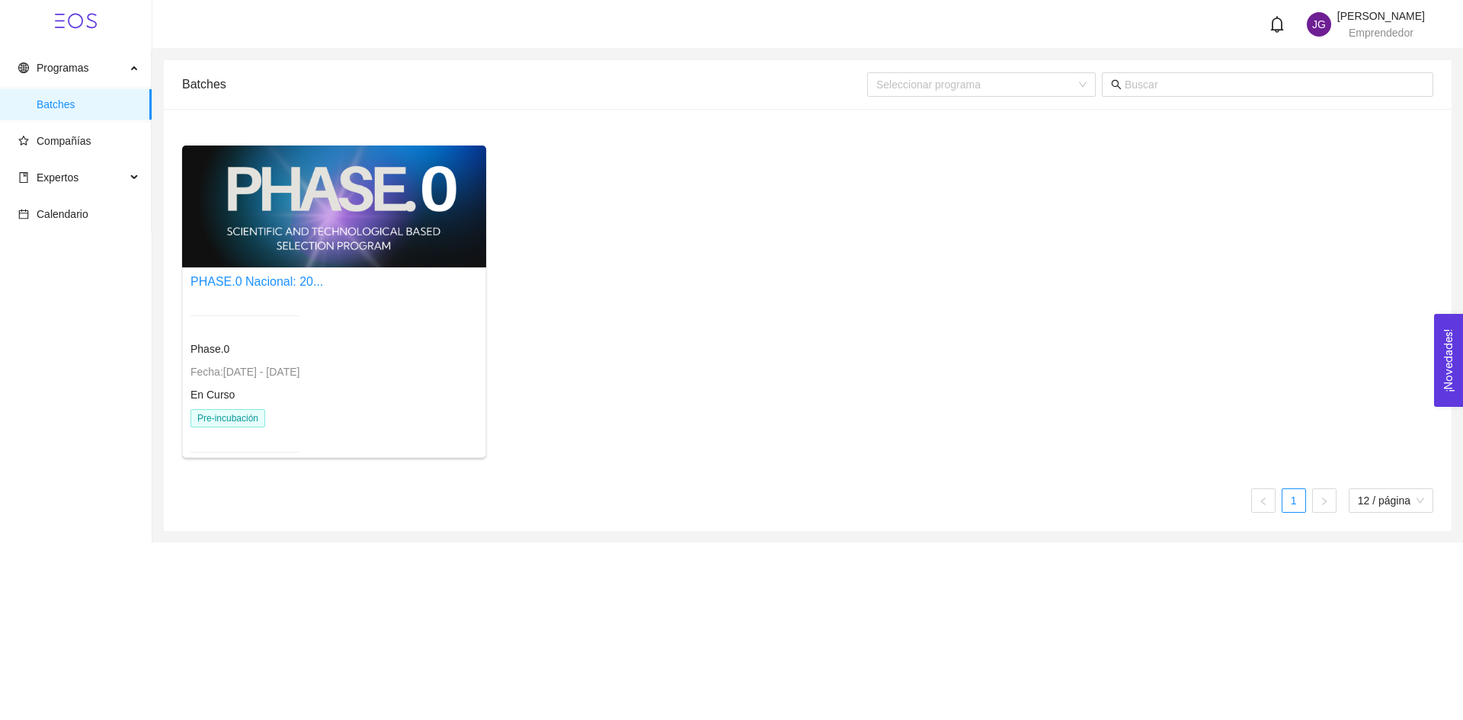
drag, startPoint x: 77, startPoint y: 18, endPoint x: 1182, endPoint y: 72, distance: 1106.3
click at [82, 18] on icon at bounding box center [76, 21] width 42 height 42
click at [1357, 10] on span "[PERSON_NAME]" at bounding box center [1381, 16] width 88 height 12
click at [1323, 80] on span "Perfil" at bounding box center [1322, 80] width 24 height 12
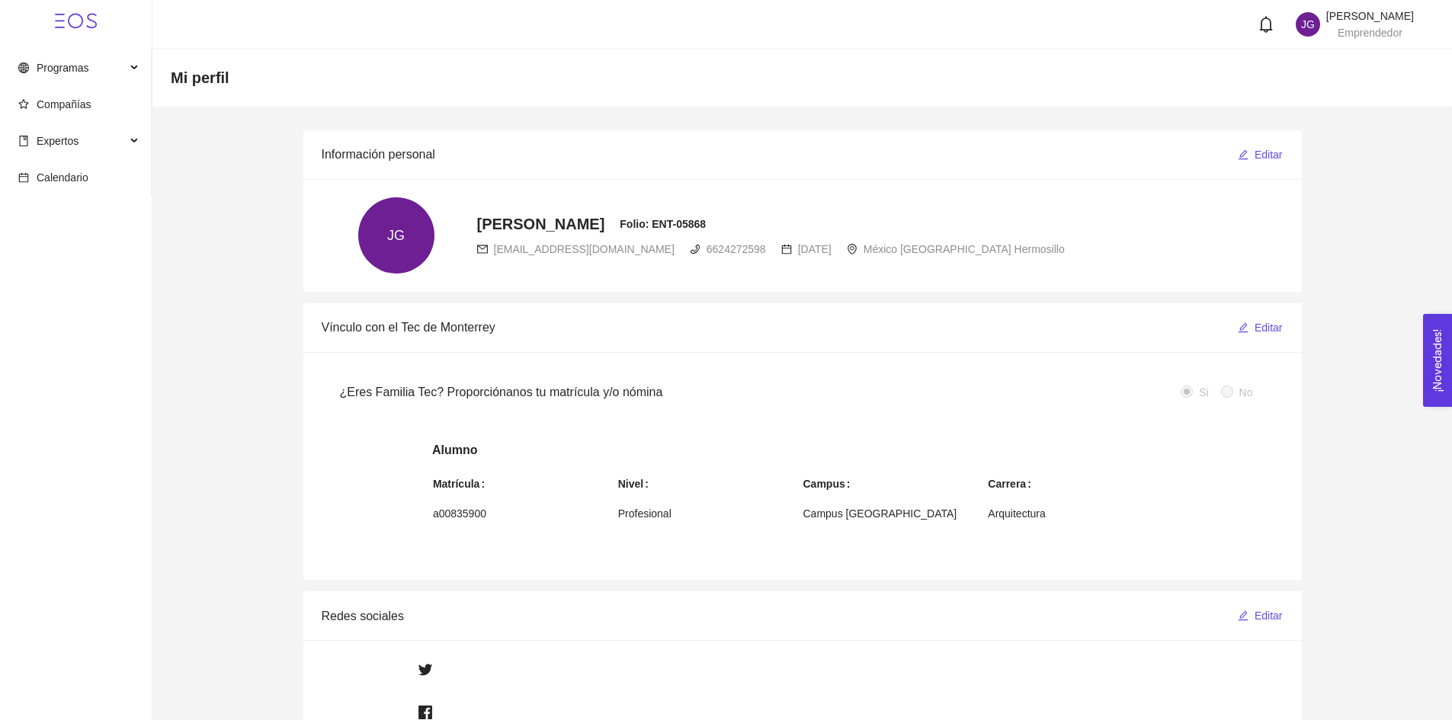
click at [1260, 22] on icon "bell" at bounding box center [1266, 24] width 13 height 17
drag, startPoint x: 1219, startPoint y: 22, endPoint x: 1314, endPoint y: 18, distance: 94.6
click at [1250, 19] on div at bounding box center [1270, 24] width 40 height 17
click at [94, 67] on span "Programas" at bounding box center [71, 68] width 107 height 30
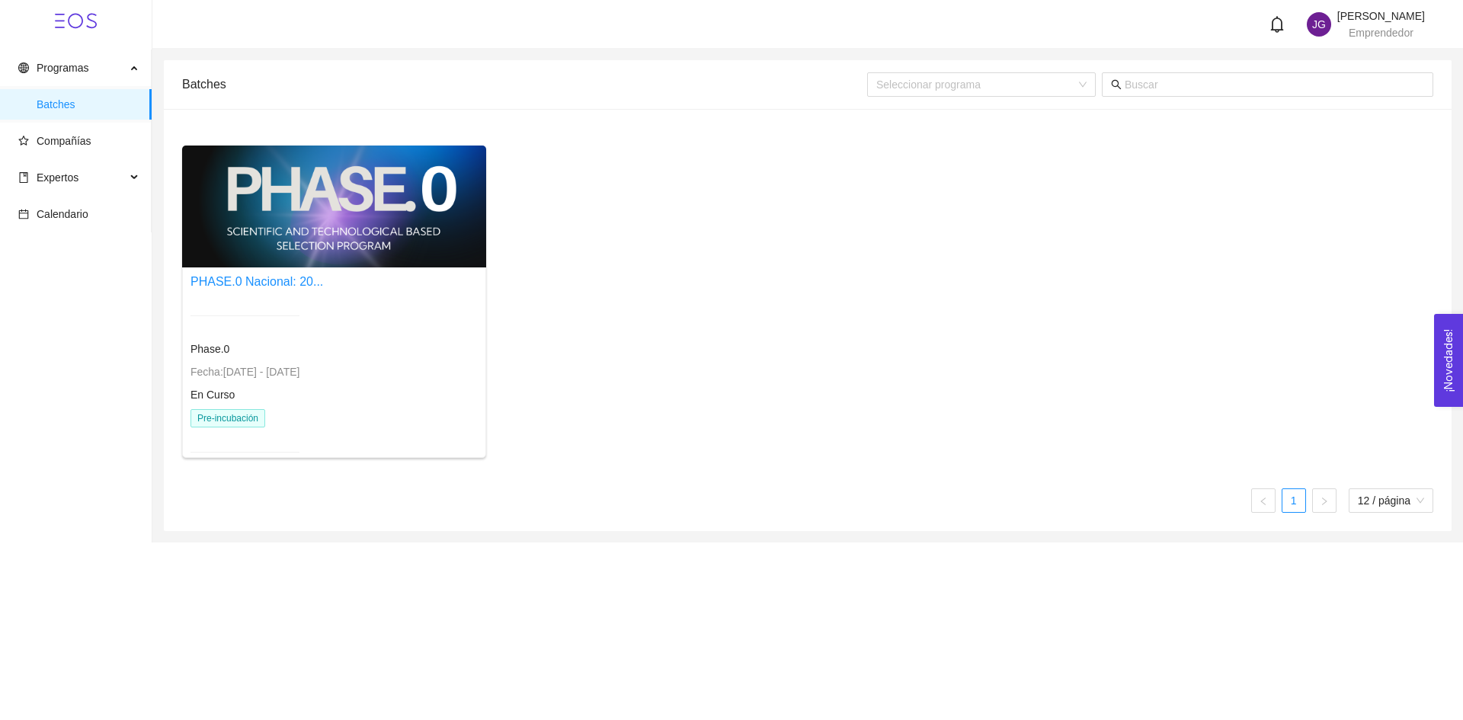
click at [285, 194] on div at bounding box center [334, 207] width 304 height 122
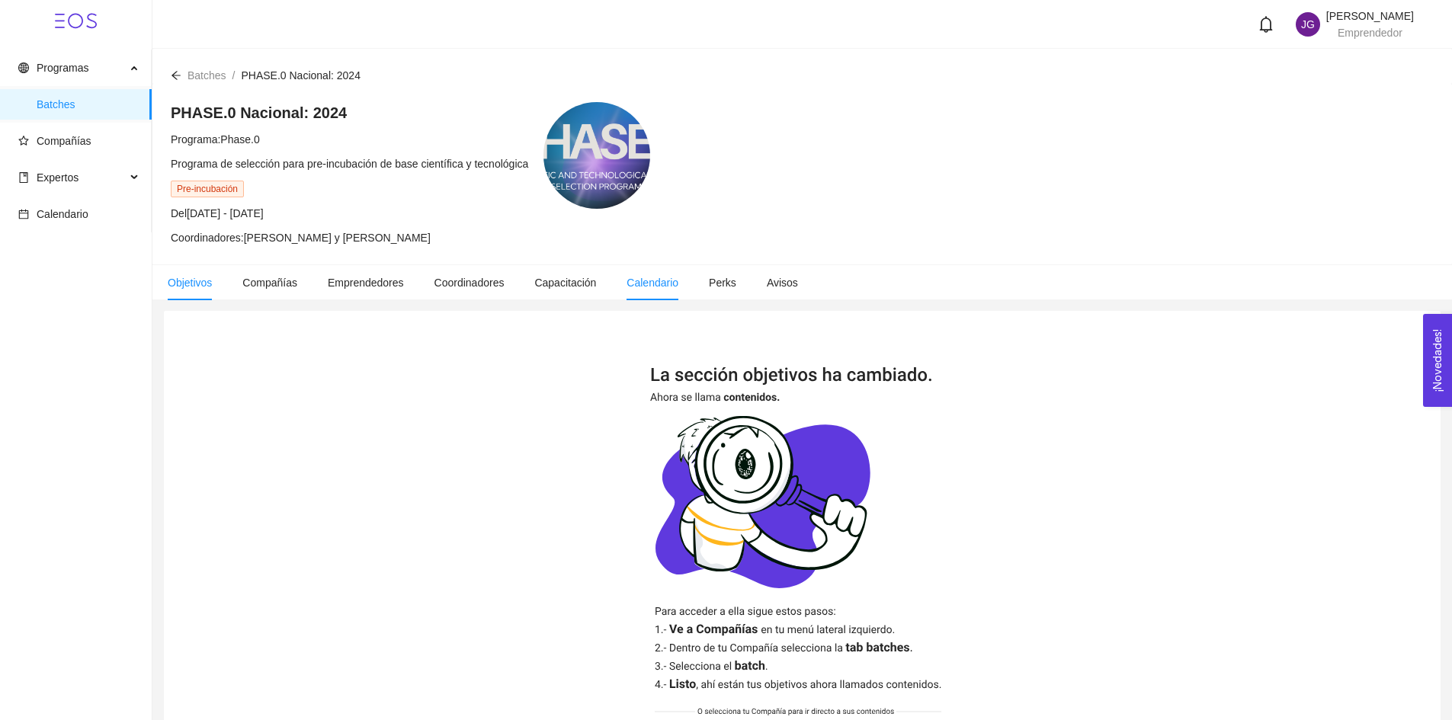
click at [634, 277] on span "Calendario" at bounding box center [652, 283] width 52 height 12
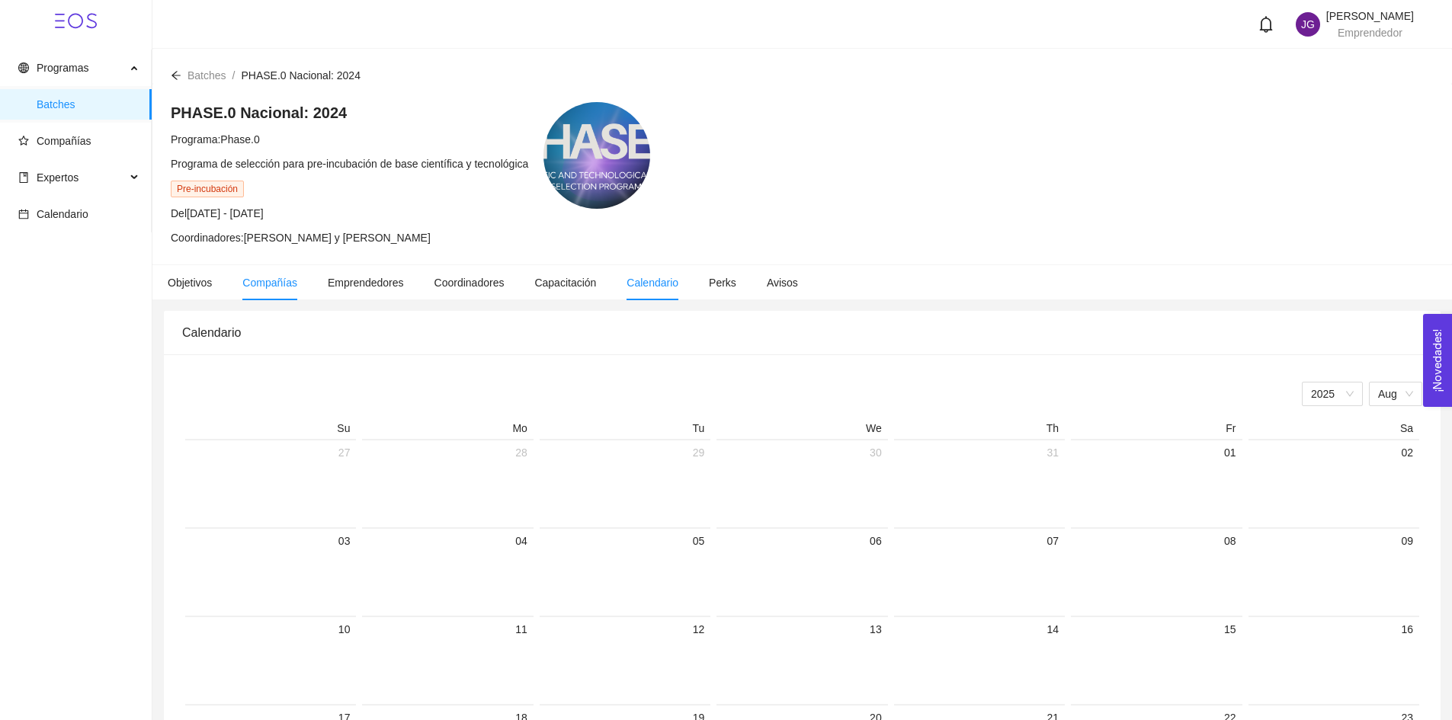
click at [283, 289] on li "Compañías" at bounding box center [269, 282] width 85 height 35
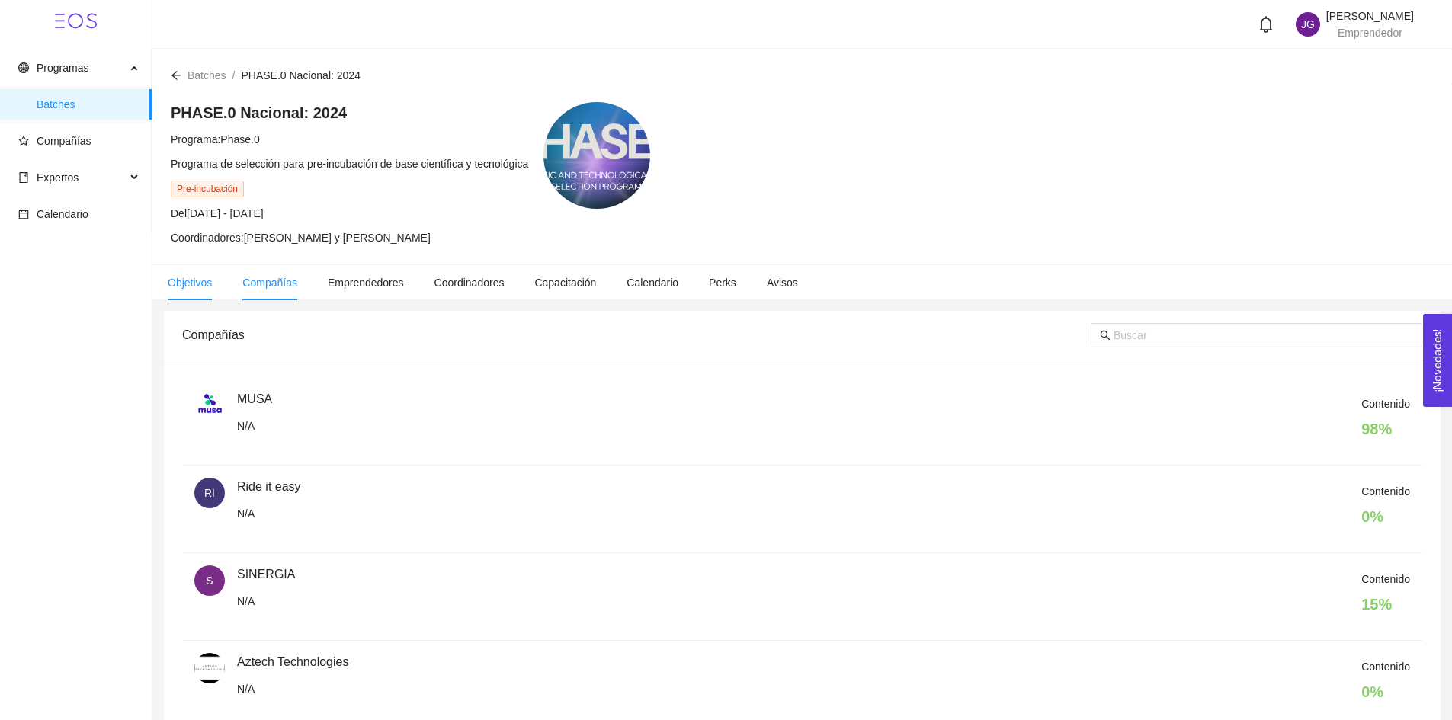
click at [200, 290] on li "Objetivos" at bounding box center [189, 282] width 75 height 35
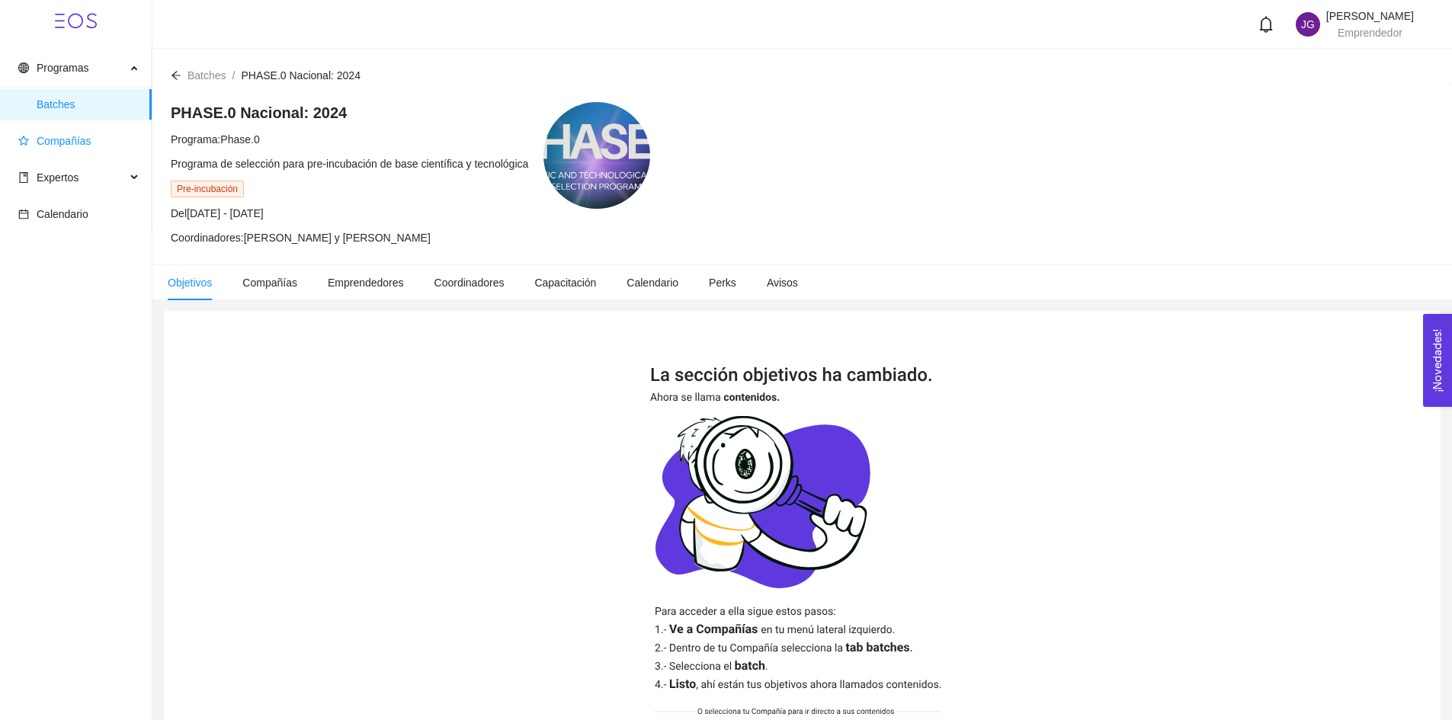
click at [91, 133] on span "Compañías" at bounding box center [78, 141] width 121 height 30
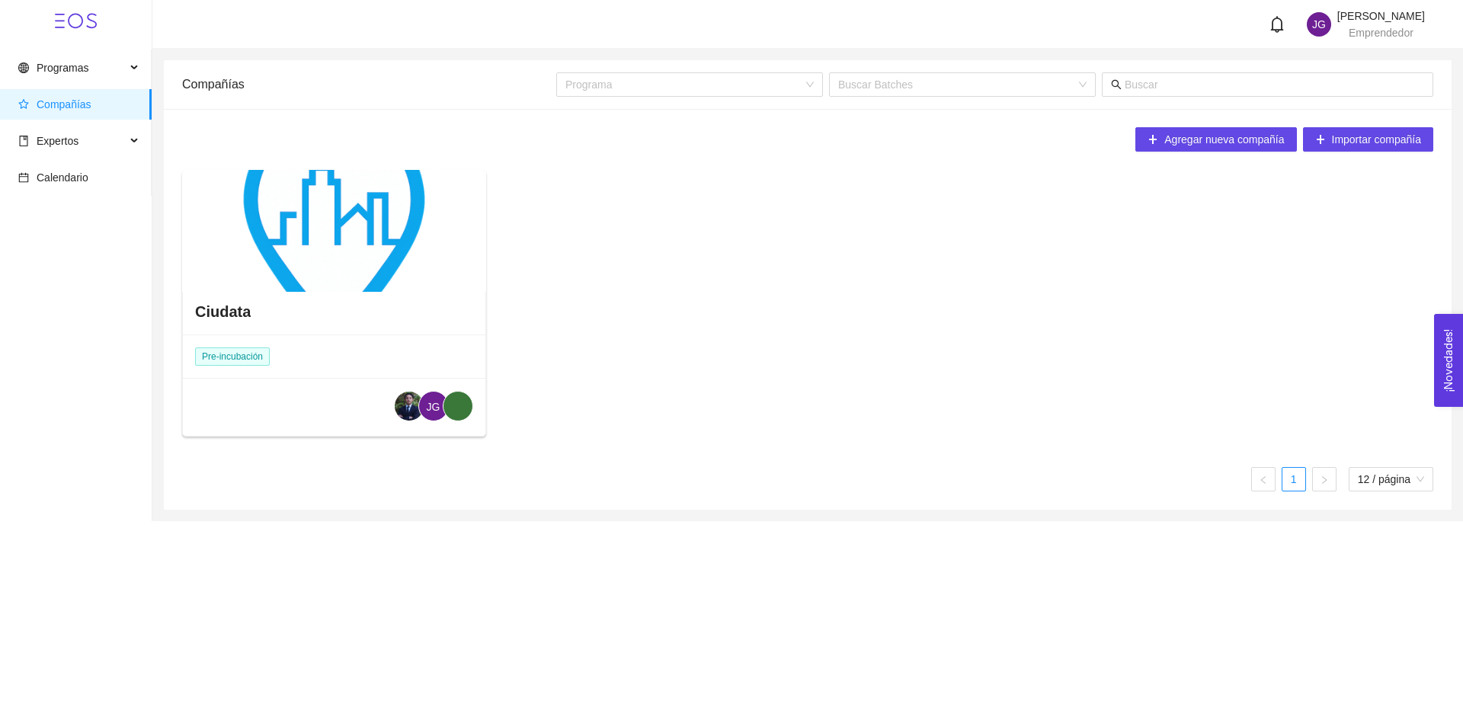
click at [312, 232] on div at bounding box center [334, 231] width 304 height 122
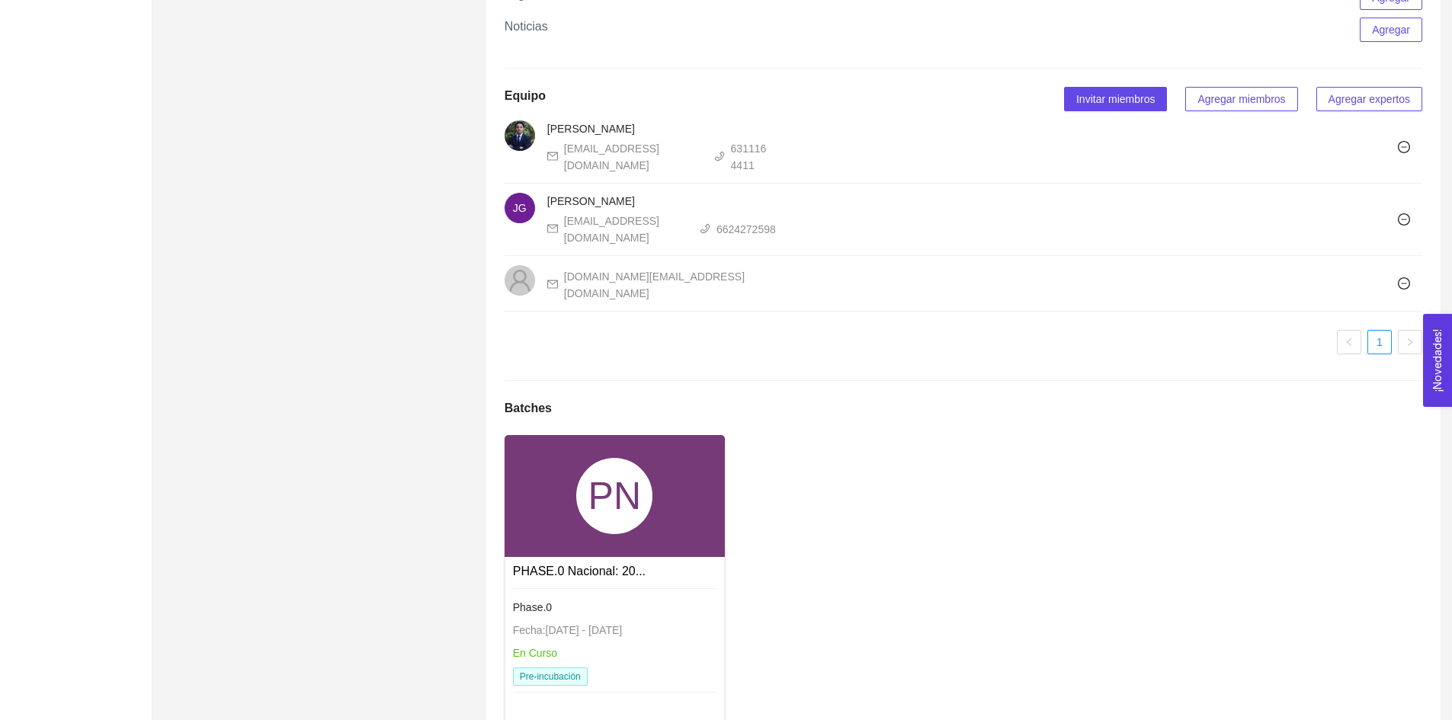
scroll to position [1196, 0]
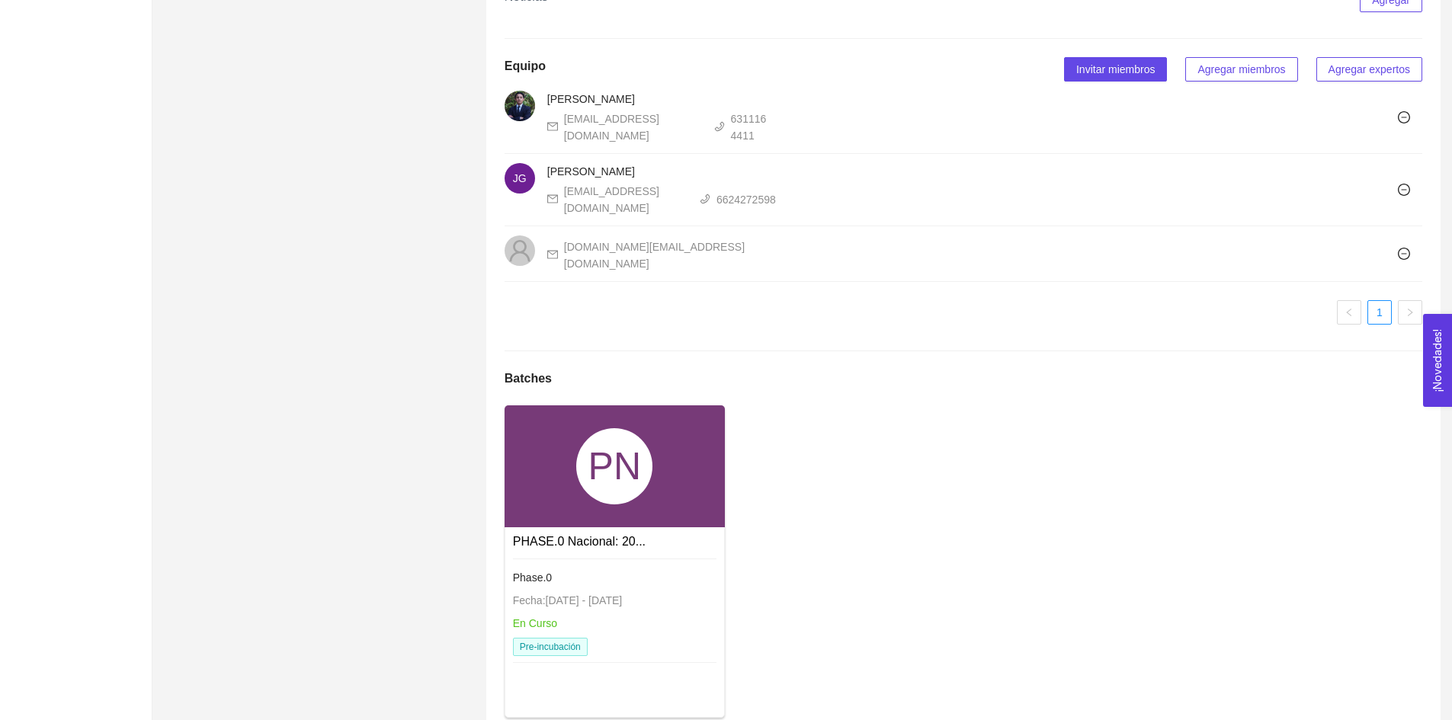
click at [594, 428] on div "PN" at bounding box center [614, 466] width 76 height 76
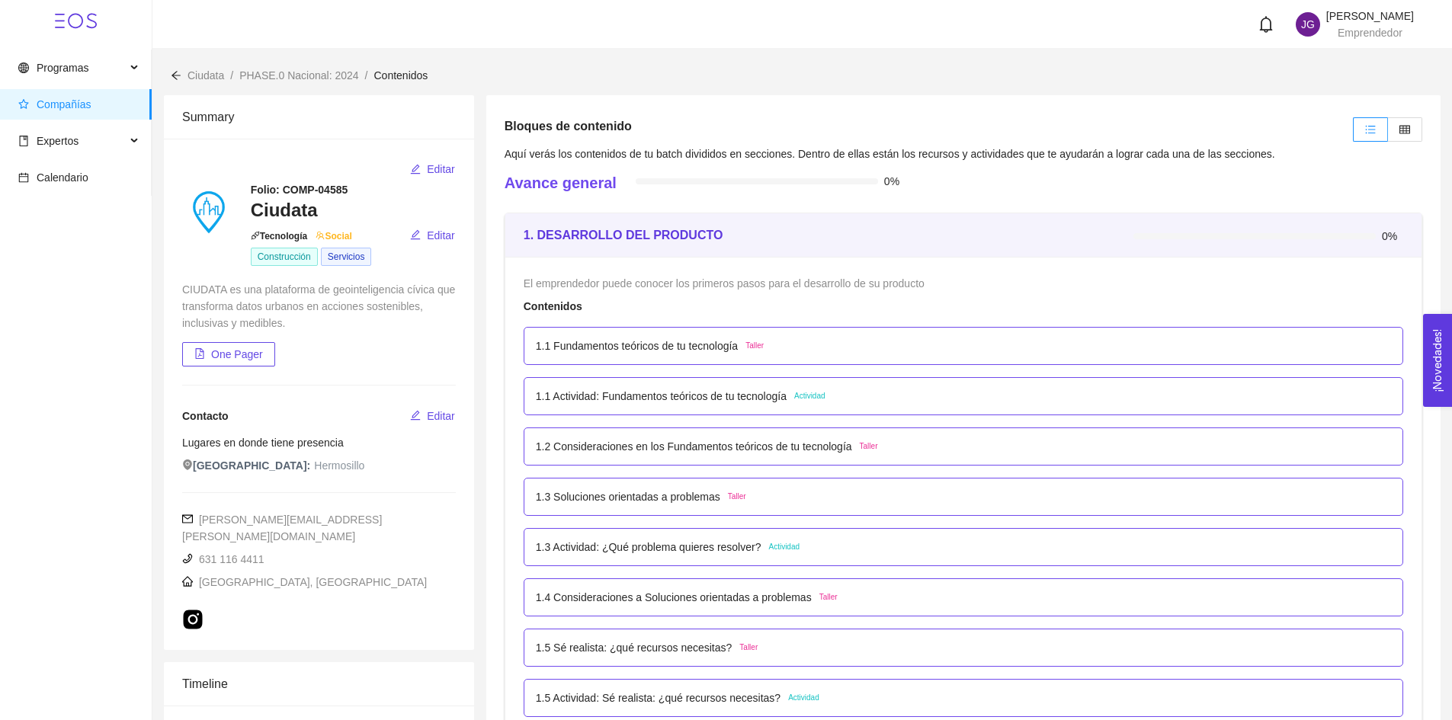
click at [799, 361] on div "1.1 Fundamentos teóricos de tu tecnología Taller" at bounding box center [963, 346] width 879 height 38
click at [748, 342] on span "Taller" at bounding box center [754, 346] width 18 height 12
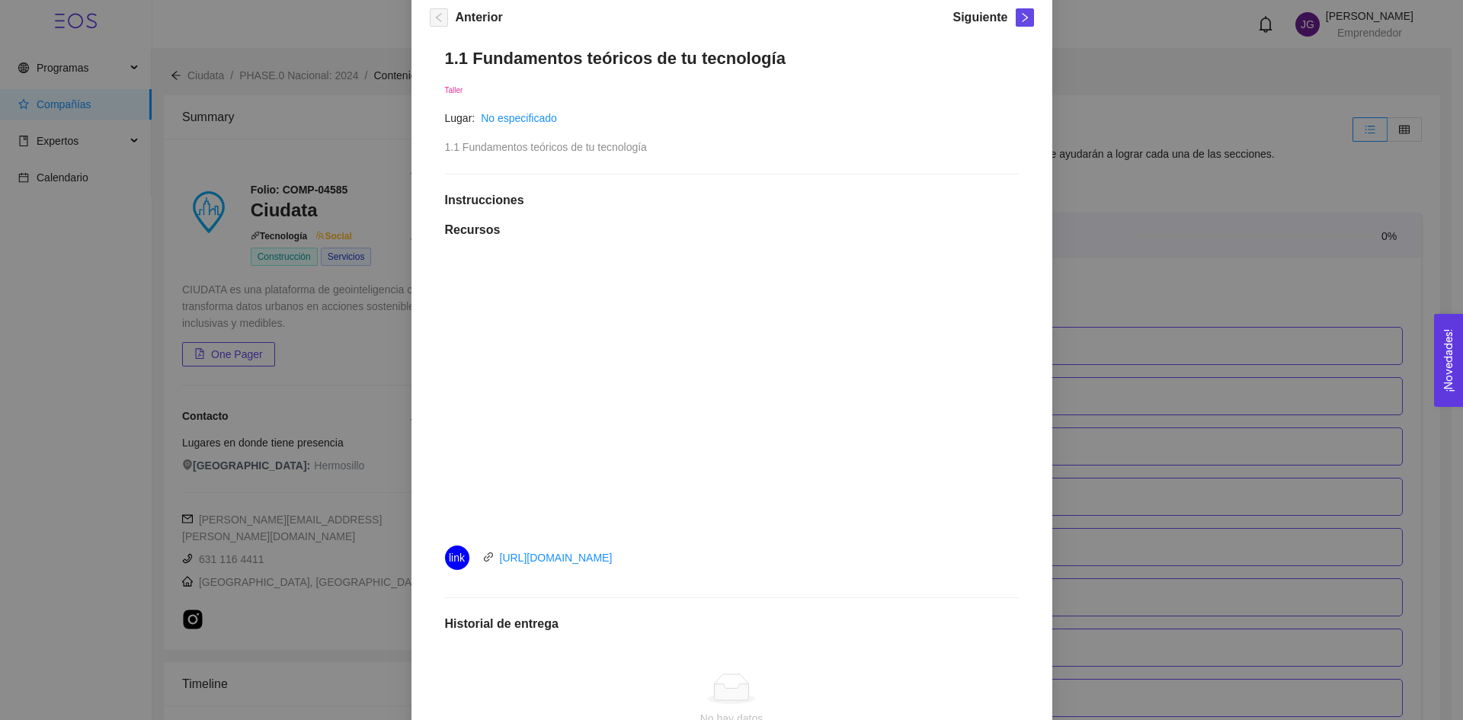
scroll to position [437, 0]
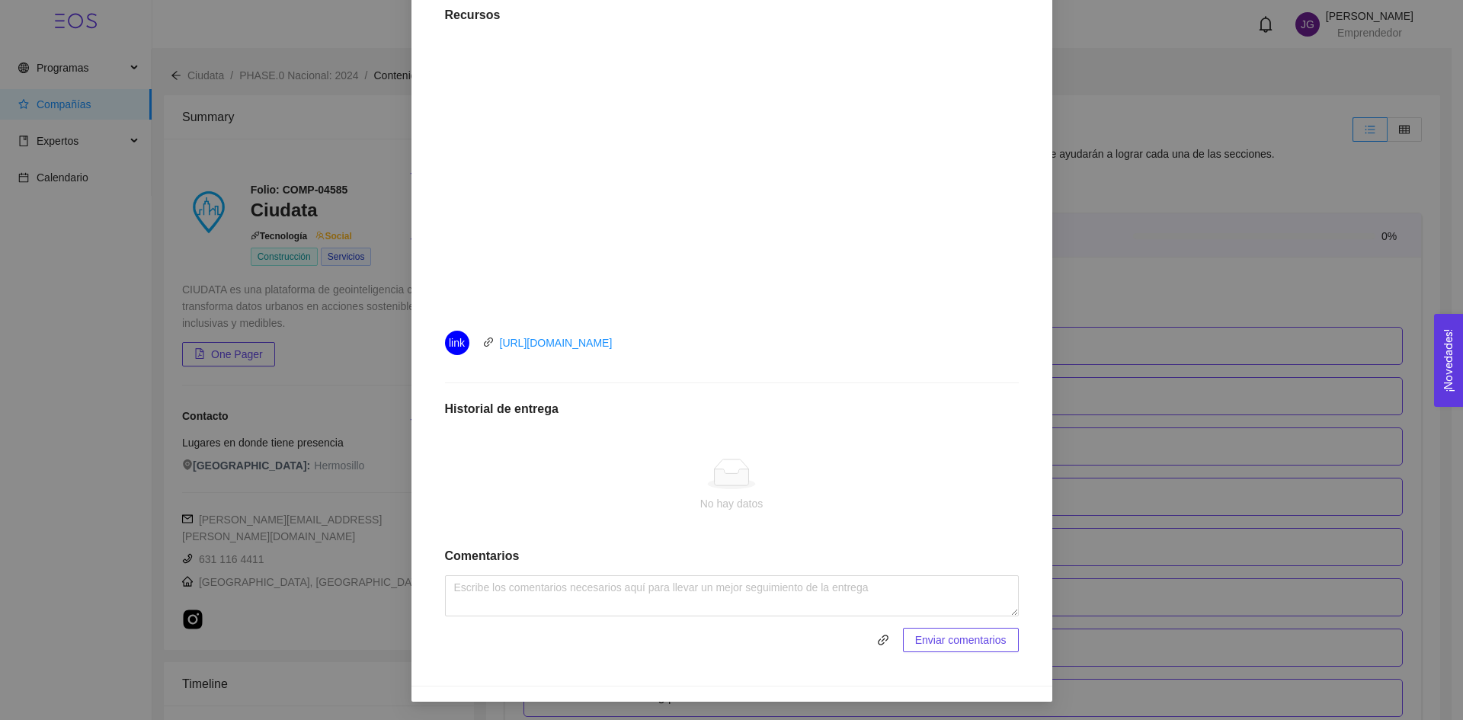
drag, startPoint x: 1305, startPoint y: 296, endPoint x: 1292, endPoint y: 287, distance: 15.2
click at [1302, 291] on div "1. DESARROLLO DEL PRODUCTO El emprendedor puede conocer los primeros pasos para…" at bounding box center [731, 360] width 1463 height 720
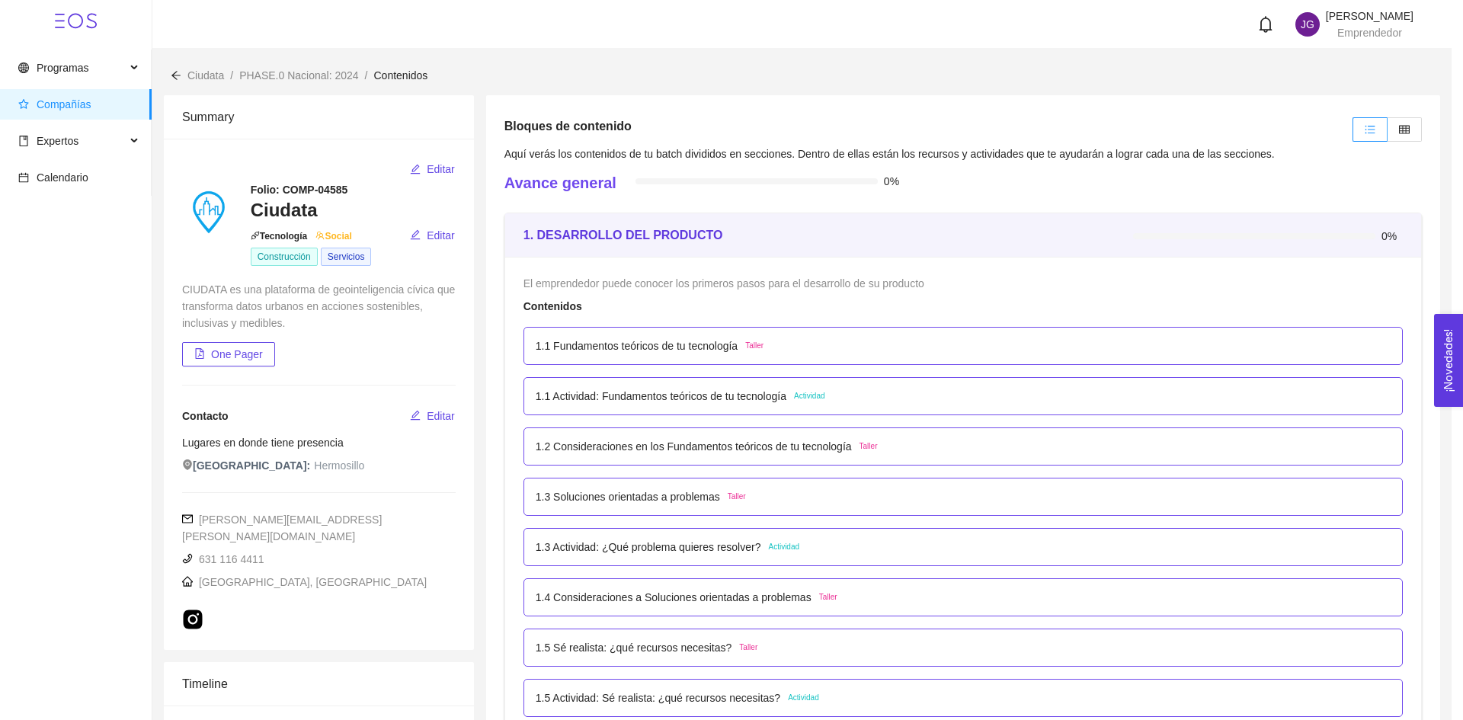
scroll to position [361, 0]
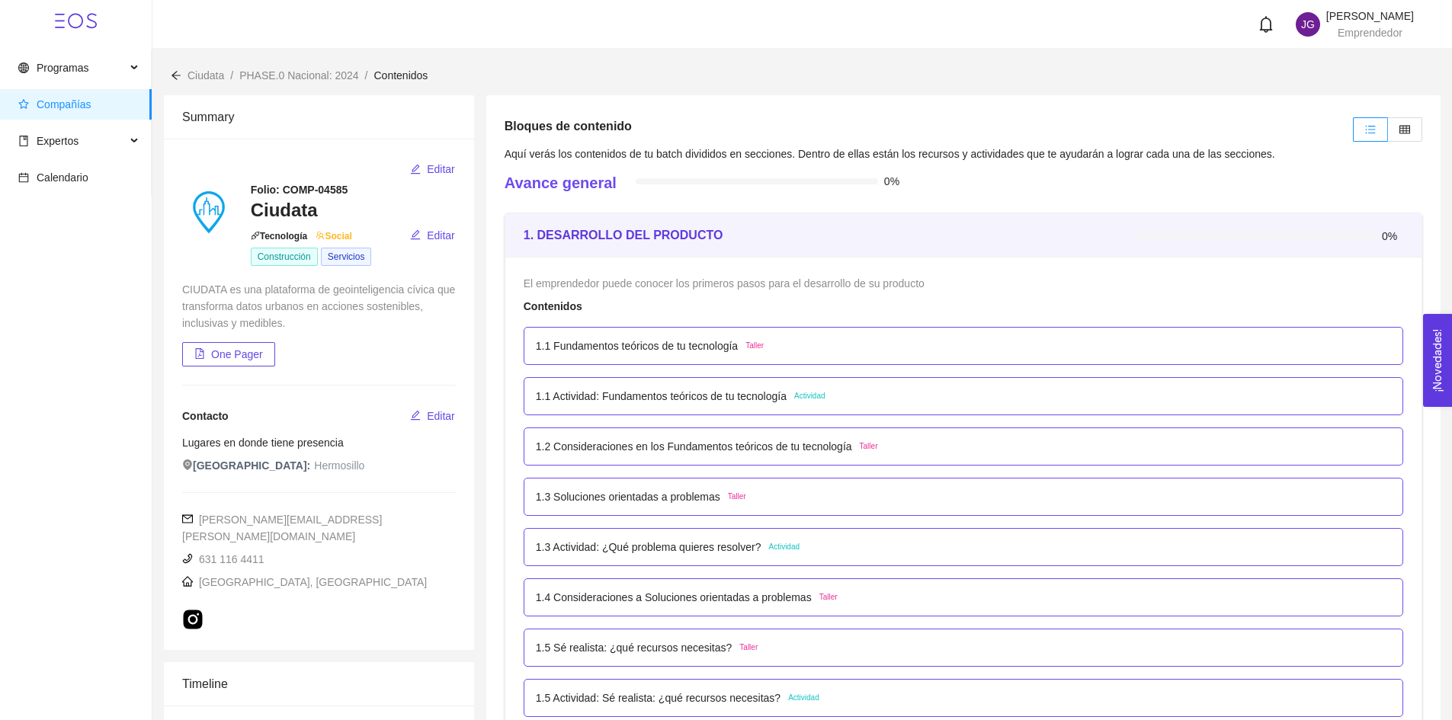
click at [760, 359] on div "1.1 Fundamentos teóricos de tu tecnología Taller" at bounding box center [963, 346] width 879 height 38
click at [756, 348] on span "Taller" at bounding box center [754, 346] width 18 height 12
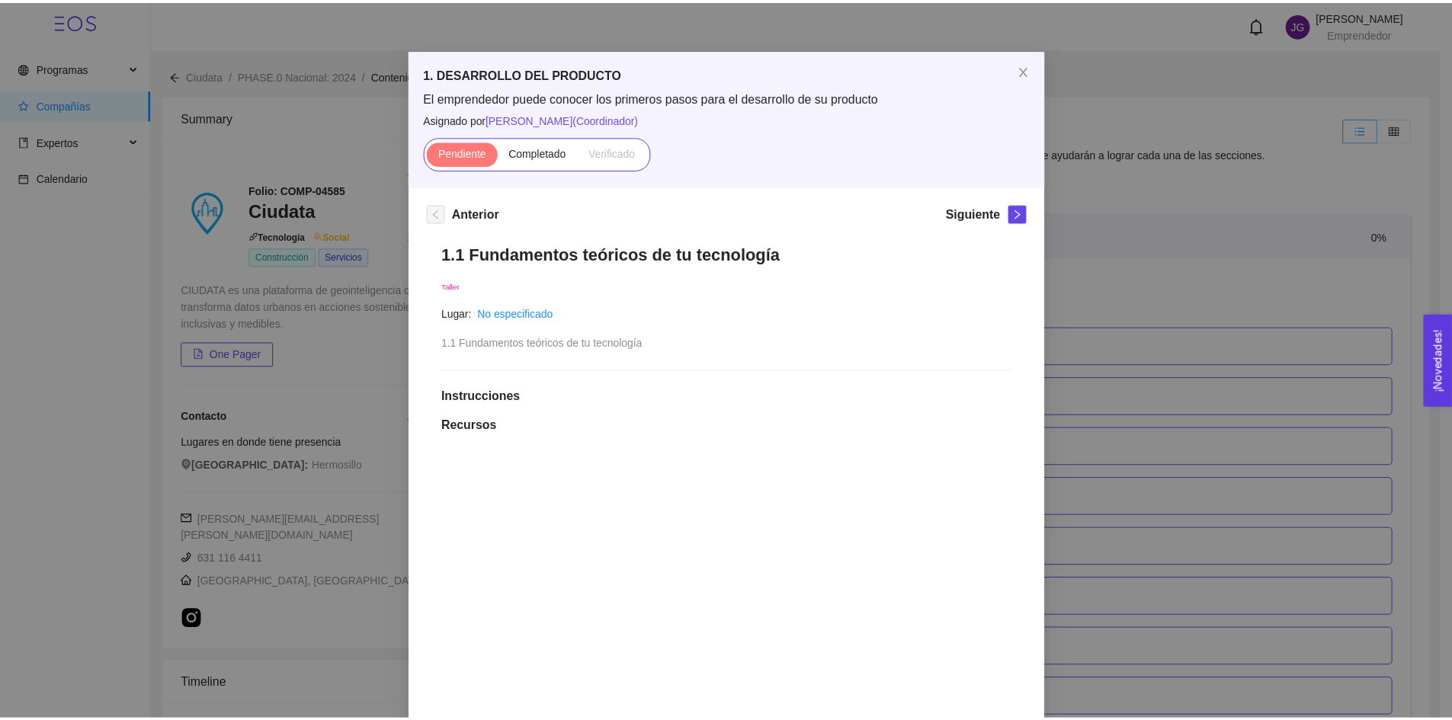
scroll to position [0, 0]
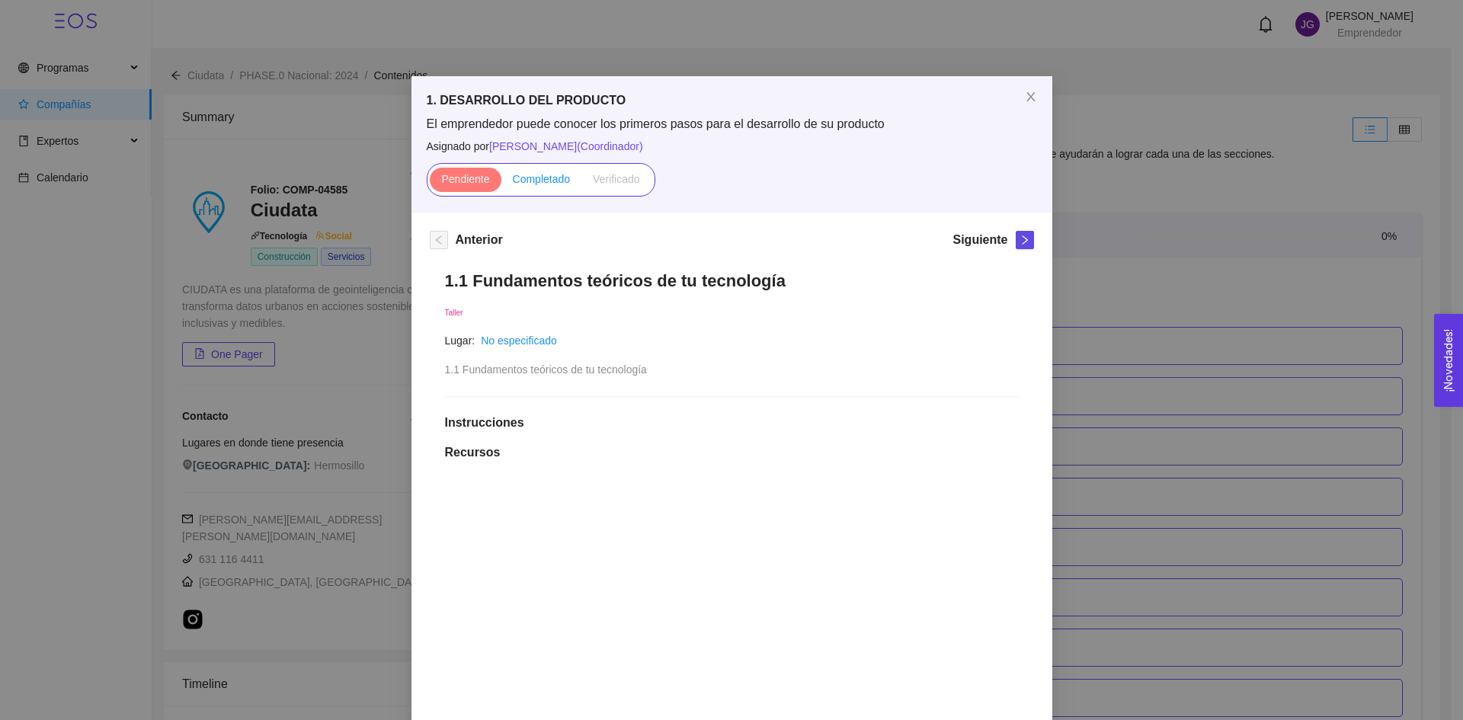
click at [532, 177] on span "Completado" at bounding box center [542, 179] width 58 height 12
click at [501, 183] on input "Completado" at bounding box center [501, 183] width 0 height 0
click at [1273, 136] on div "1. DESARROLLO DEL PRODUCTO El emprendedor puede conocer los primeros pasos para…" at bounding box center [731, 360] width 1463 height 720
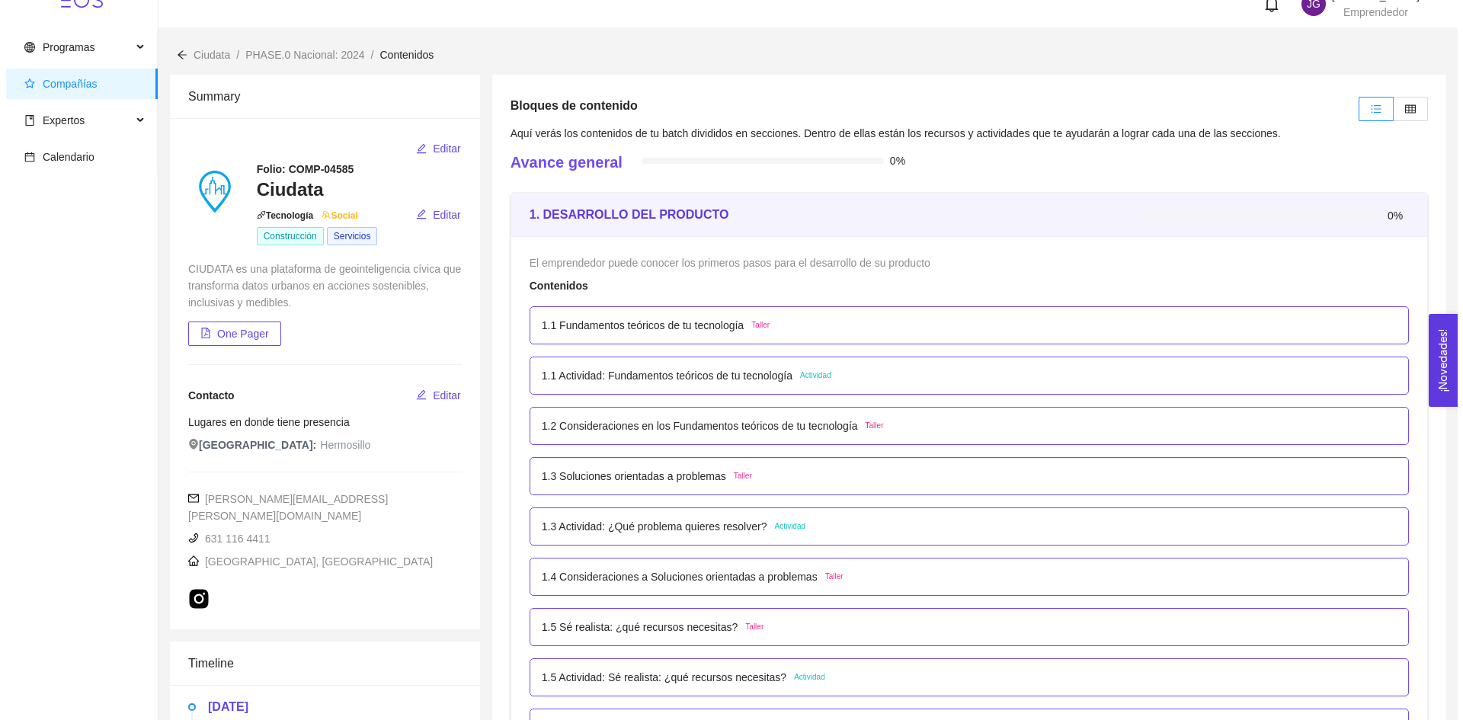
scroll to position [76, 0]
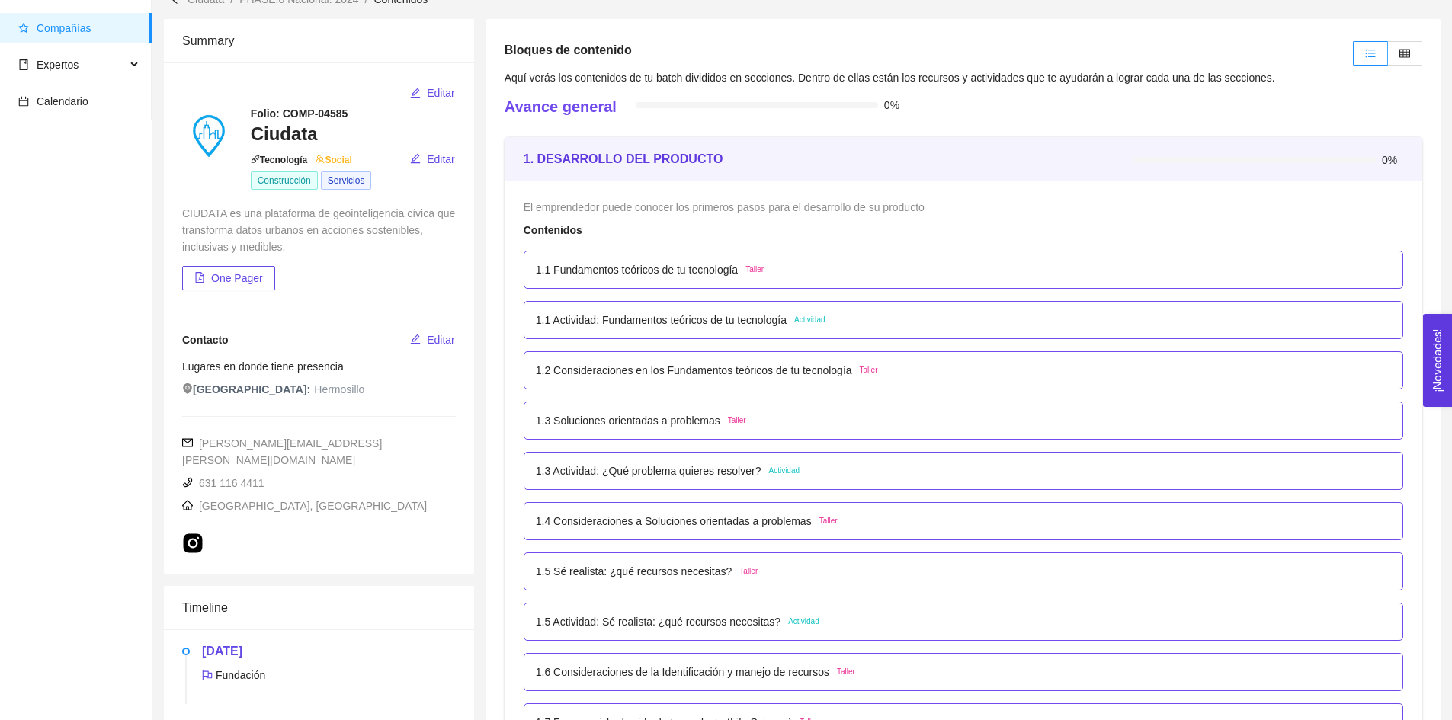
click at [908, 367] on div "1.2 Consideraciones en los Fundamentos teóricos de tu tecnología Taller" at bounding box center [963, 370] width 855 height 17
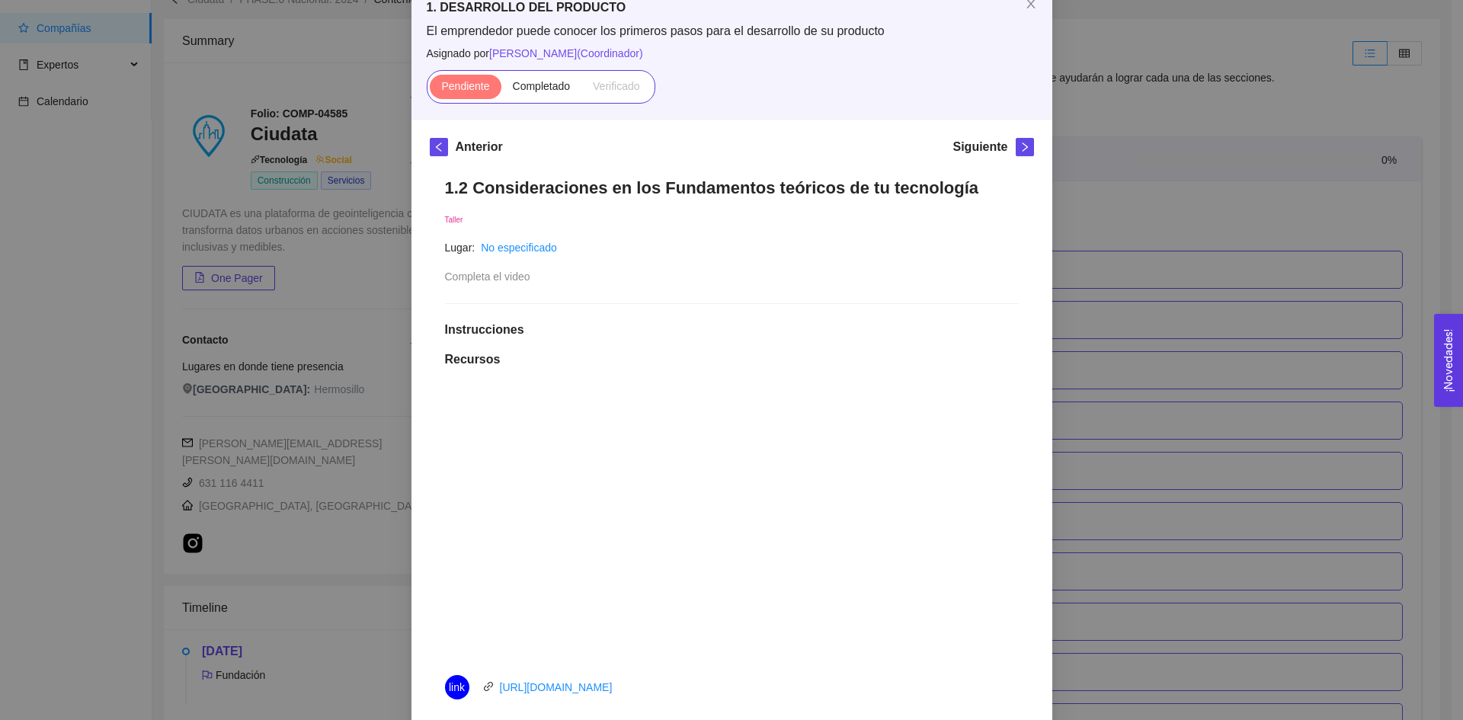
scroll to position [152, 0]
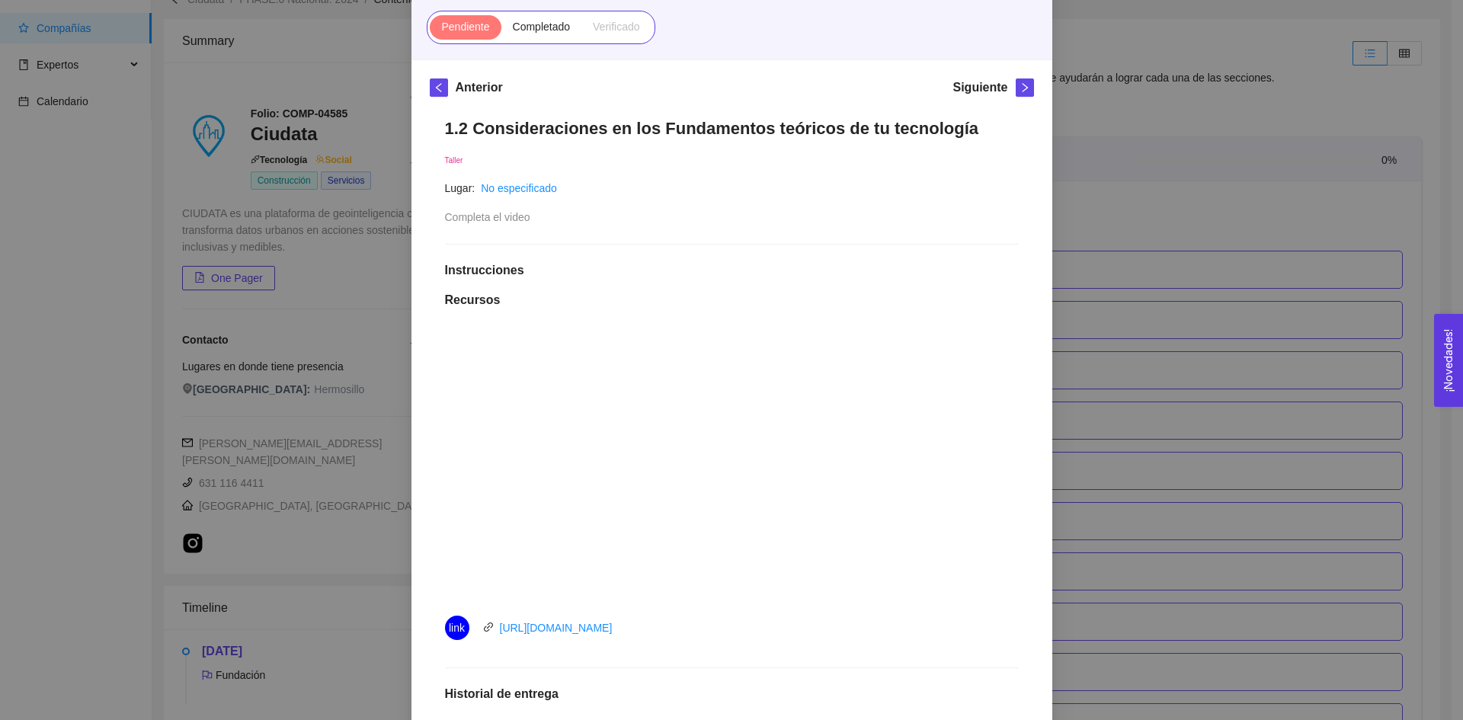
click at [1334, 257] on div "1. DESARROLLO DEL PRODUCTO El emprendedor puede conocer los primeros pasos para…" at bounding box center [731, 360] width 1463 height 720
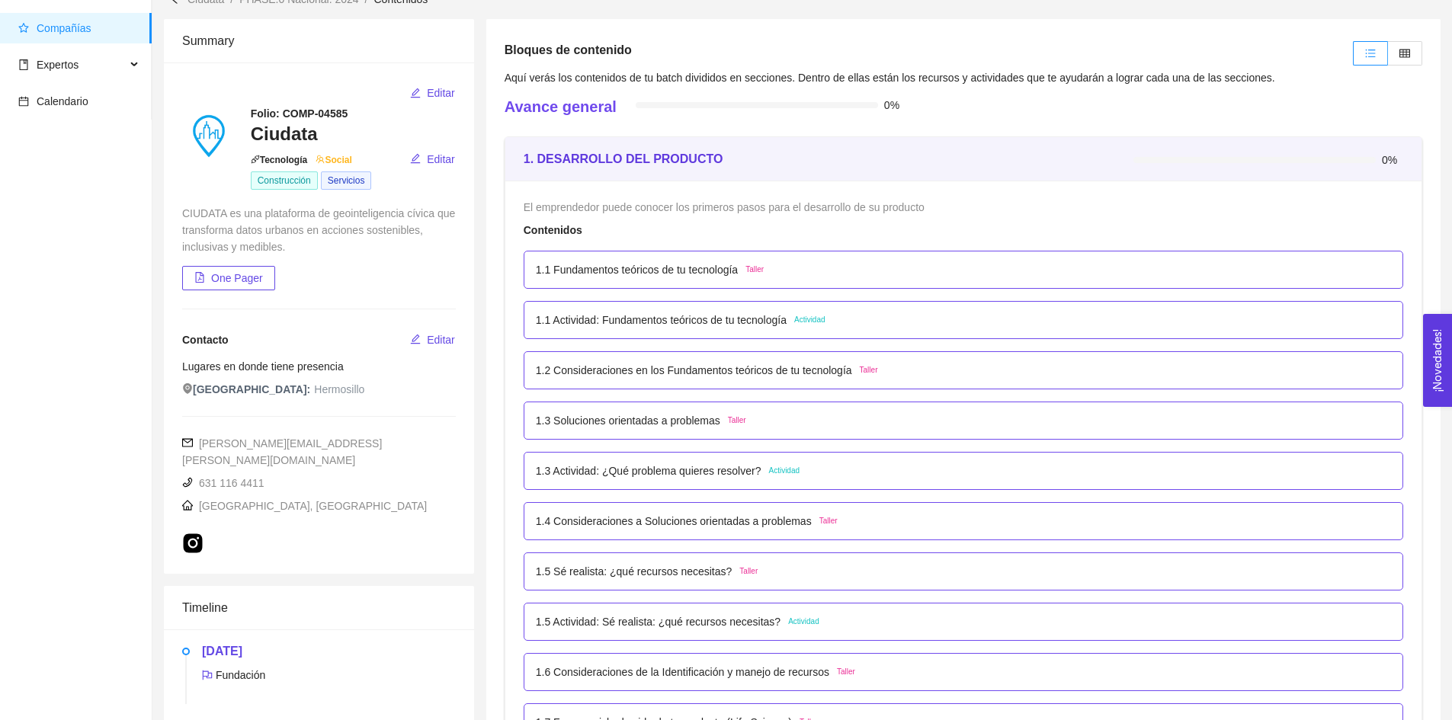
click at [866, 322] on div "1.1 Actividad: Fundamentos teóricos de tu tecnología Actividad" at bounding box center [963, 320] width 855 height 17
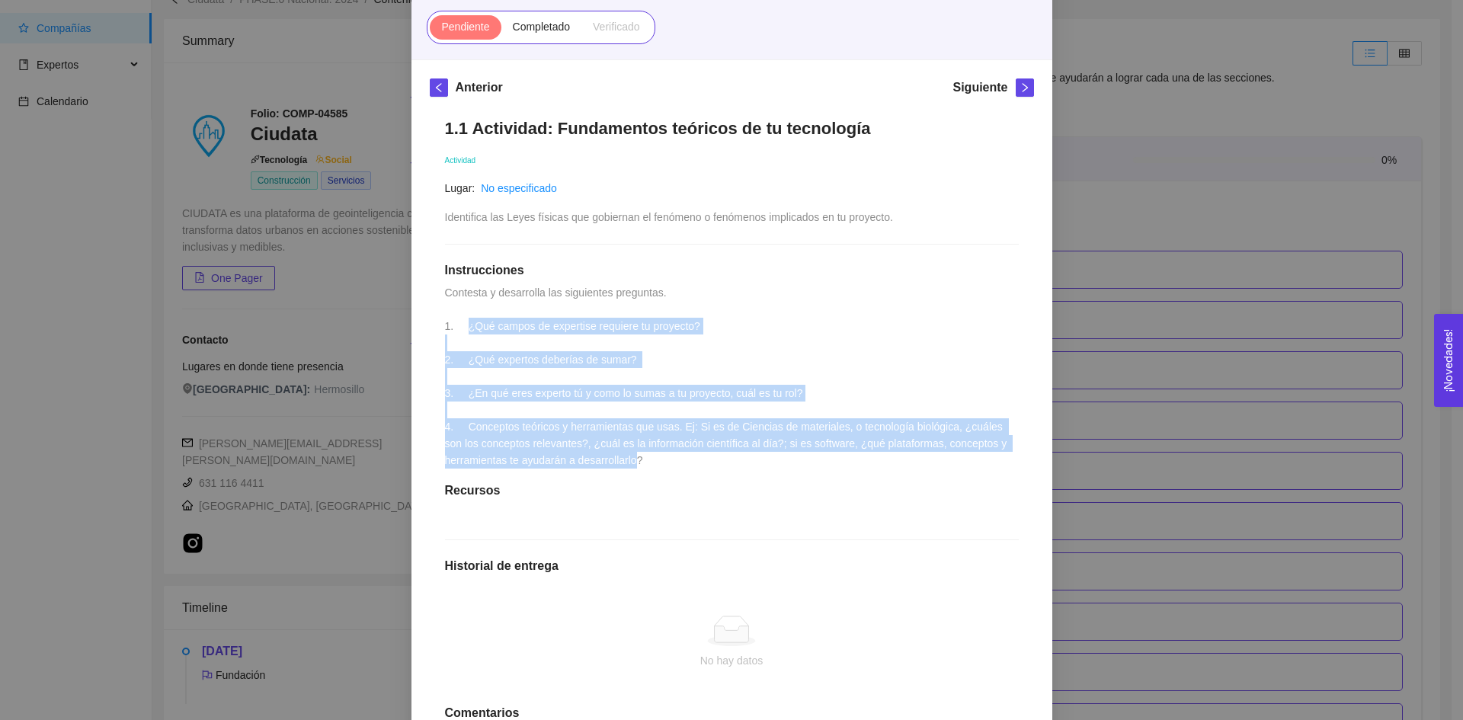
drag, startPoint x: 457, startPoint y: 323, endPoint x: 628, endPoint y: 463, distance: 220.4
click at [627, 464] on span "Contesta y desarrolla las siguientes preguntas. 1. ¿Qué campos de expertise req…" at bounding box center [727, 377] width 565 height 180
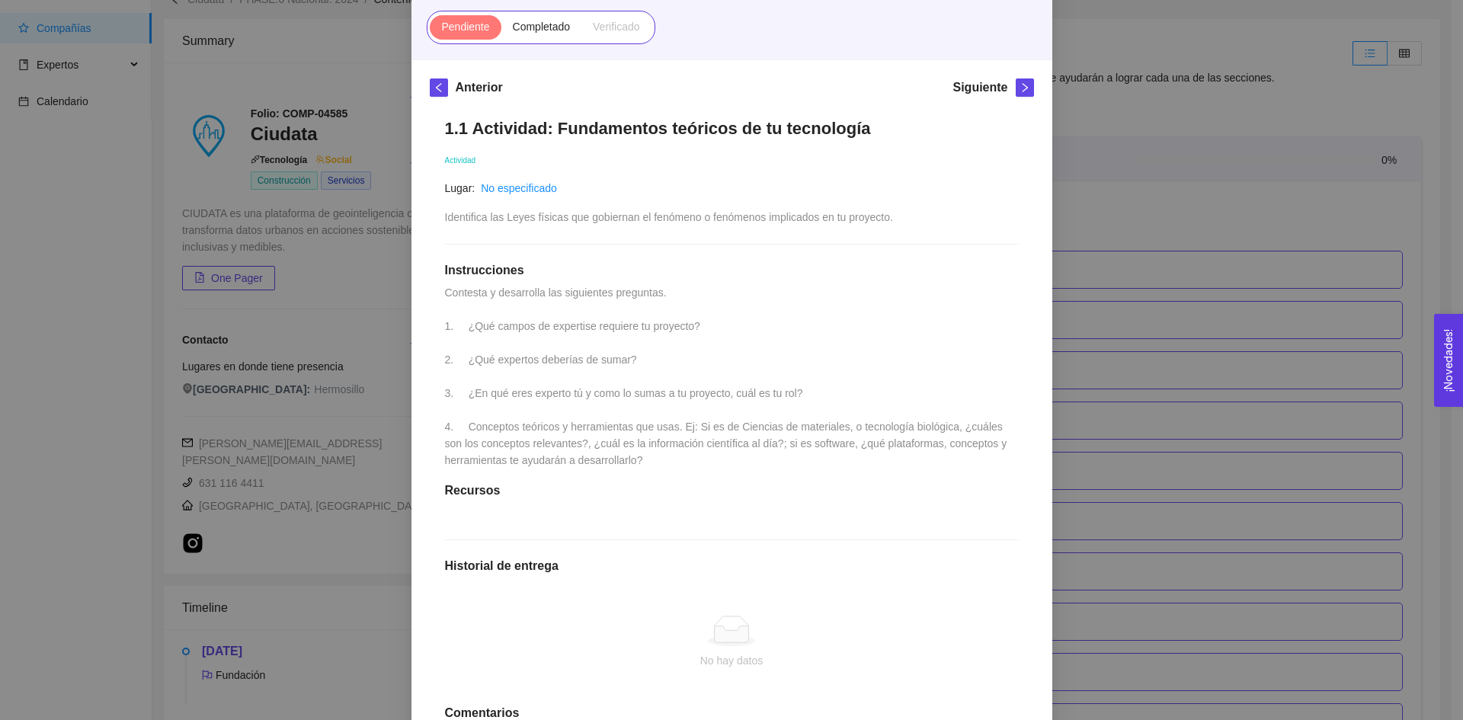
click at [863, 498] on h1 "Recursos" at bounding box center [732, 490] width 574 height 15
drag, startPoint x: 1161, startPoint y: 293, endPoint x: 1167, endPoint y: 315, distance: 22.9
click at [1160, 293] on div "1. DESARROLLO DEL PRODUCTO El emprendedor puede conocer los primeros pasos para…" at bounding box center [731, 360] width 1463 height 720
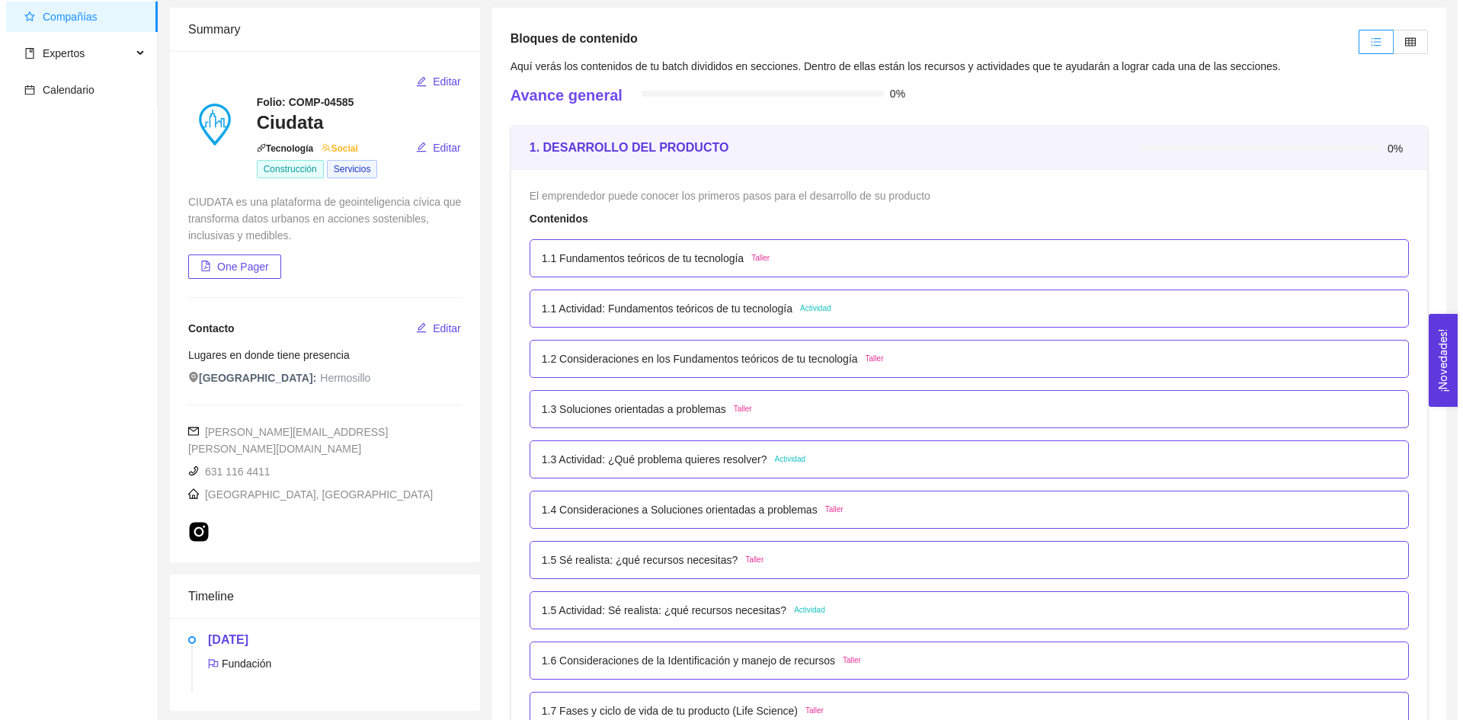
scroll to position [76, 0]
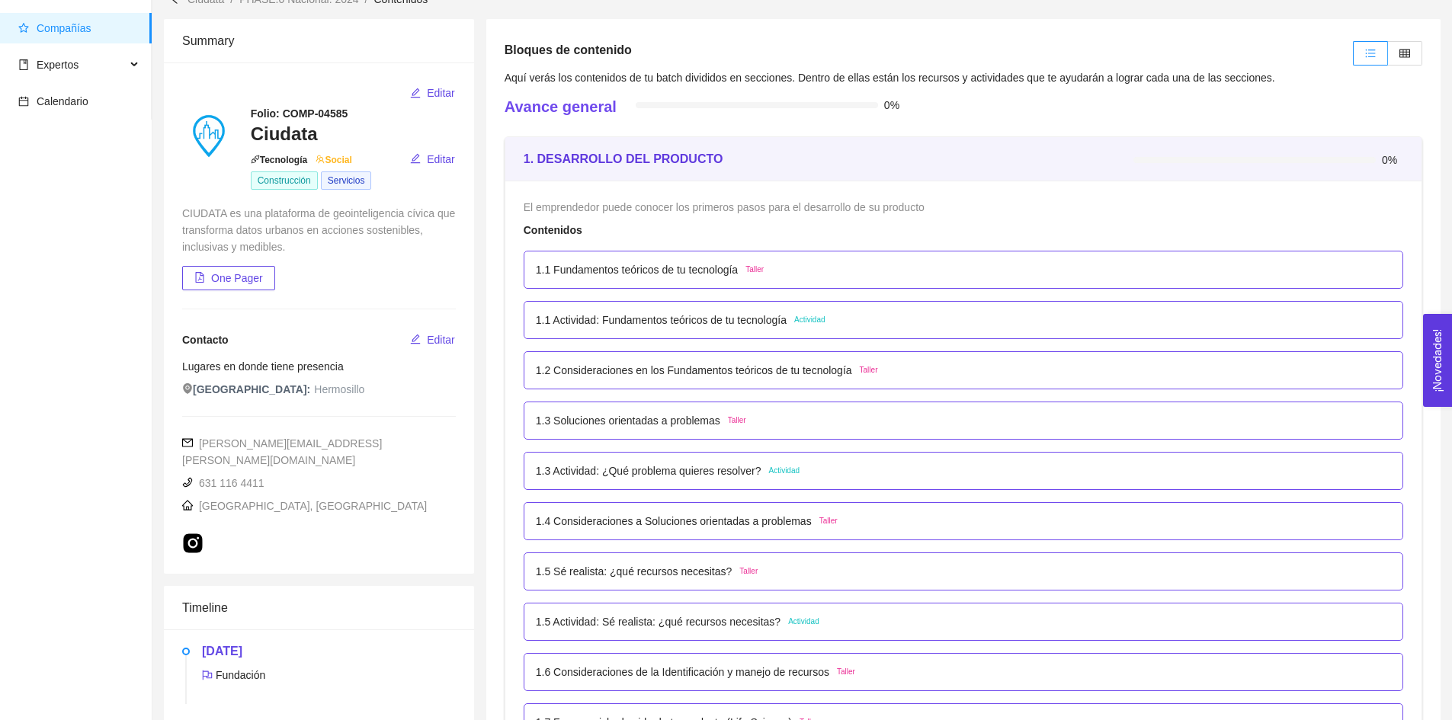
click at [821, 280] on div "1.1 Fundamentos teóricos de tu tecnología Taller" at bounding box center [963, 270] width 879 height 38
click at [786, 273] on div "1.1 Fundamentos teóricos de tu tecnología Taller" at bounding box center [963, 269] width 855 height 17
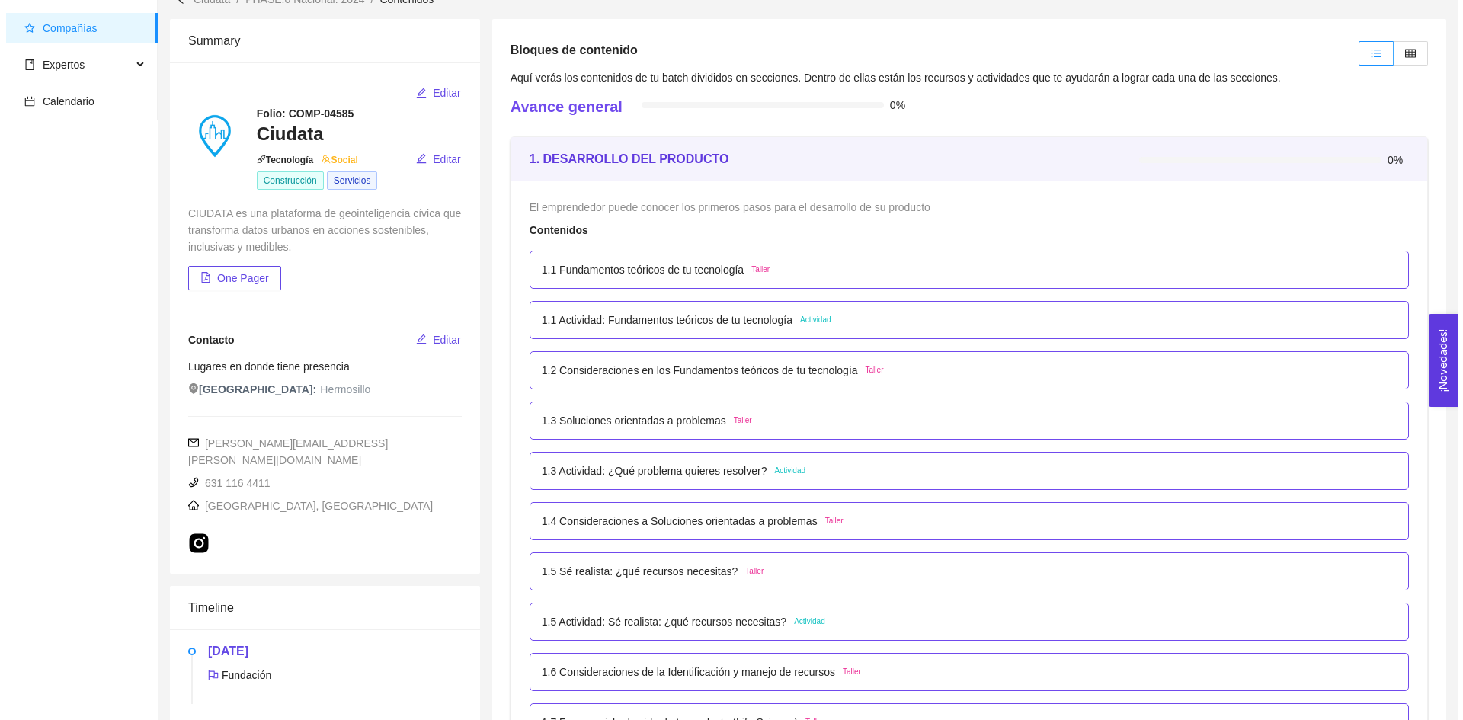
scroll to position [0, 0]
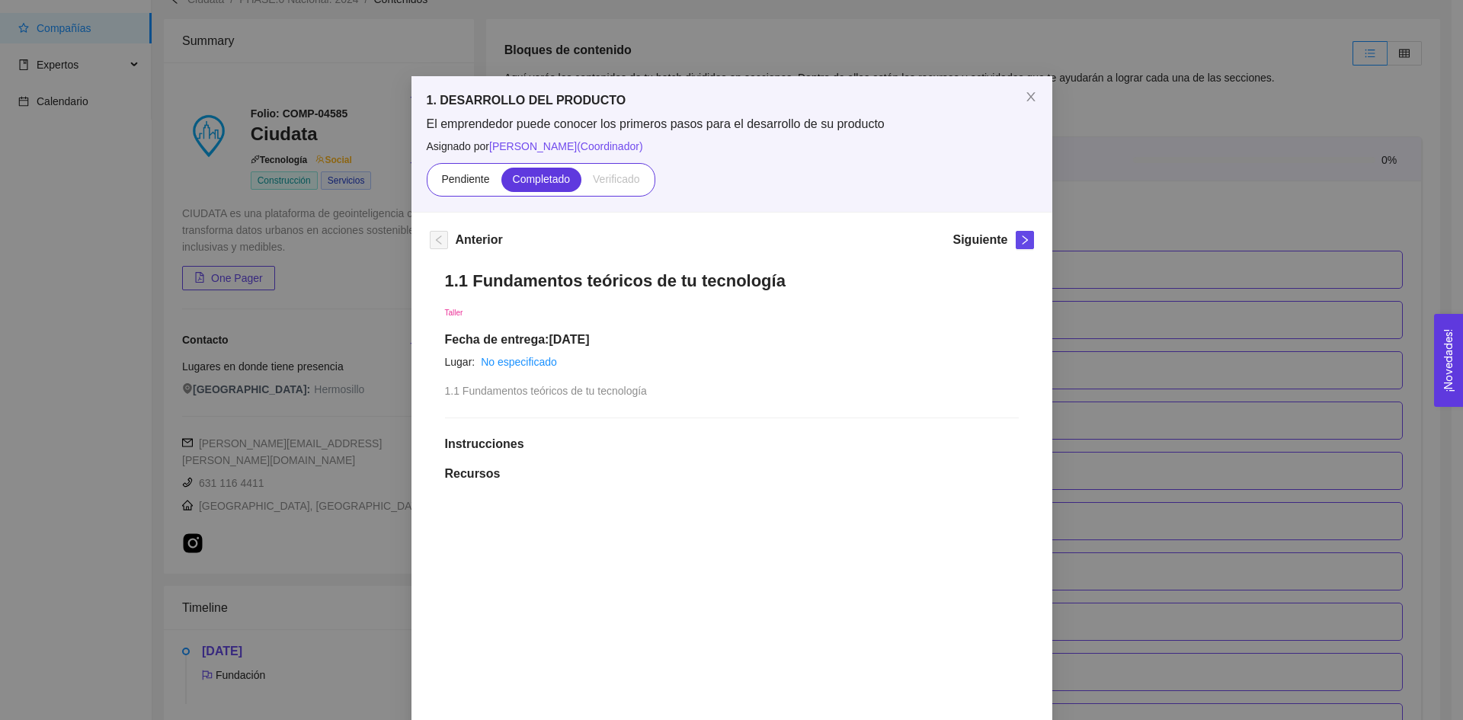
click at [1117, 141] on div "1. DESARROLLO DEL PRODUCTO El emprendedor puede conocer los primeros pasos para…" at bounding box center [731, 360] width 1463 height 720
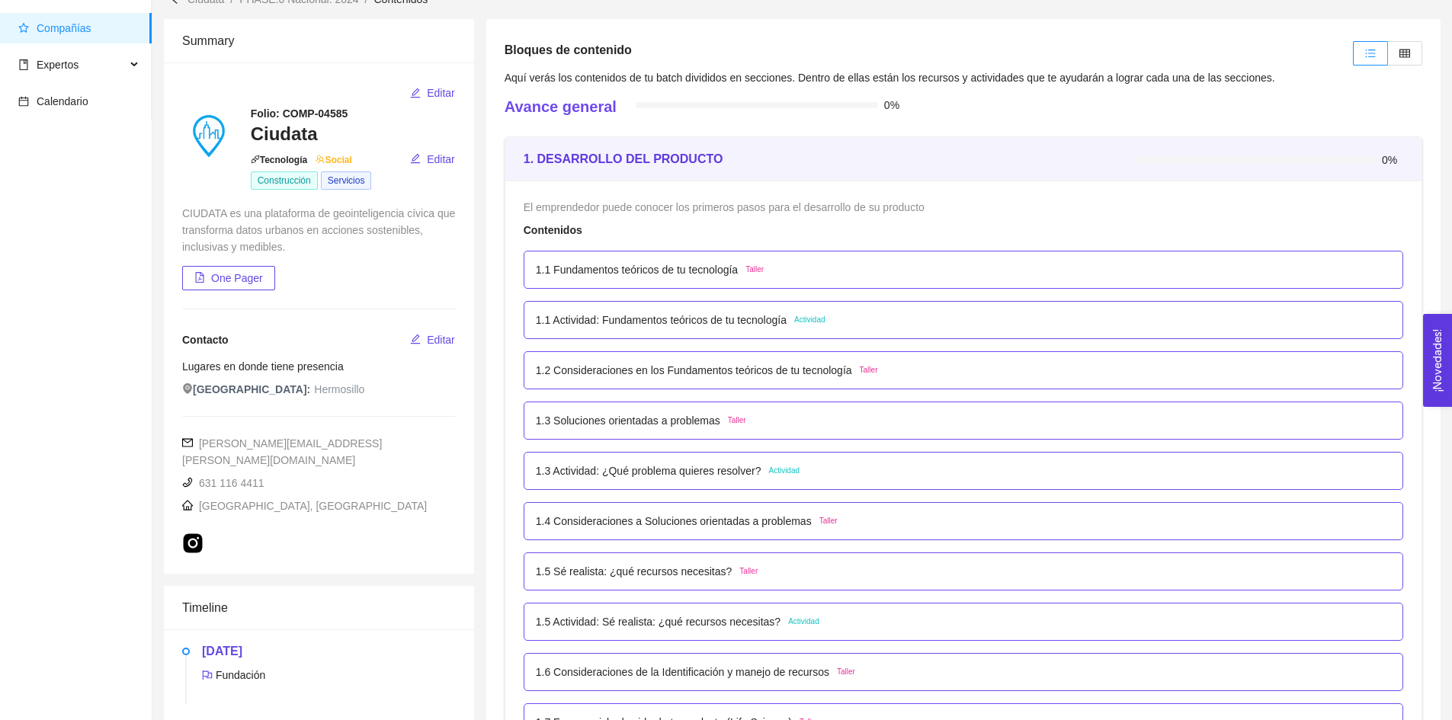
click at [852, 320] on div "1.1 Actividad: Fundamentos teóricos de tu tecnología Actividad" at bounding box center [963, 320] width 855 height 17
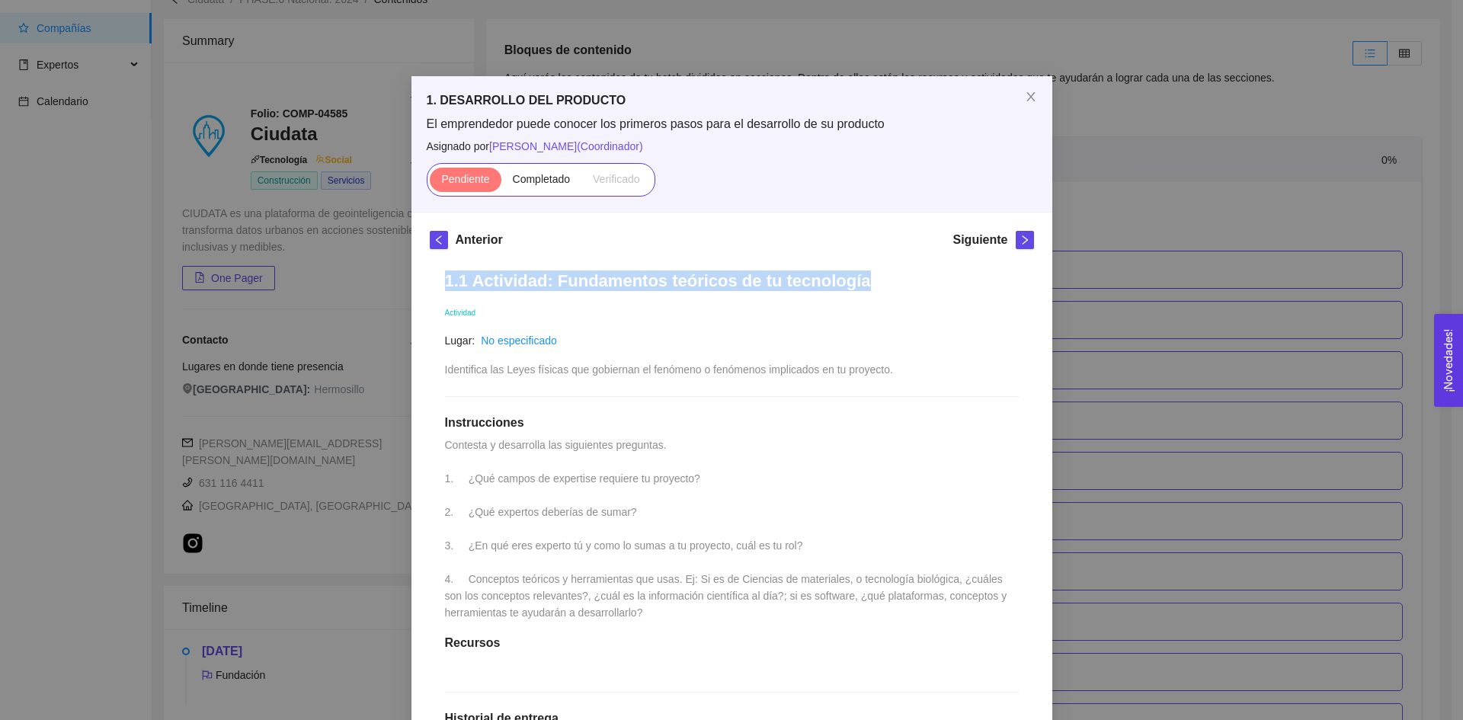
drag, startPoint x: 441, startPoint y: 277, endPoint x: 879, endPoint y: 261, distance: 438.5
click at [879, 261] on div "1.1 Actividad: Fundamentos teóricos de tu tecnología Actividad Lugar: No especi…" at bounding box center [732, 616] width 604 height 722
copy h1 "1.1 Actividad: Fundamentos teóricos de tu tecnología"
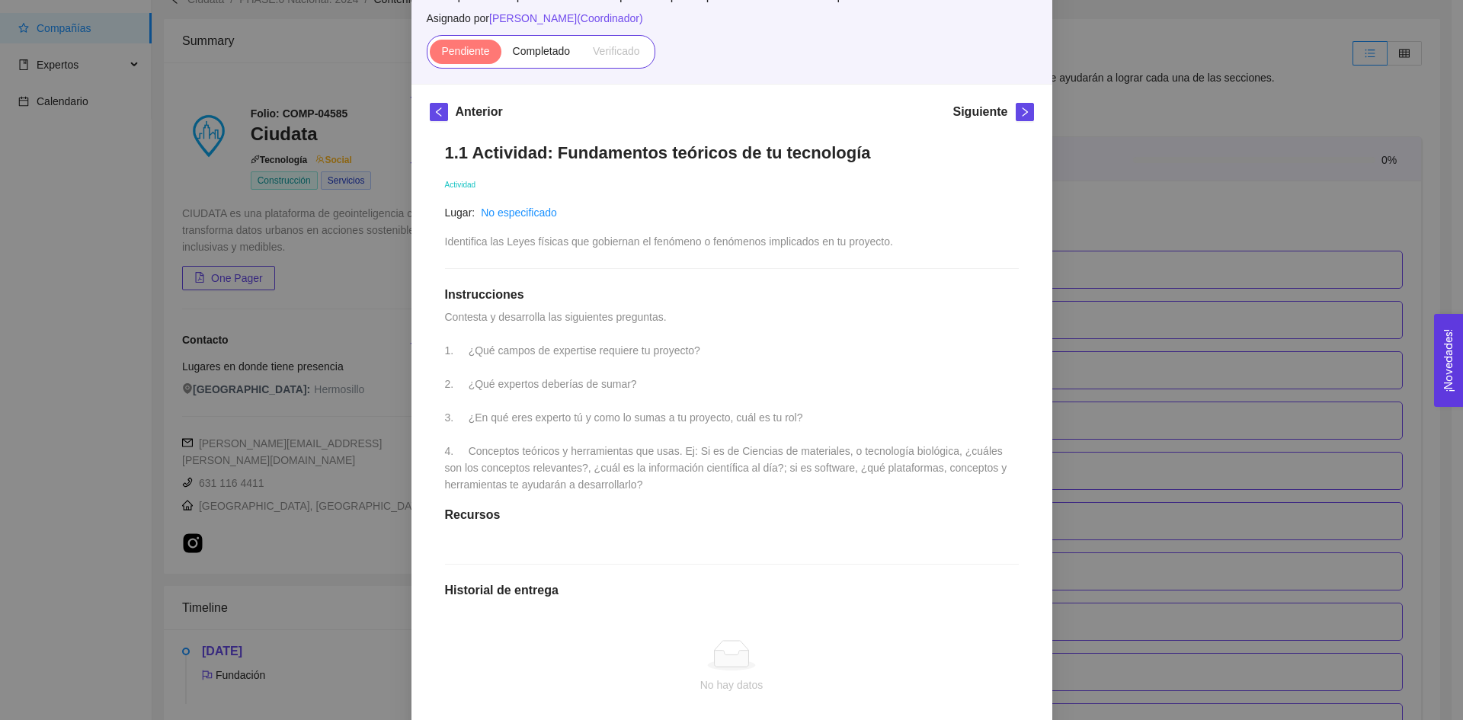
scroll to position [152, 0]
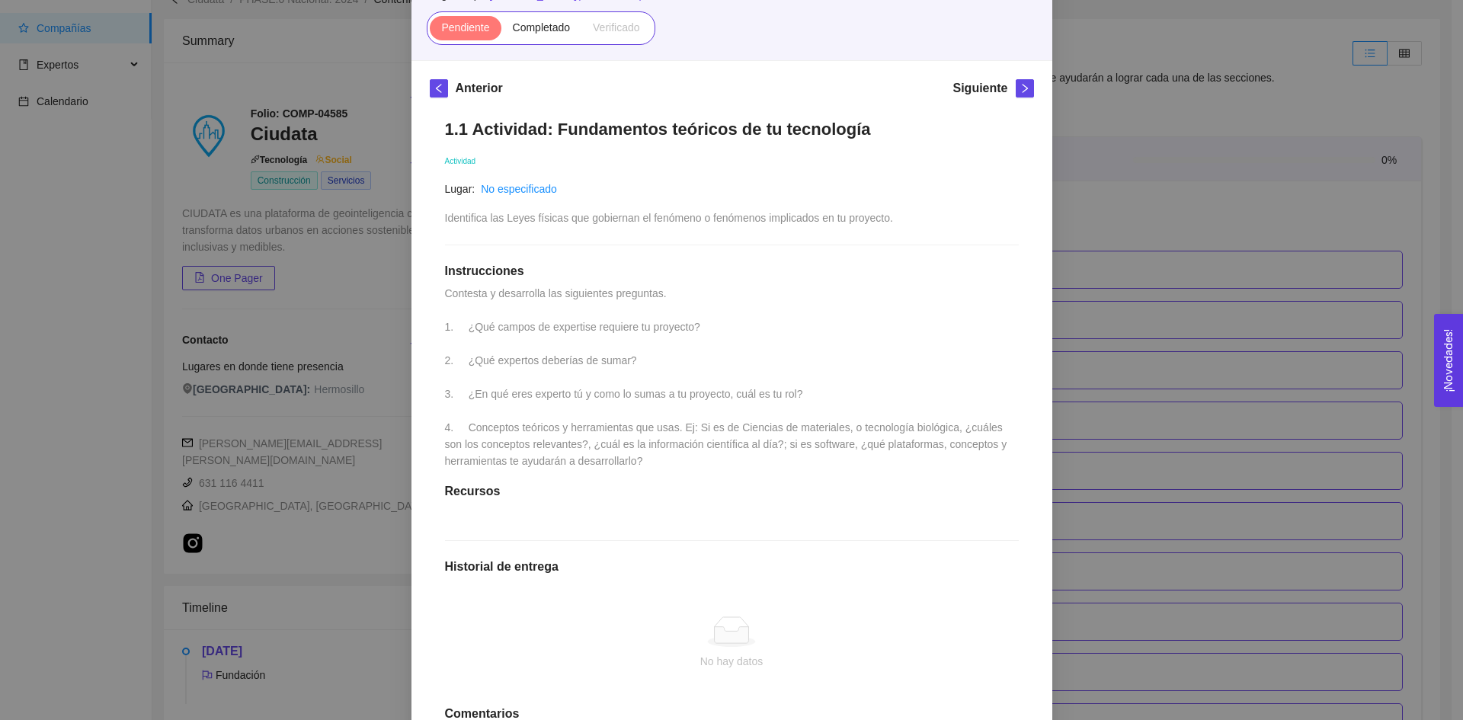
click at [489, 409] on div "1.1 Actividad: Fundamentos teóricos de tu tecnología Actividad Lugar: No especi…" at bounding box center [732, 465] width 604 height 722
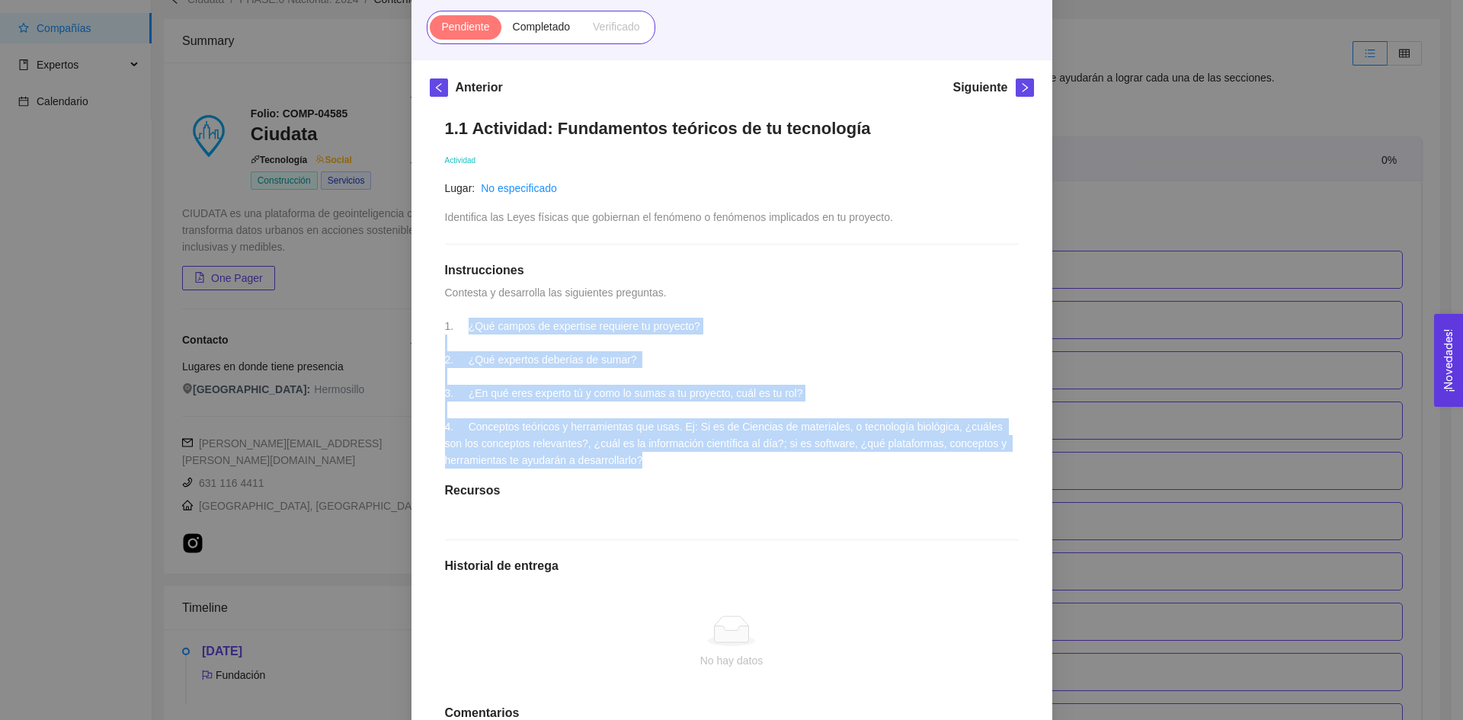
drag, startPoint x: 457, startPoint y: 325, endPoint x: 633, endPoint y: 456, distance: 219.5
click at [633, 456] on span "Contesta y desarrolla las siguientes preguntas. 1. ¿Qué campos de expertise req…" at bounding box center [727, 377] width 565 height 180
drag, startPoint x: 439, startPoint y: 320, endPoint x: 641, endPoint y: 467, distance: 249.8
click at [641, 467] on div "1.1 Actividad: Fundamentos teóricos de tu tecnología Actividad Lugar: No especi…" at bounding box center [732, 464] width 604 height 722
copy span "1. ¿Qué campos de expertise requiere tu proyecto? 2. ¿Qué expertos deberías de …"
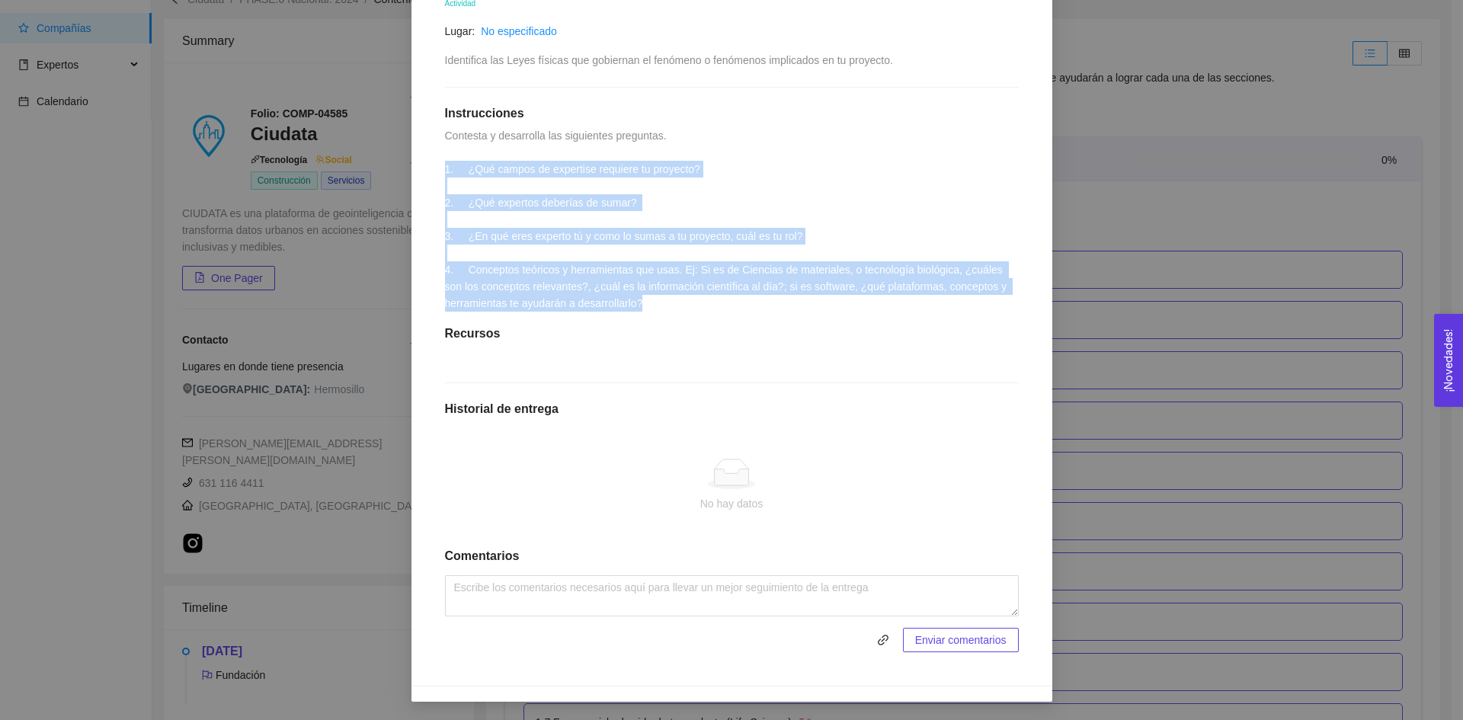
scroll to position [326, 0]
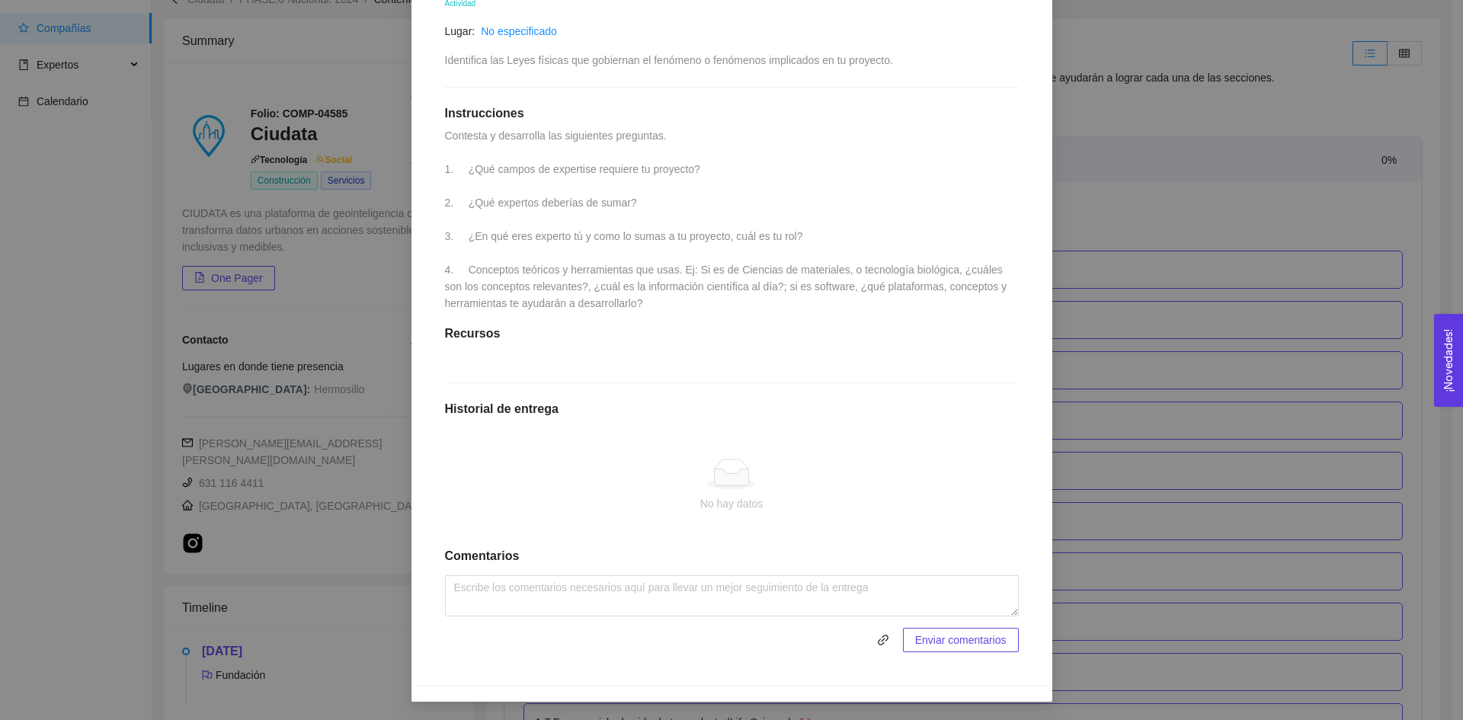
click at [1200, 369] on div "1. DESARROLLO DEL PRODUCTO El emprendedor puede conocer los primeros pasos para…" at bounding box center [731, 360] width 1463 height 720
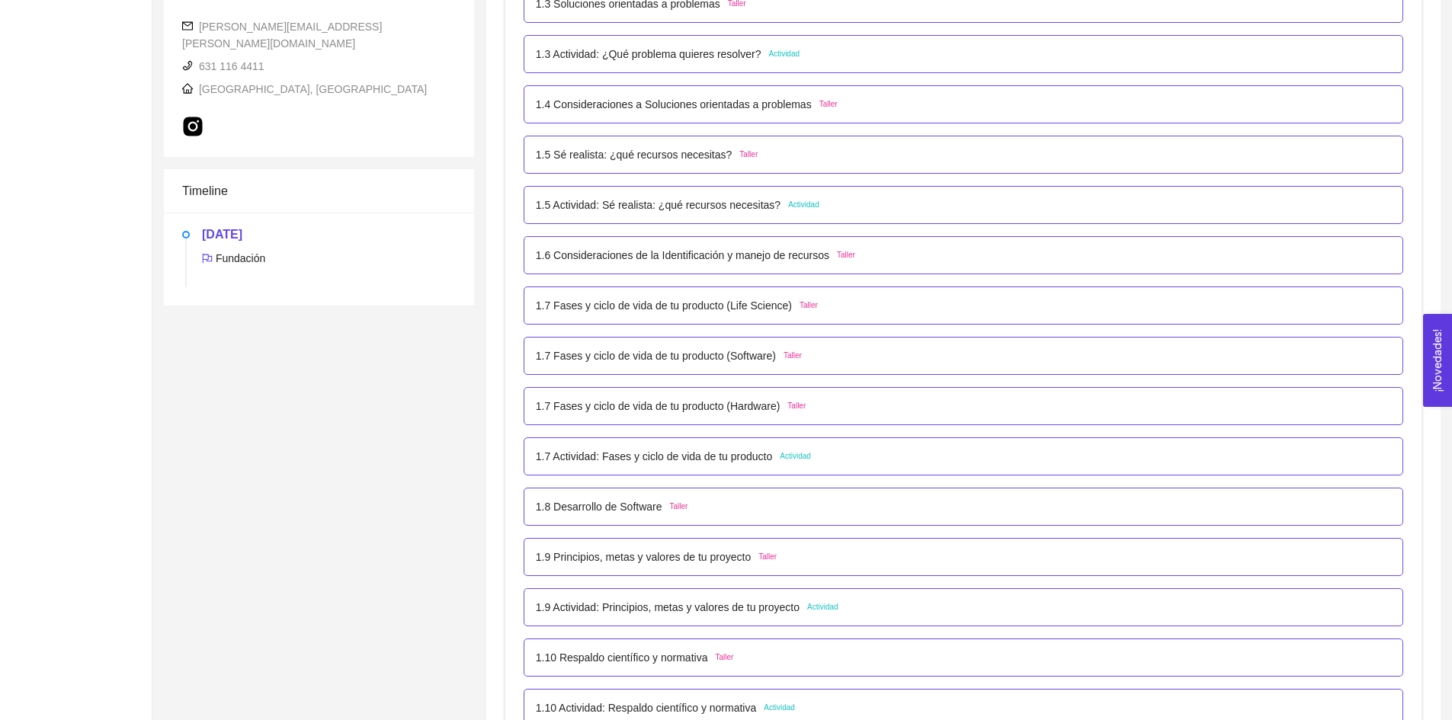
scroll to position [0, 0]
